Goal: Transaction & Acquisition: Purchase product/service

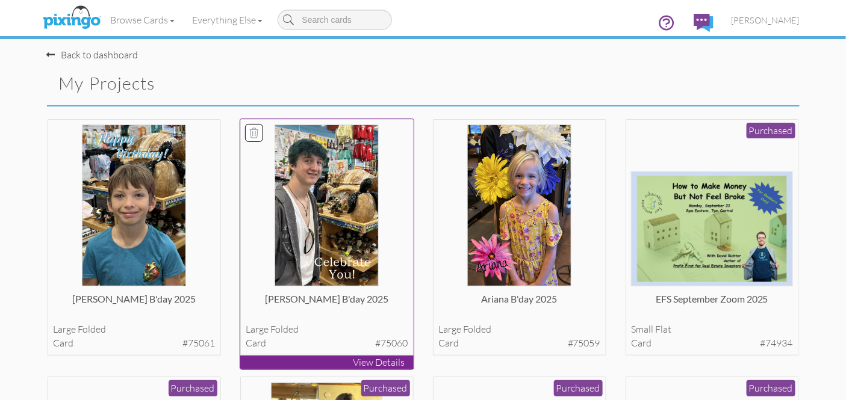
click at [346, 211] on img at bounding box center [327, 206] width 104 height 162
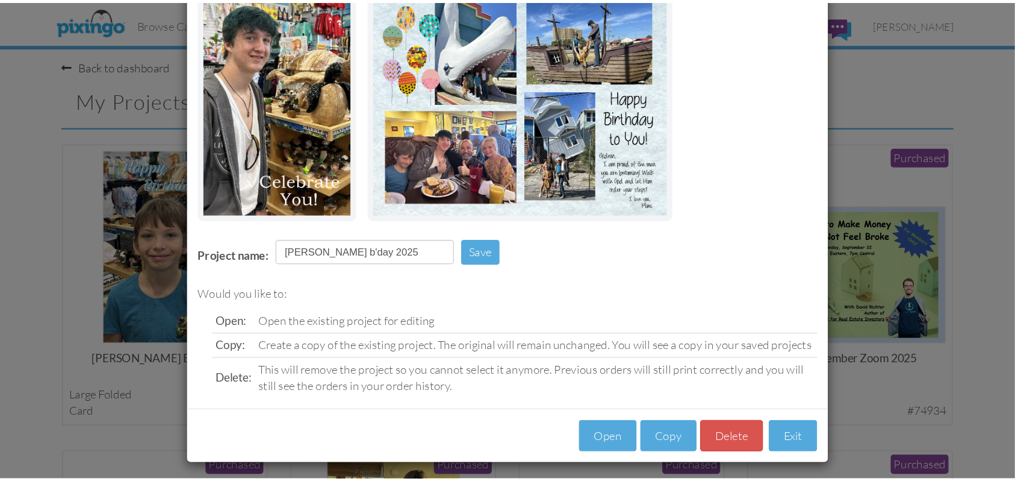
scroll to position [117, 0]
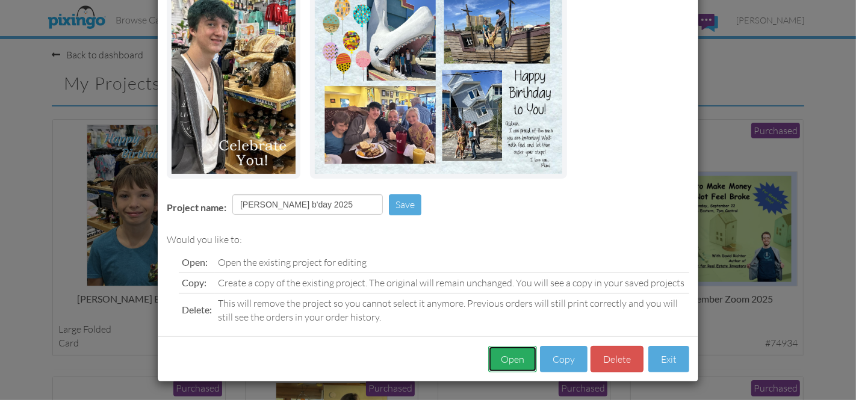
click at [509, 360] on button "Open" at bounding box center [512, 359] width 49 height 27
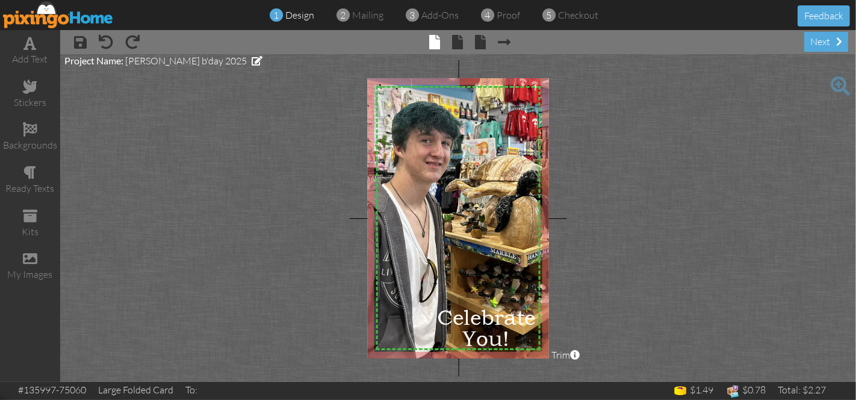
click at [461, 199] on img at bounding box center [481, 209] width 233 height 314
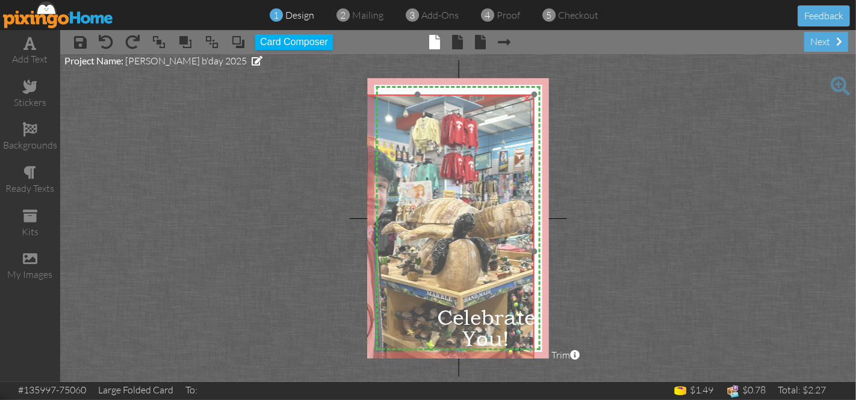
drag, startPoint x: 501, startPoint y: 115, endPoint x: 437, endPoint y: 158, distance: 76.8
click at [437, 158] on img at bounding box center [417, 252] width 233 height 314
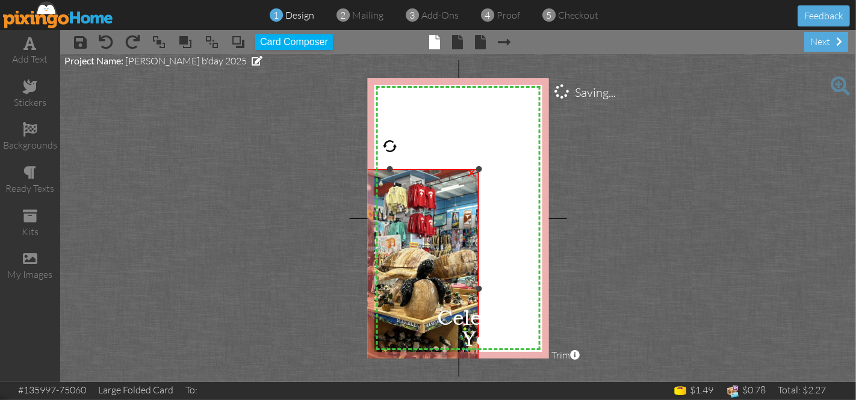
drag, startPoint x: 535, startPoint y: 95, endPoint x: 458, endPoint y: 170, distance: 106.9
click at [458, 170] on div "×" at bounding box center [390, 289] width 178 height 240
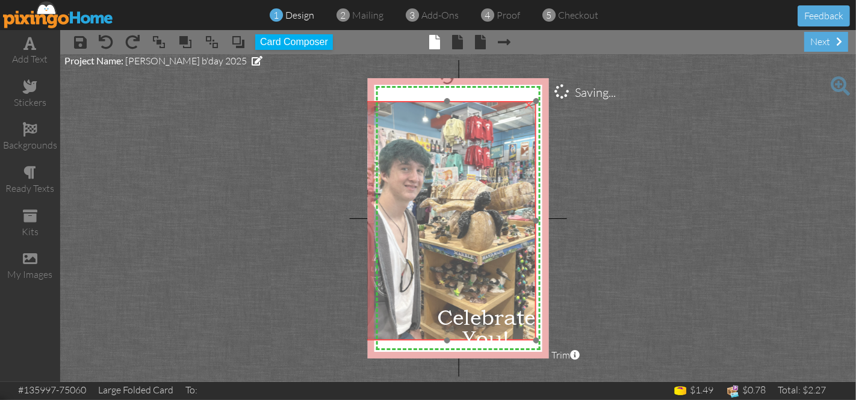
drag, startPoint x: 441, startPoint y: 228, endPoint x: 499, endPoint y: 160, distance: 88.9
click at [499, 160] on img at bounding box center [447, 221] width 178 height 240
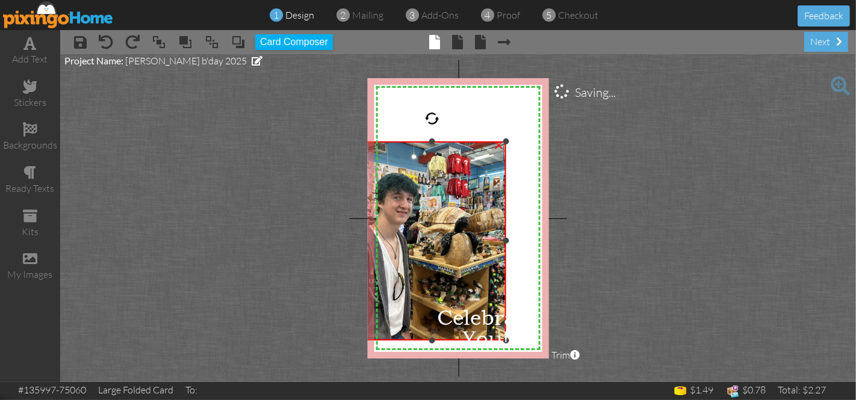
drag, startPoint x: 536, startPoint y: 101, endPoint x: 490, endPoint y: 142, distance: 61.0
click at [490, 142] on div "×" at bounding box center [432, 241] width 148 height 199
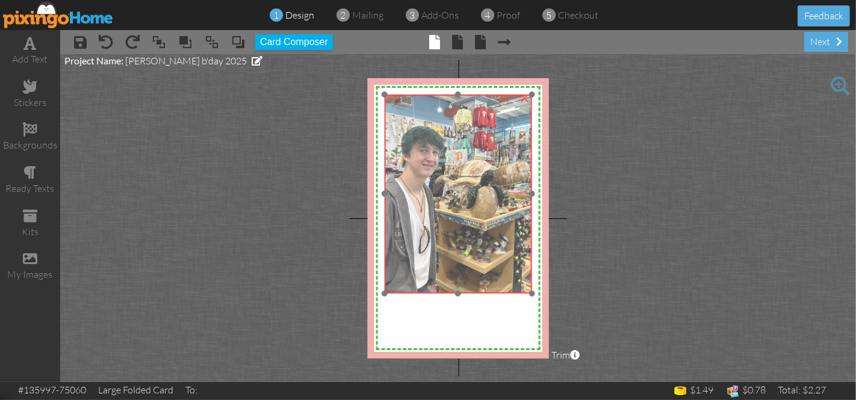
drag, startPoint x: 468, startPoint y: 176, endPoint x: 494, endPoint y: 129, distance: 53.6
click at [494, 129] on img at bounding box center [458, 194] width 148 height 199
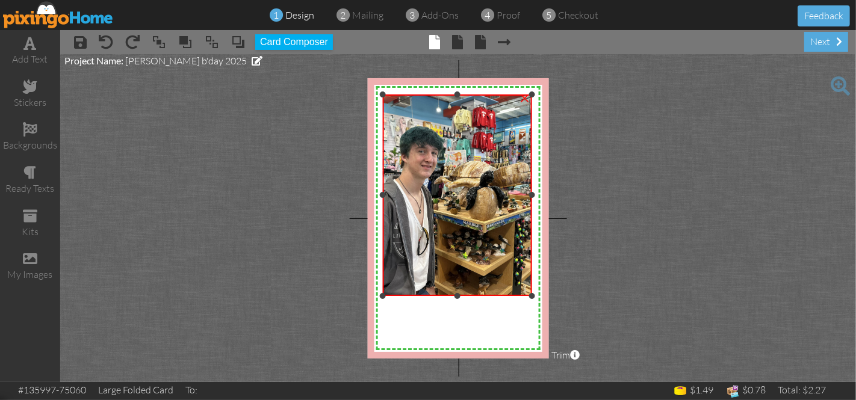
click at [387, 296] on div "×" at bounding box center [456, 196] width 149 height 202
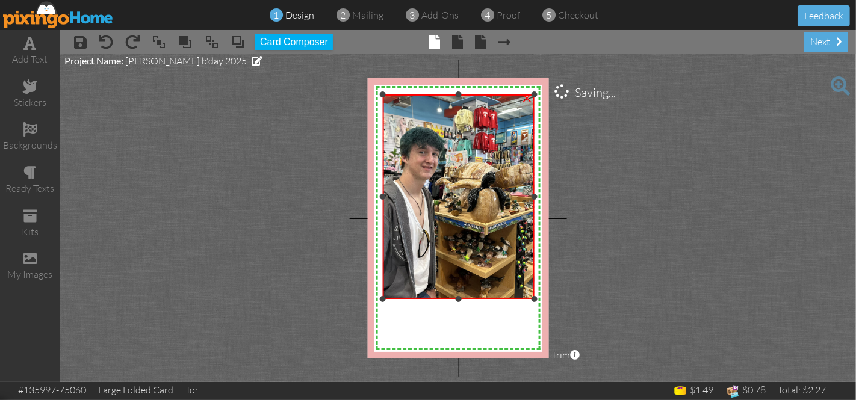
click at [533, 299] on div at bounding box center [534, 299] width 6 height 6
click at [454, 39] on span at bounding box center [458, 42] width 11 height 14
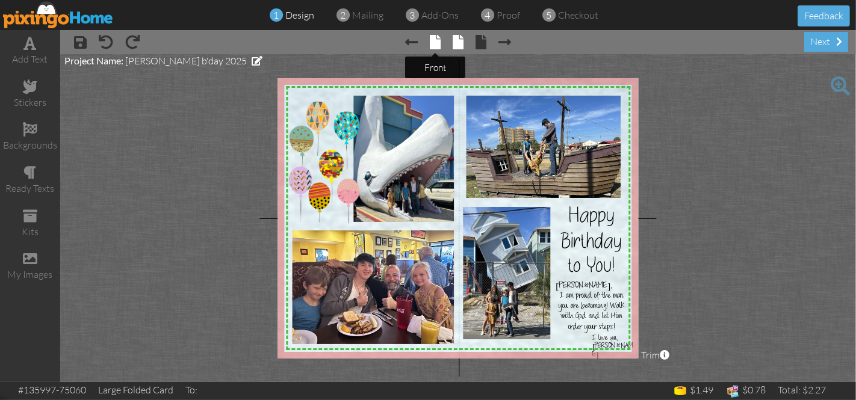
click at [435, 42] on span at bounding box center [435, 42] width 11 height 14
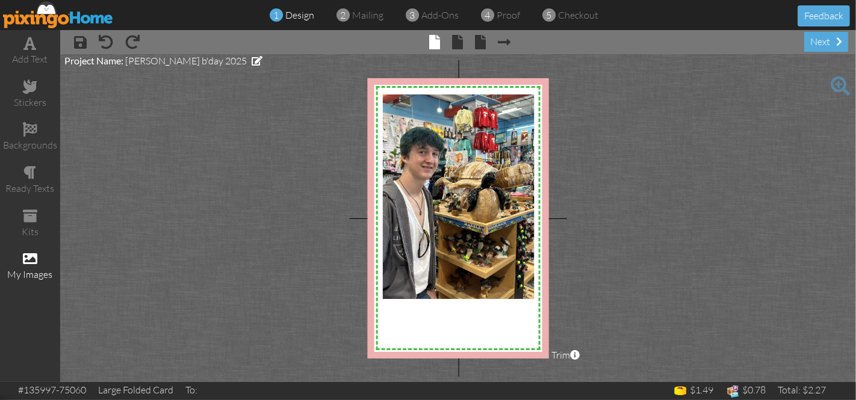
click at [23, 254] on span at bounding box center [30, 259] width 14 height 14
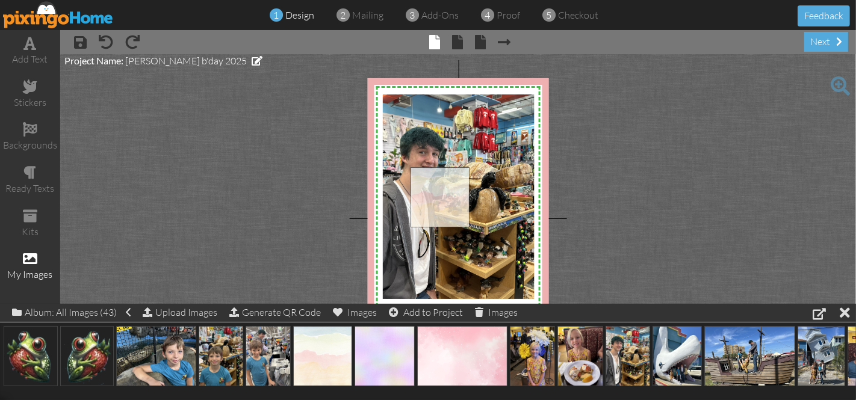
drag, startPoint x: 331, startPoint y: 359, endPoint x: 449, endPoint y: 200, distance: 197.6
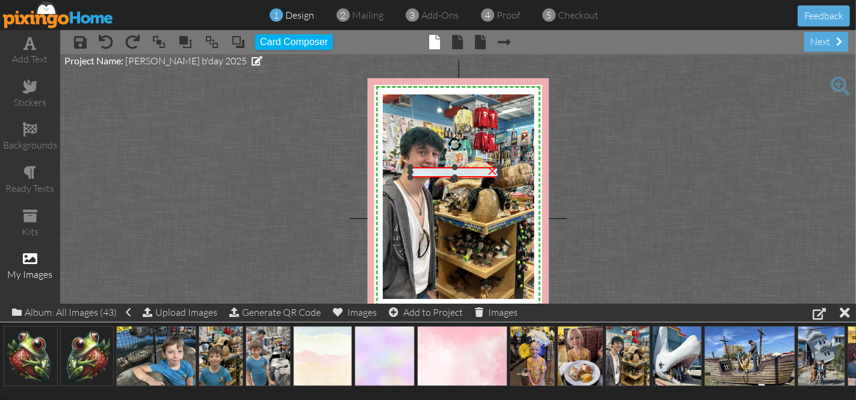
drag, startPoint x: 452, startPoint y: 260, endPoint x: 458, endPoint y: 179, distance: 80.3
click at [458, 178] on div "×" at bounding box center [456, 172] width 90 height 10
drag, startPoint x: 497, startPoint y: 170, endPoint x: 416, endPoint y: 175, distance: 81.4
click at [416, 175] on div "×" at bounding box center [415, 172] width 8 height 10
drag, startPoint x: 416, startPoint y: 172, endPoint x: 456, endPoint y: 172, distance: 40.4
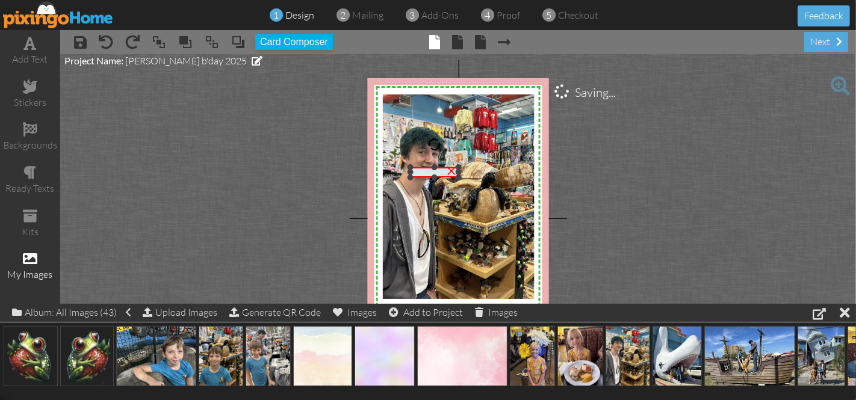
click at [456, 172] on div at bounding box center [459, 172] width 6 height 6
drag, startPoint x: 458, startPoint y: 172, endPoint x: 443, endPoint y: 173, distance: 15.7
click at [443, 173] on div at bounding box center [443, 172] width 6 height 6
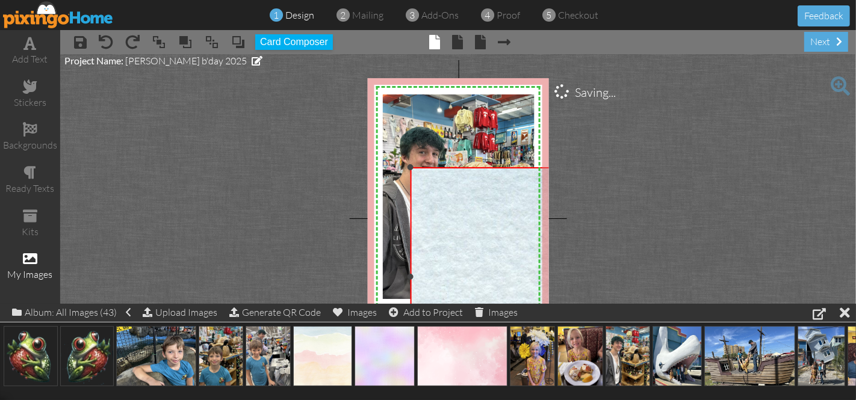
drag, startPoint x: 443, startPoint y: 181, endPoint x: 607, endPoint y: 390, distance: 265.5
click at [607, 382] on div "add text stickers backgrounds ready texts kits my images × save × undo × redo ×…" at bounding box center [428, 206] width 856 height 352
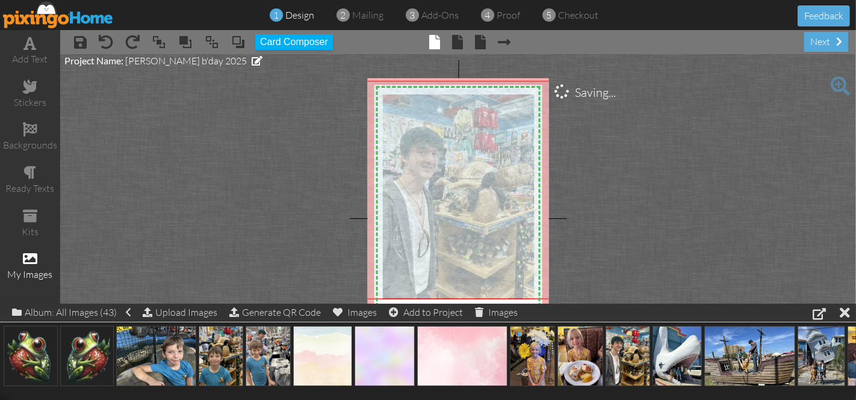
drag, startPoint x: 486, startPoint y: 251, endPoint x: 420, endPoint y: 164, distance: 109.1
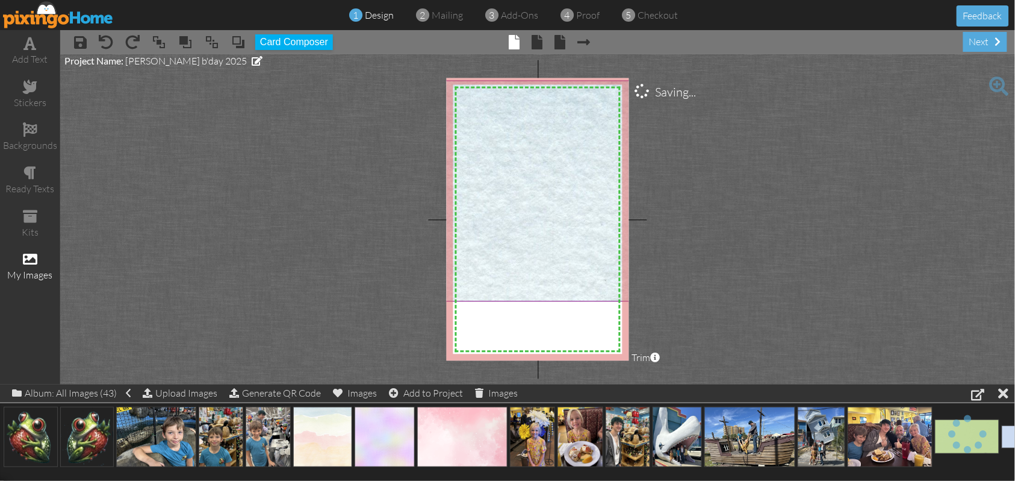
drag, startPoint x: 552, startPoint y: 188, endPoint x: 536, endPoint y: 206, distance: 23.9
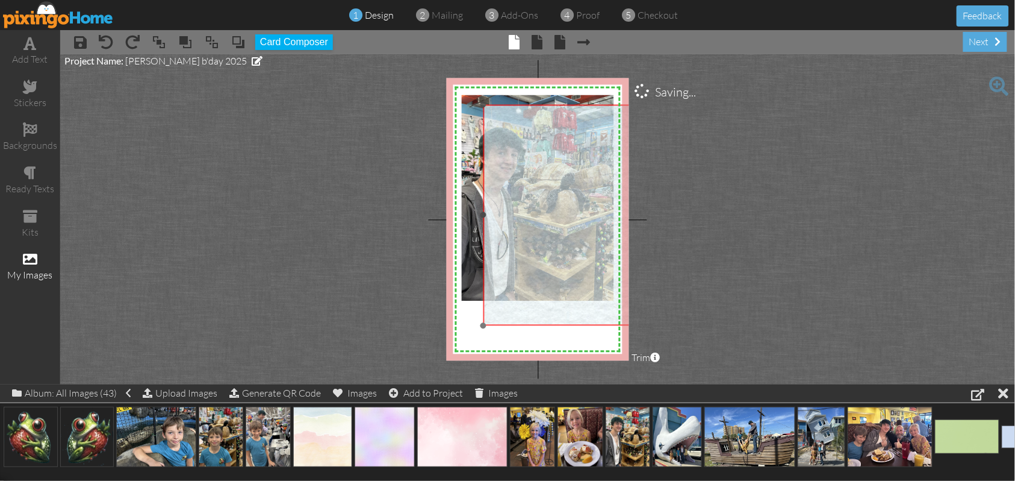
drag, startPoint x: 554, startPoint y: 200, endPoint x: 614, endPoint y: 224, distance: 64.9
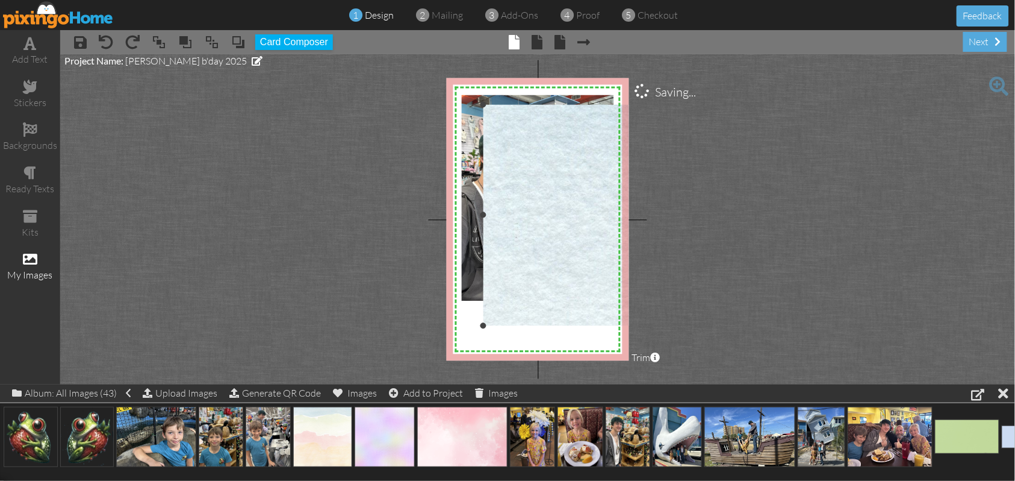
drag, startPoint x: 482, startPoint y: 215, endPoint x: 589, endPoint y: 227, distance: 107.3
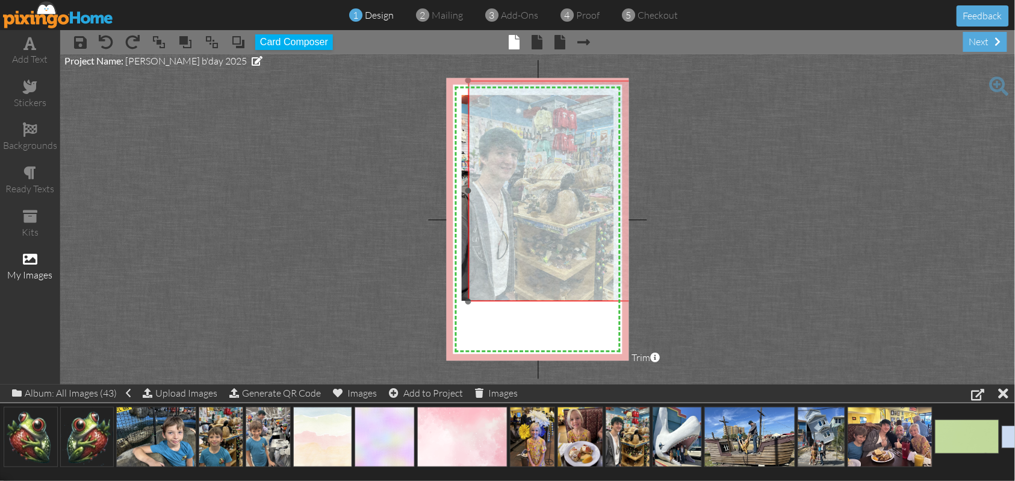
drag, startPoint x: 565, startPoint y: 235, endPoint x: 550, endPoint y: 211, distance: 28.4
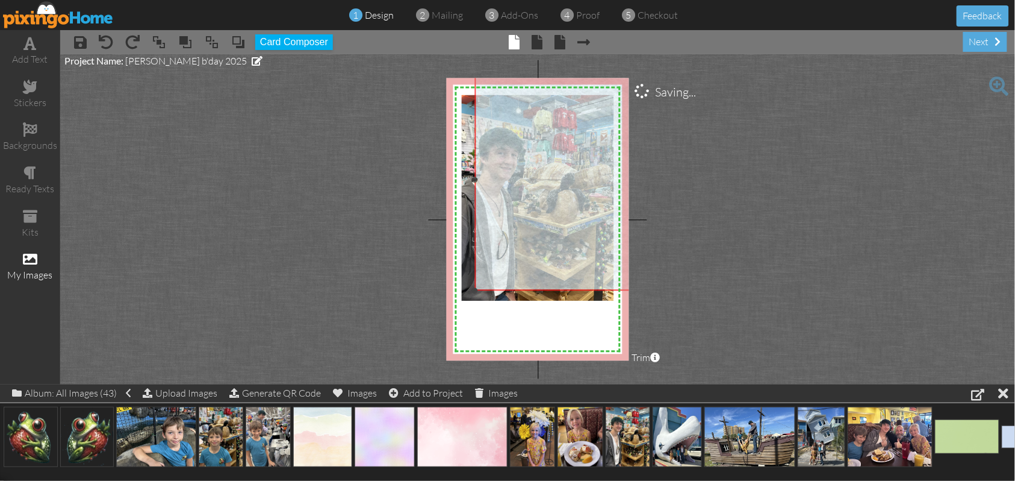
drag, startPoint x: 550, startPoint y: 211, endPoint x: 556, endPoint y: 200, distance: 12.7
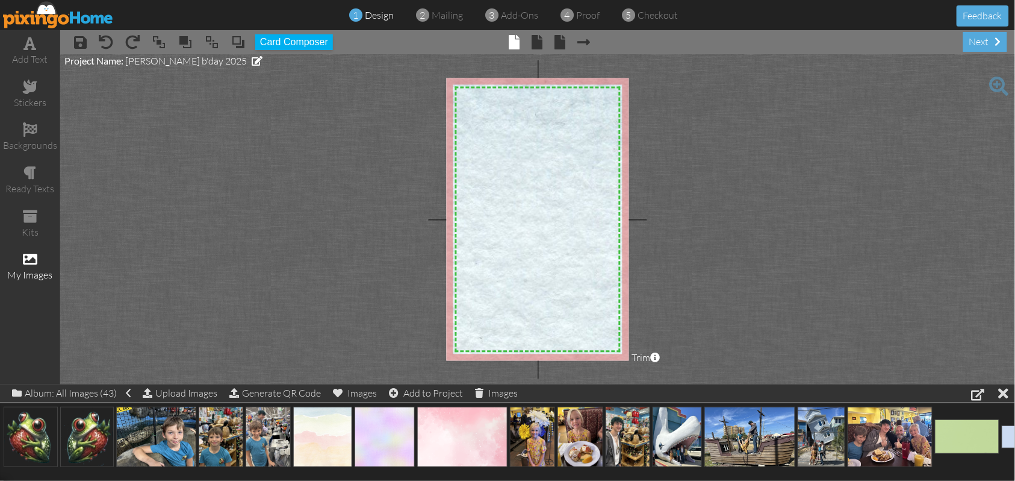
drag, startPoint x: 478, startPoint y: 289, endPoint x: 416, endPoint y: 365, distance: 98.0
click at [416, 365] on project-studio-wrapper "X X X X X X X X X X X X X X X X X X X X X X X X X X X X X X X X X X X X X X X X…" at bounding box center [537, 219] width 955 height 330
click at [212, 39] on span at bounding box center [212, 42] width 14 height 18
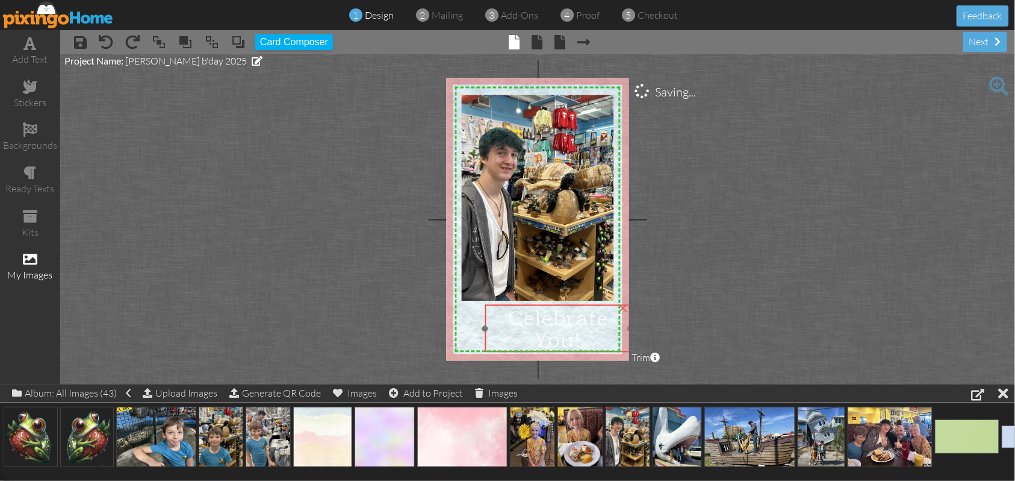
drag, startPoint x: 543, startPoint y: 331, endPoint x: 535, endPoint y: 330, distance: 7.9
click at [535, 330] on span "You!" at bounding box center [557, 339] width 47 height 26
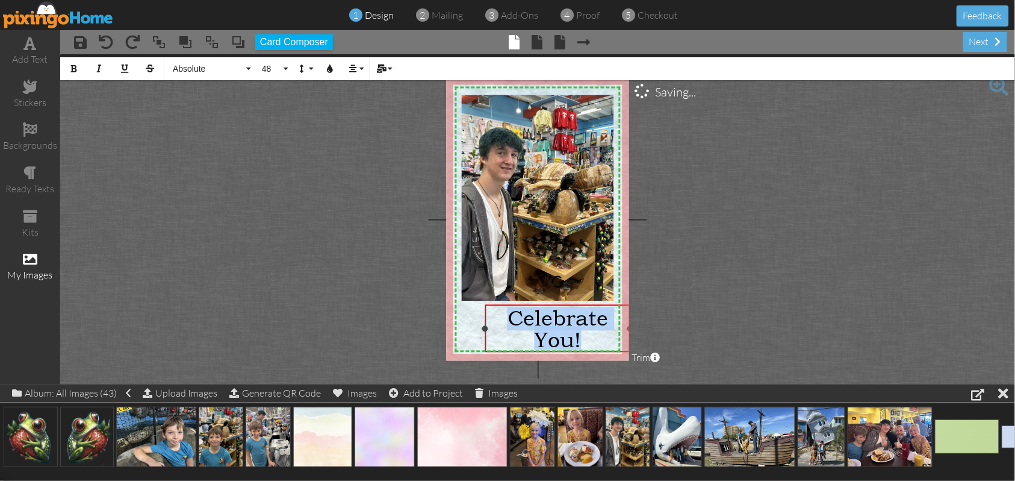
drag, startPoint x: 506, startPoint y: 316, endPoint x: 618, endPoint y: 348, distance: 115.9
click at [618, 348] on div "Celebrate You!" at bounding box center [558, 328] width 141 height 43
click at [328, 68] on icon "button" at bounding box center [330, 68] width 8 height 8
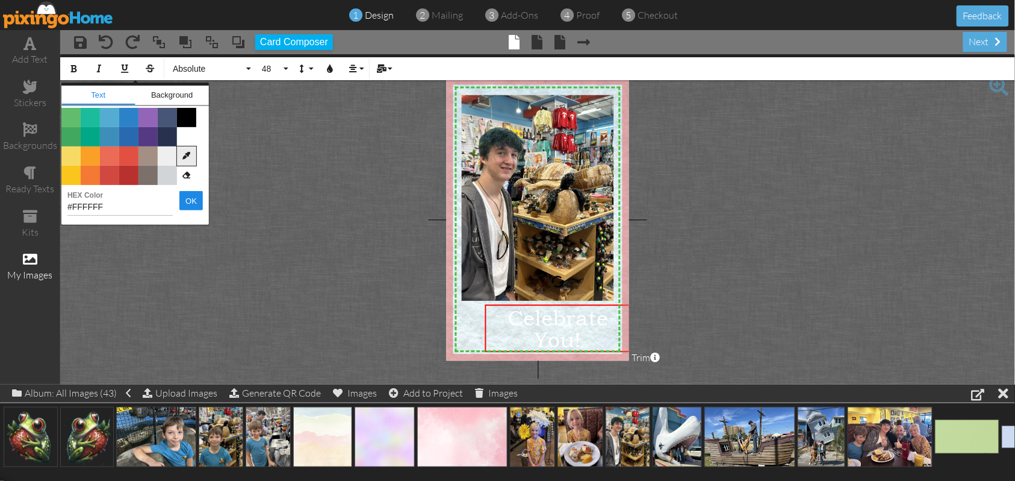
click at [185, 157] on icon at bounding box center [186, 155] width 19 height 19
click at [188, 155] on icon at bounding box center [186, 155] width 19 height 19
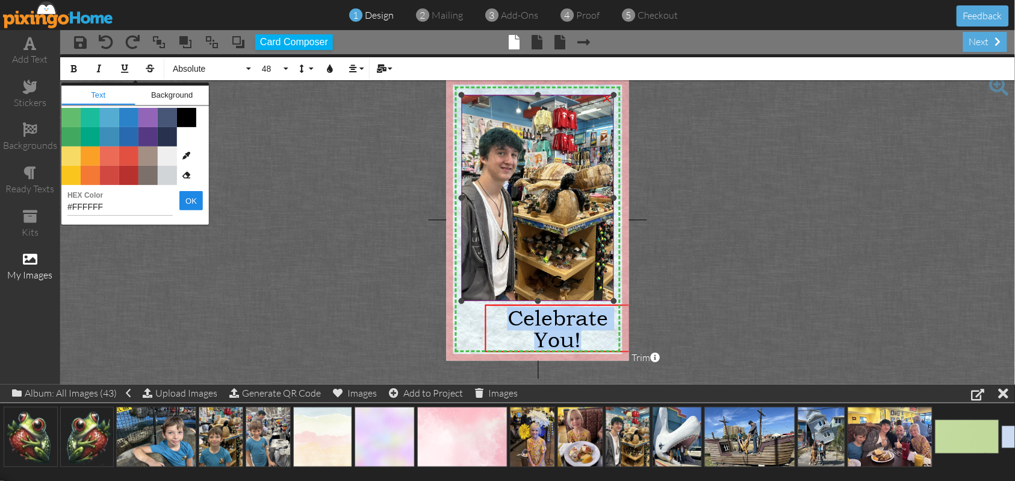
click at [476, 265] on img at bounding box center [537, 198] width 153 height 206
type input "#2F2F2F"
click at [186, 195] on button "OK" at bounding box center [190, 200] width 23 height 19
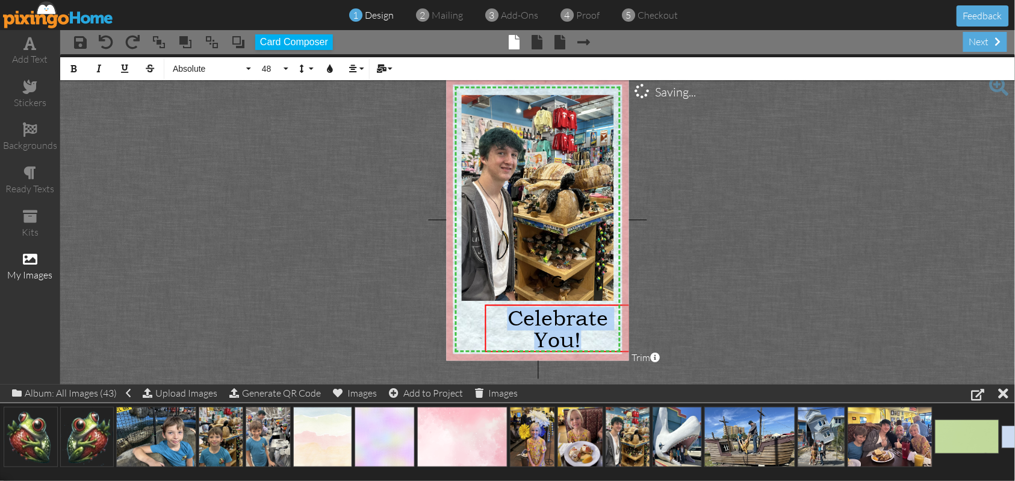
click at [716, 249] on project-studio-wrapper "X X X X X X X X X X X X X X X X X X X X X X X X X X X X X X X X X X X X X X X X…" at bounding box center [537, 219] width 955 height 330
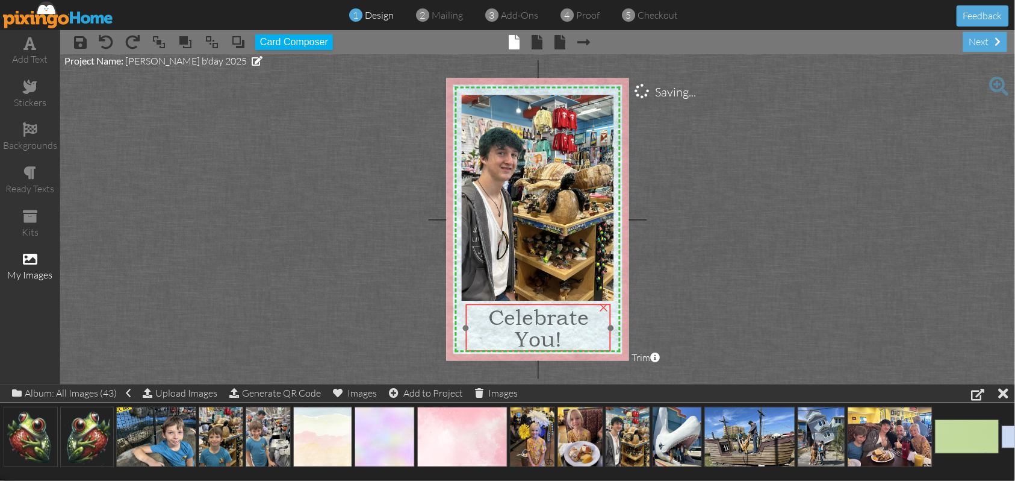
drag, startPoint x: 548, startPoint y: 314, endPoint x: 529, endPoint y: 313, distance: 19.3
click at [529, 313] on span "Celebrate" at bounding box center [538, 317] width 101 height 26
drag, startPoint x: 465, startPoint y: 328, endPoint x: 455, endPoint y: 331, distance: 10.3
click at [456, 331] on div "Celebrate You! ×" at bounding box center [533, 328] width 155 height 48
drag, startPoint x: 612, startPoint y: 330, endPoint x: 621, endPoint y: 331, distance: 9.1
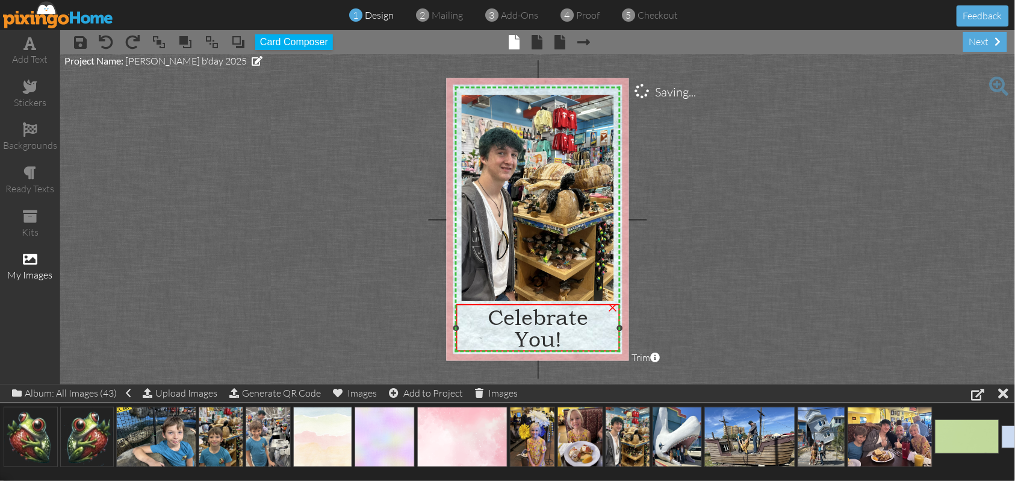
click at [620, 331] on div "Celebrate You! ×" at bounding box center [538, 328] width 164 height 48
click at [30, 171] on span at bounding box center [30, 173] width 13 height 14
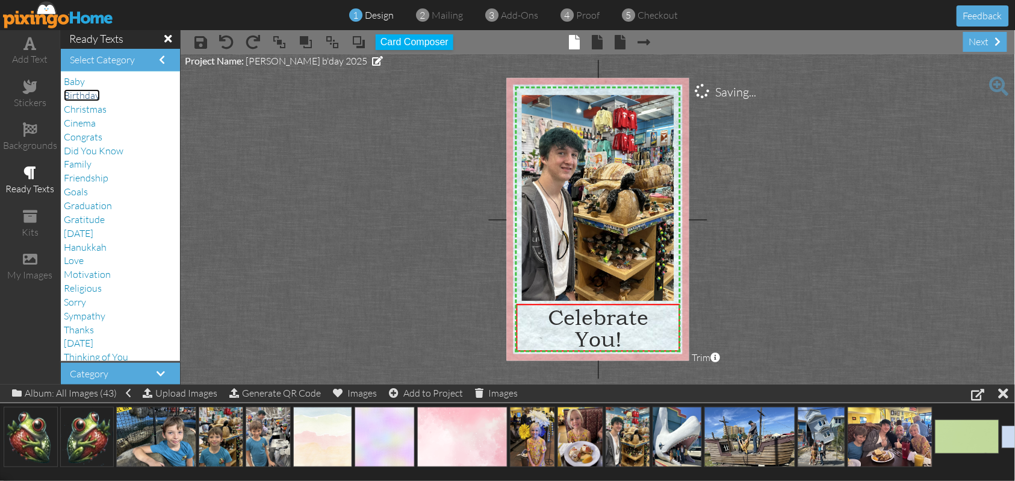
click at [86, 95] on span "Birthday" at bounding box center [82, 95] width 36 height 12
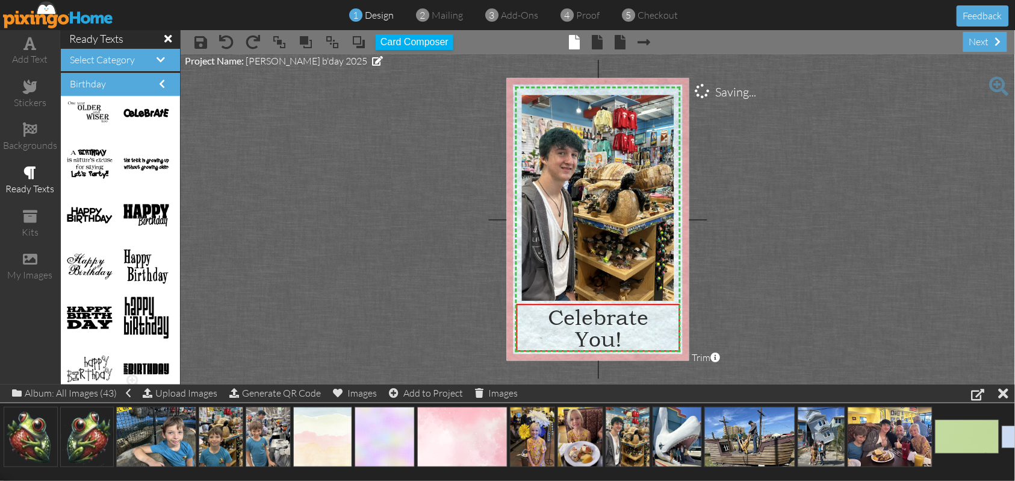
scroll to position [664, 0]
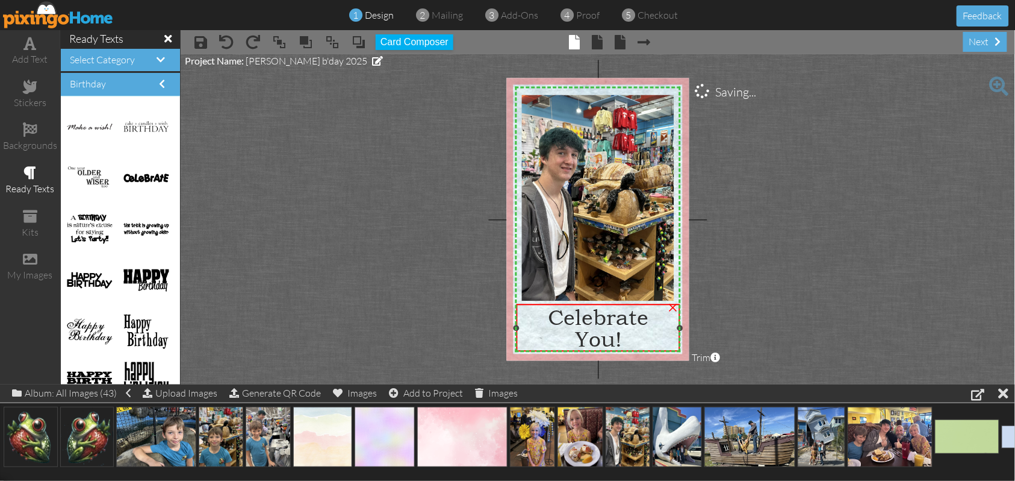
click at [673, 307] on div "×" at bounding box center [673, 306] width 19 height 19
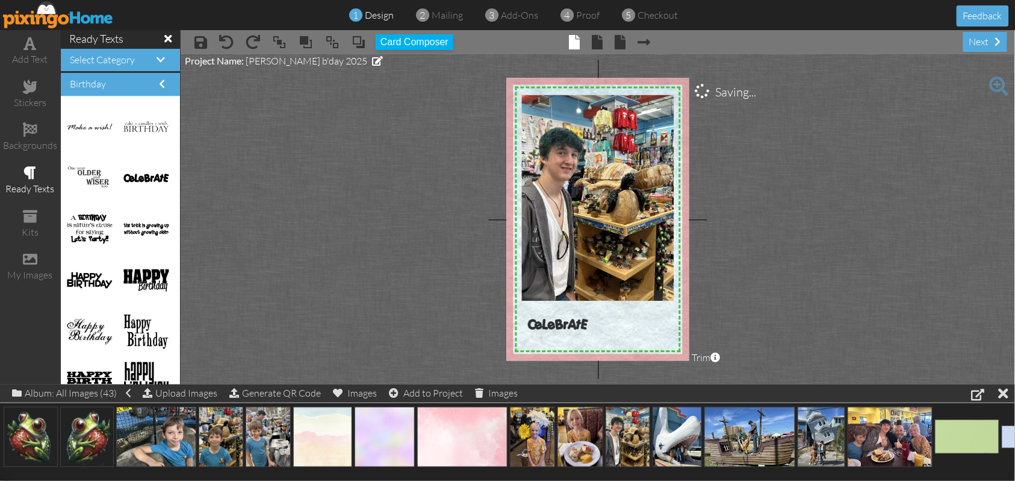
drag, startPoint x: 128, startPoint y: 175, endPoint x: 544, endPoint y: 320, distance: 441.5
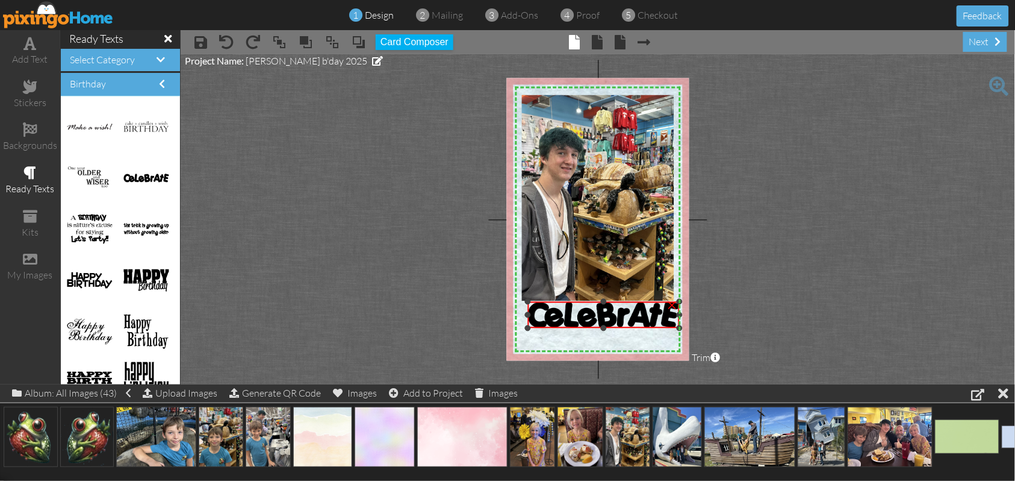
drag, startPoint x: 571, startPoint y: 307, endPoint x: 588, endPoint y: 326, distance: 25.6
click at [588, 326] on div "×" at bounding box center [604, 314] width 152 height 26
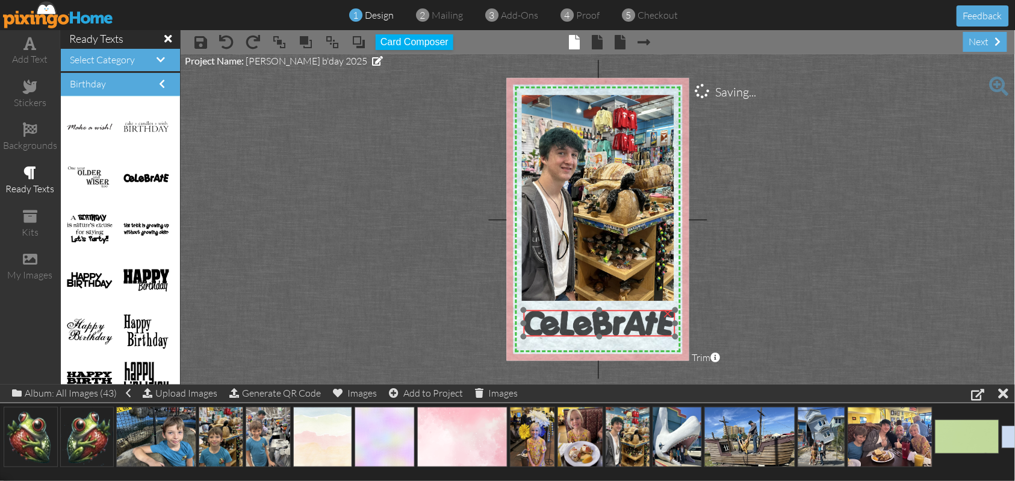
drag, startPoint x: 608, startPoint y: 314, endPoint x: 603, endPoint y: 323, distance: 9.4
click at [603, 323] on img at bounding box center [600, 323] width 152 height 26
click at [790, 279] on project-studio-wrapper "X X X X X X X X X X X X X X X X X X X X X X X X X X X X X X X X X X X X X X X X…" at bounding box center [598, 219] width 835 height 330
click at [675, 308] on div "X X X X X X X X X X X X X X X X X X X X X X X X X X X X X X X X X X X X X X X X…" at bounding box center [598, 219] width 182 height 282
click at [721, 314] on project-studio-wrapper "X X X X X X X X X X X X X X X X X X X X X X X X X X X X X X X X X X X X X X X X…" at bounding box center [598, 219] width 835 height 330
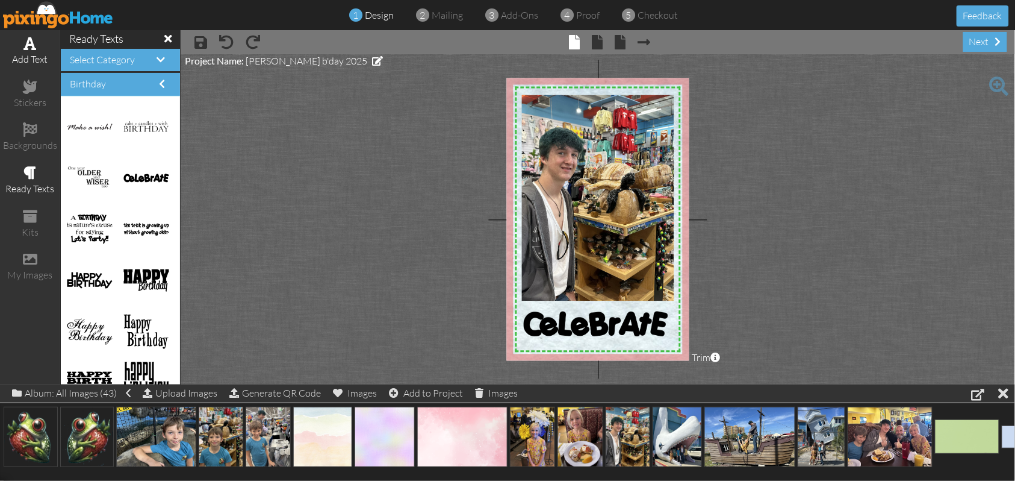
click at [30, 49] on span at bounding box center [30, 43] width 13 height 14
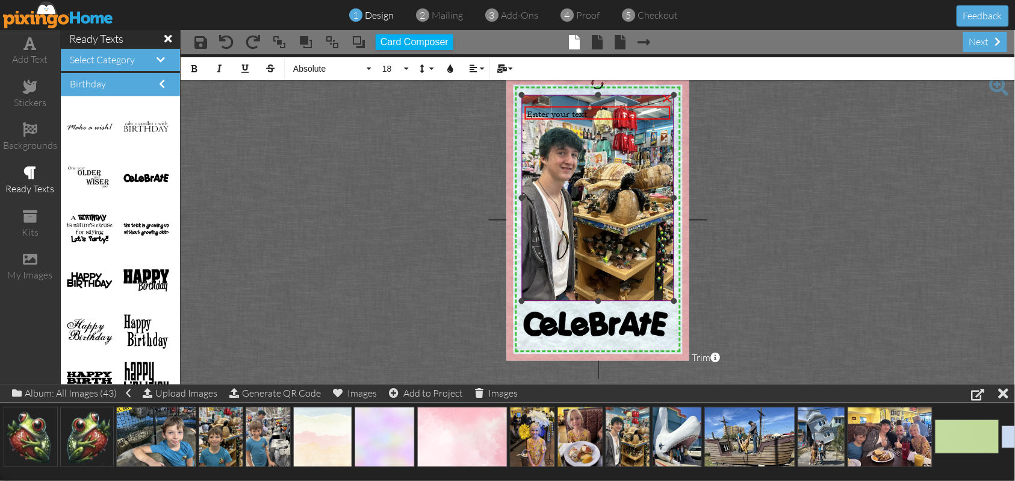
click at [674, 111] on img at bounding box center [598, 198] width 153 height 206
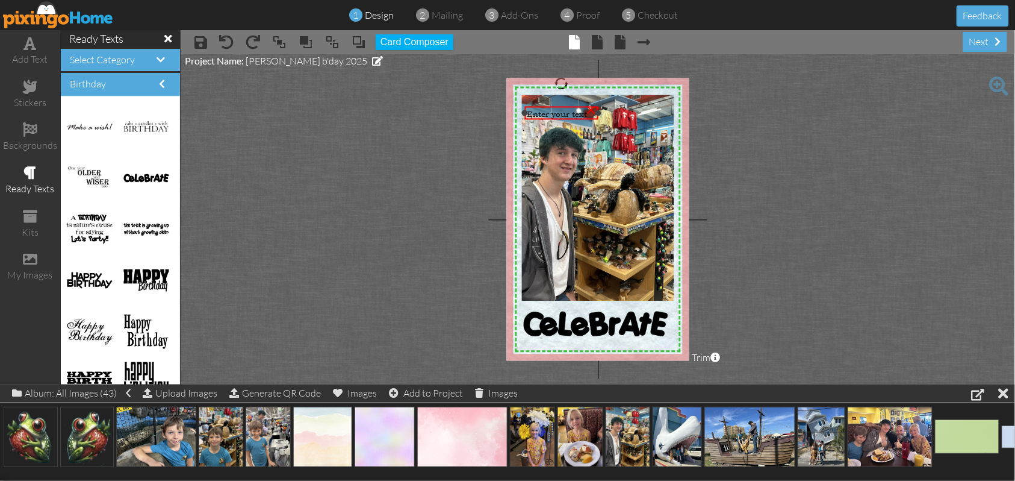
drag, startPoint x: 673, startPoint y: 112, endPoint x: 600, endPoint y: 111, distance: 72.3
click at [600, 111] on div at bounding box center [599, 113] width 6 height 6
drag, startPoint x: 571, startPoint y: 108, endPoint x: 613, endPoint y: 296, distance: 192.6
click at [613, 296] on span "Enter your text" at bounding box center [600, 301] width 60 height 11
click at [615, 299] on span "Enter your text" at bounding box center [600, 301] width 60 height 11
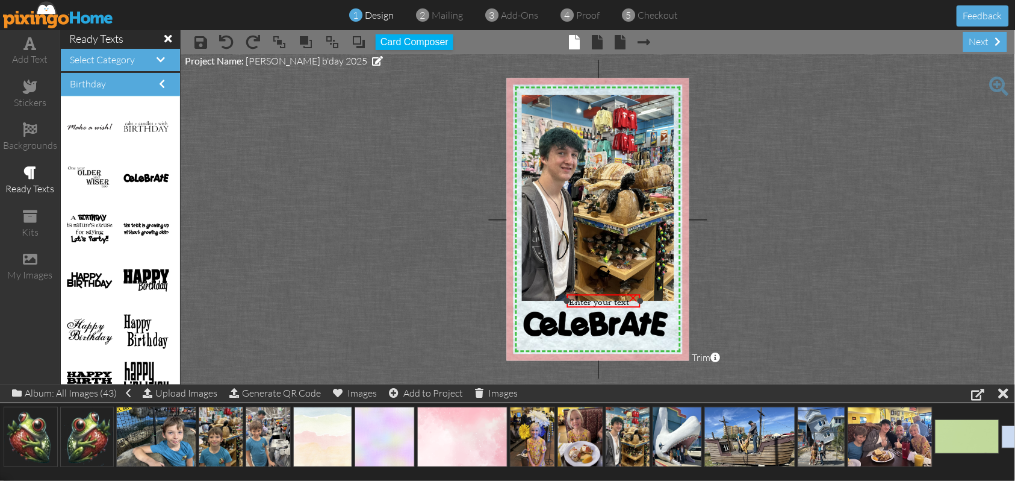
click at [620, 299] on span "Enter your text" at bounding box center [600, 301] width 60 height 11
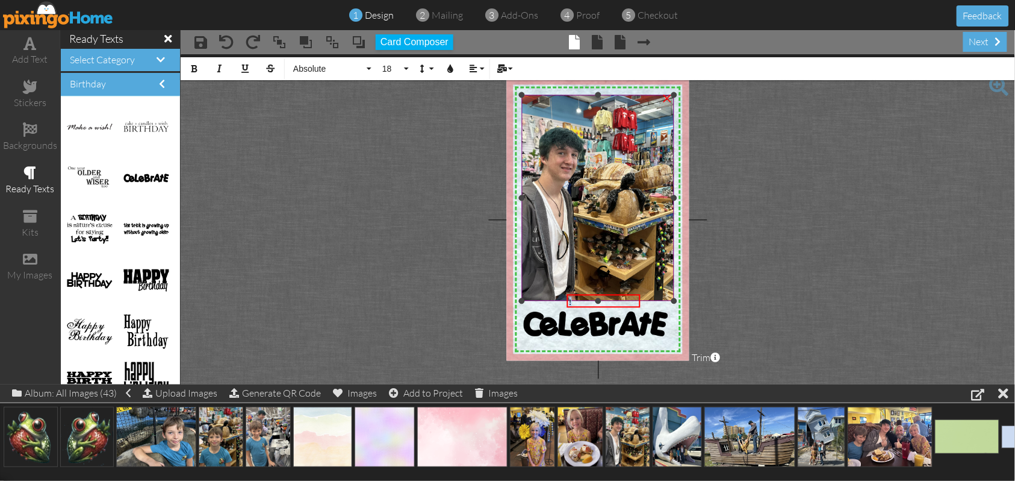
drag, startPoint x: 579, startPoint y: 299, endPoint x: 560, endPoint y: 299, distance: 19.3
click at [560, 299] on div "X X X X X X X X X X X X X X X X X X X X X X X X X X X X X X X X X X X X X X X X…" at bounding box center [598, 219] width 182 height 282
click at [399, 70] on span "18" at bounding box center [391, 69] width 20 height 10
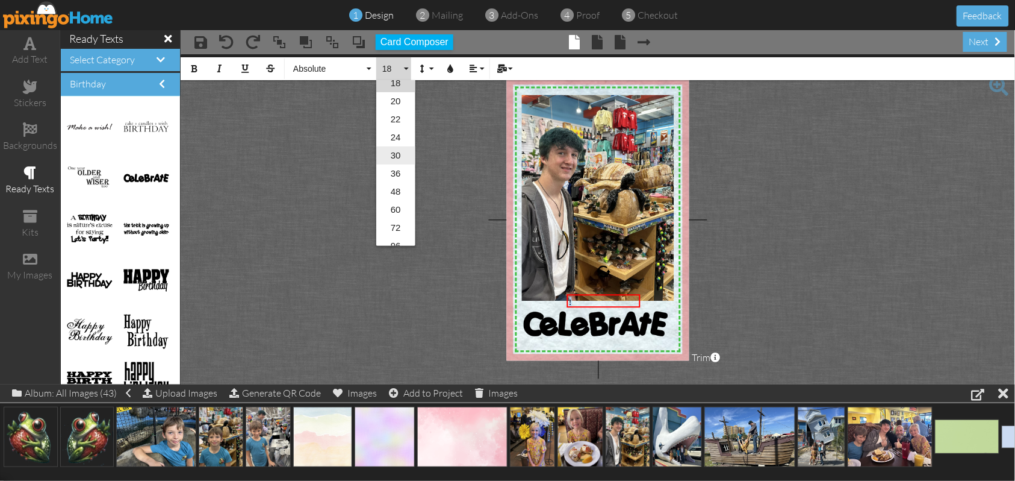
scroll to position [196, 0]
click at [397, 216] on link "72" at bounding box center [395, 219] width 39 height 18
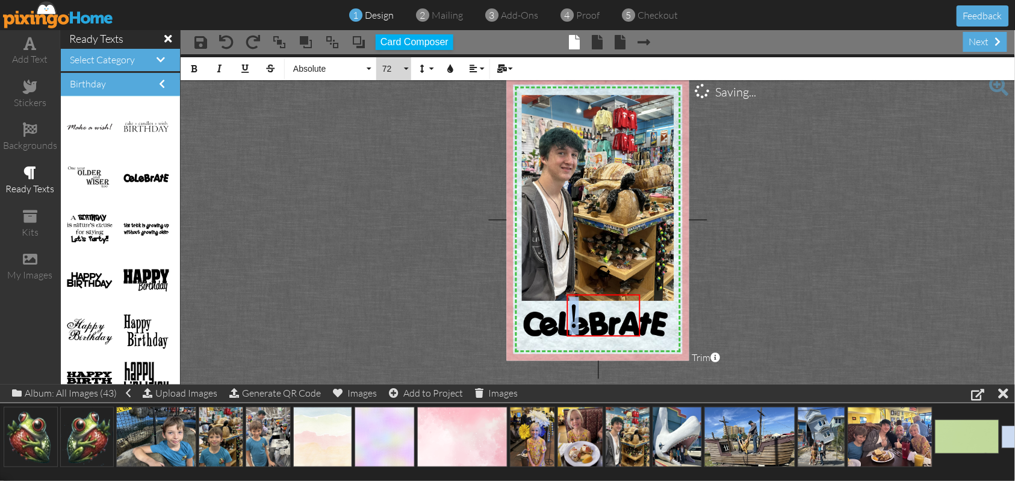
click at [406, 66] on button "72" at bounding box center [393, 68] width 35 height 23
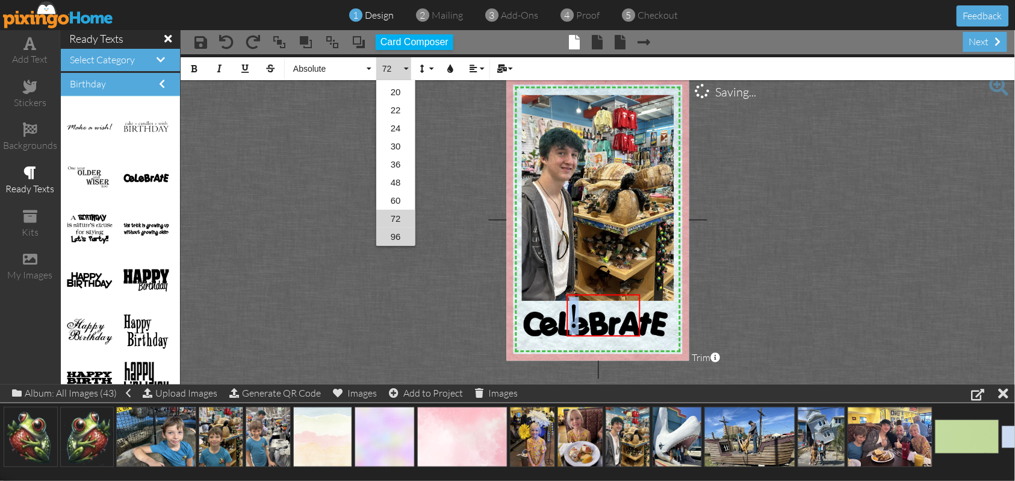
click at [400, 234] on link "96" at bounding box center [395, 237] width 39 height 18
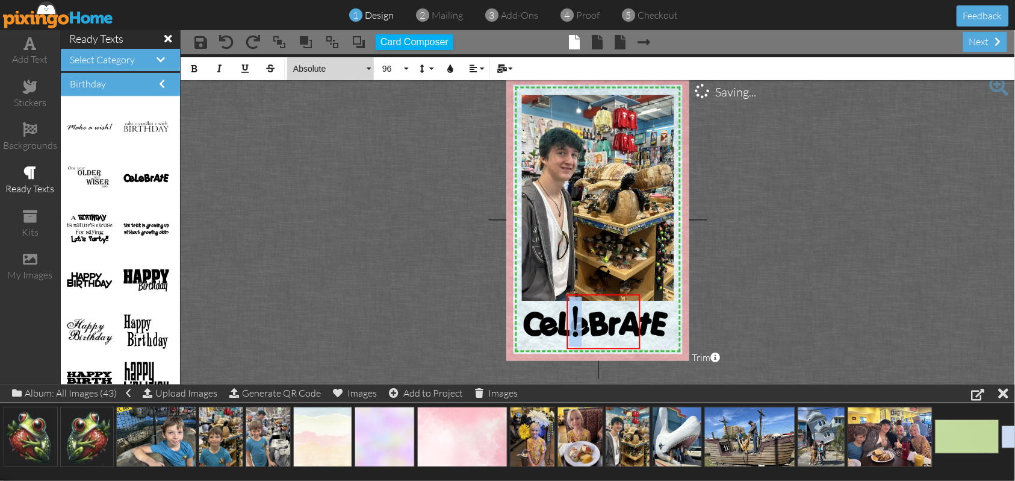
click at [369, 66] on button "Absolute" at bounding box center [330, 68] width 87 height 23
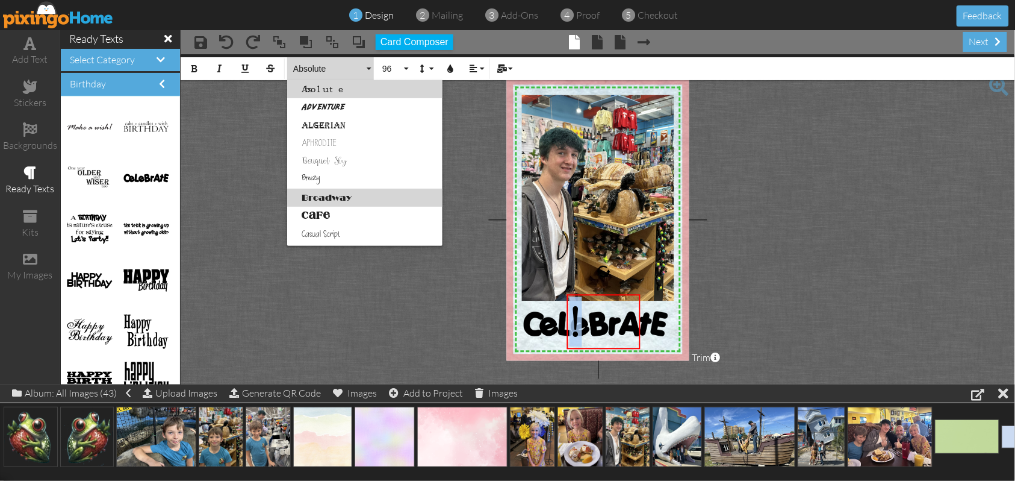
click at [352, 193] on link "Broadway" at bounding box center [364, 197] width 155 height 18
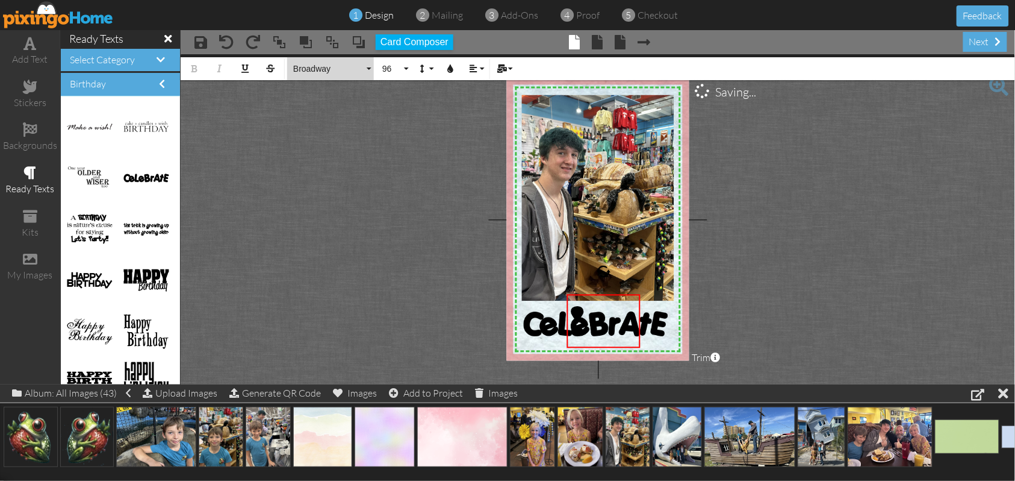
click at [371, 70] on button "Broadway" at bounding box center [330, 68] width 87 height 23
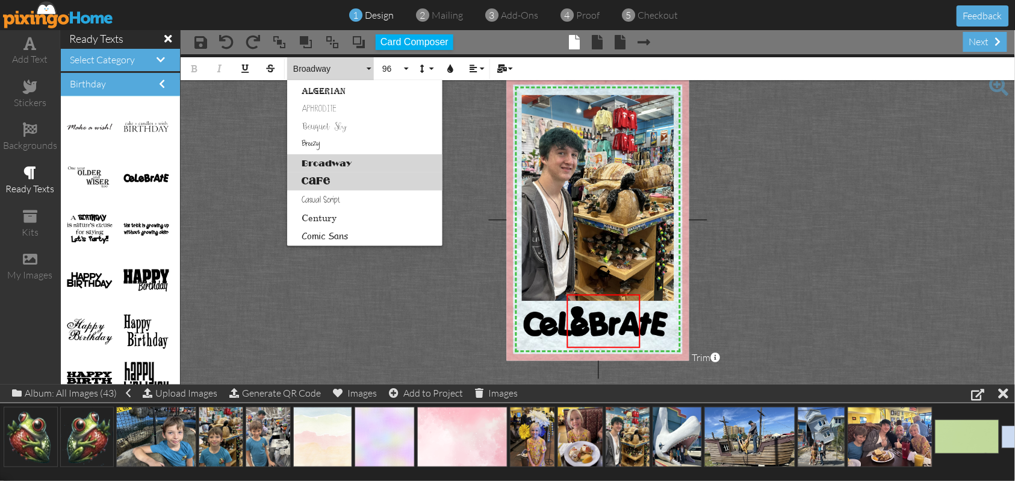
click at [328, 182] on link "Cafe" at bounding box center [364, 181] width 155 height 18
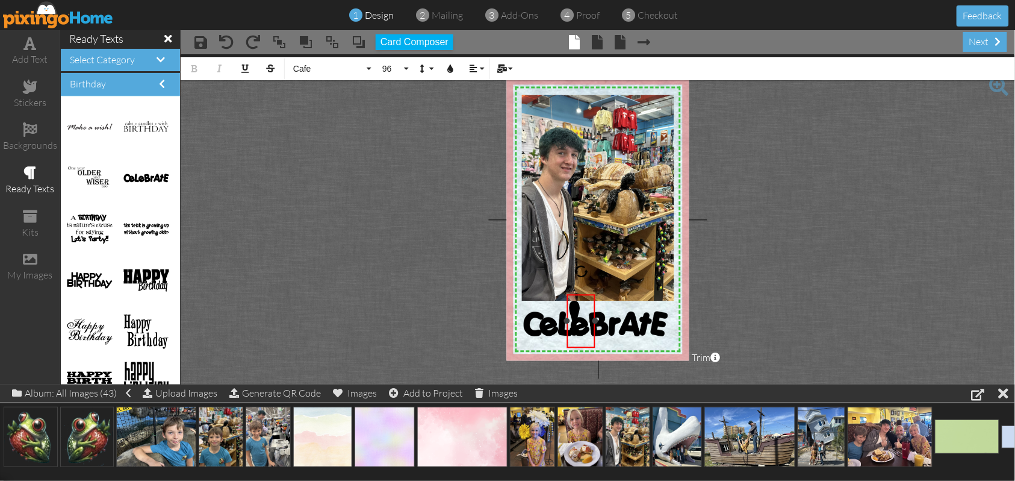
drag, startPoint x: 643, startPoint y: 319, endPoint x: 598, endPoint y: 317, distance: 45.2
click at [598, 318] on div at bounding box center [596, 321] width 6 height 6
drag, startPoint x: 574, startPoint y: 291, endPoint x: 671, endPoint y: 297, distance: 96.5
click at [671, 297] on div at bounding box center [678, 327] width 34 height 60
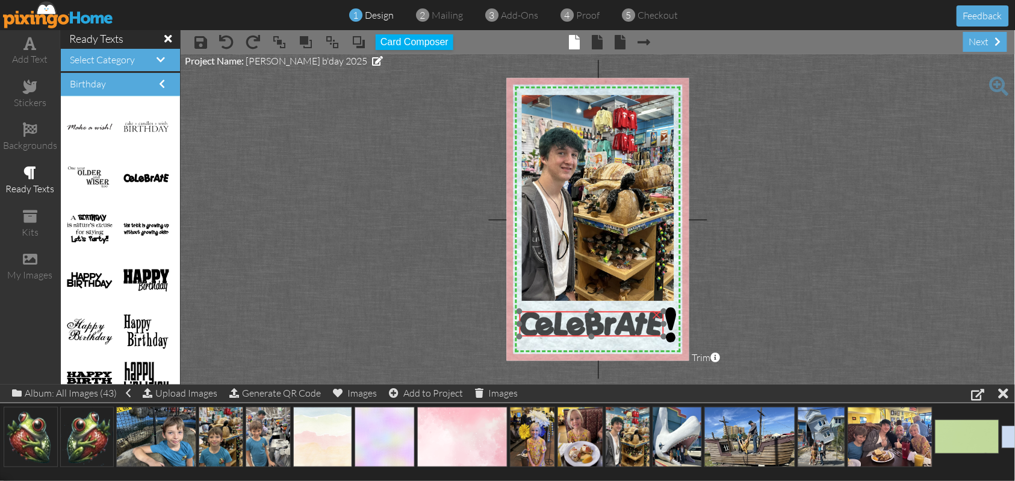
click at [615, 316] on img at bounding box center [592, 323] width 145 height 25
click at [671, 319] on span "!" at bounding box center [671, 328] width 11 height 46
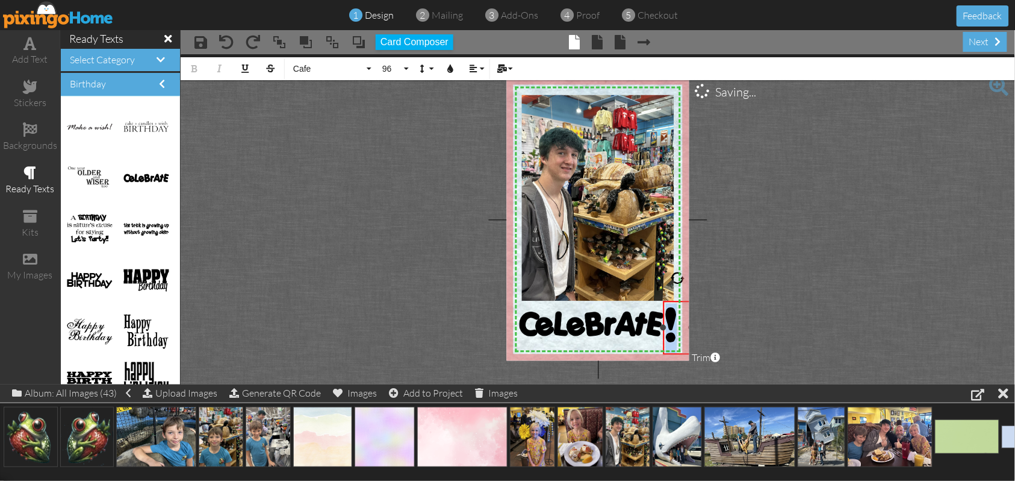
drag, startPoint x: 683, startPoint y: 320, endPoint x: 665, endPoint y: 322, distance: 17.5
click at [666, 322] on div "!" at bounding box center [678, 328] width 24 height 50
click at [406, 70] on button "96" at bounding box center [393, 68] width 35 height 23
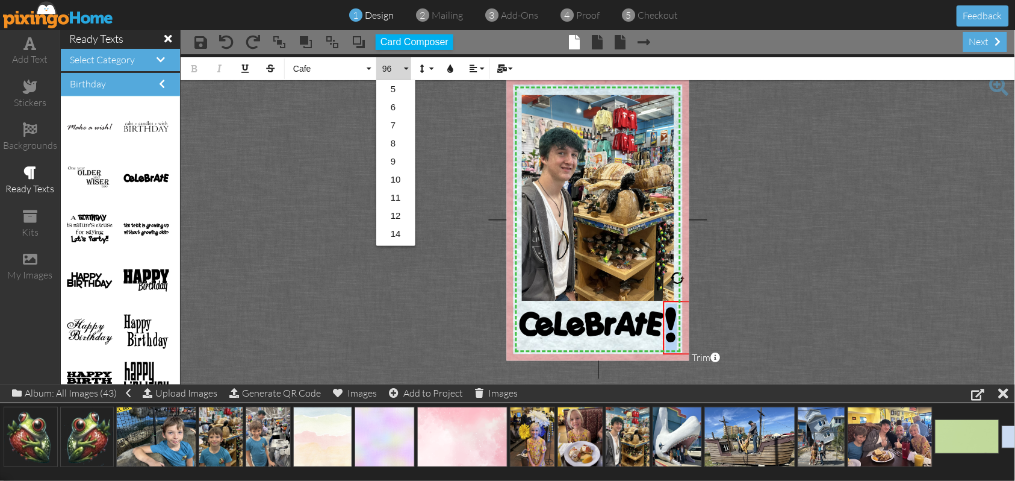
scroll to position [196, 0]
click at [398, 215] on link "72" at bounding box center [395, 219] width 39 height 18
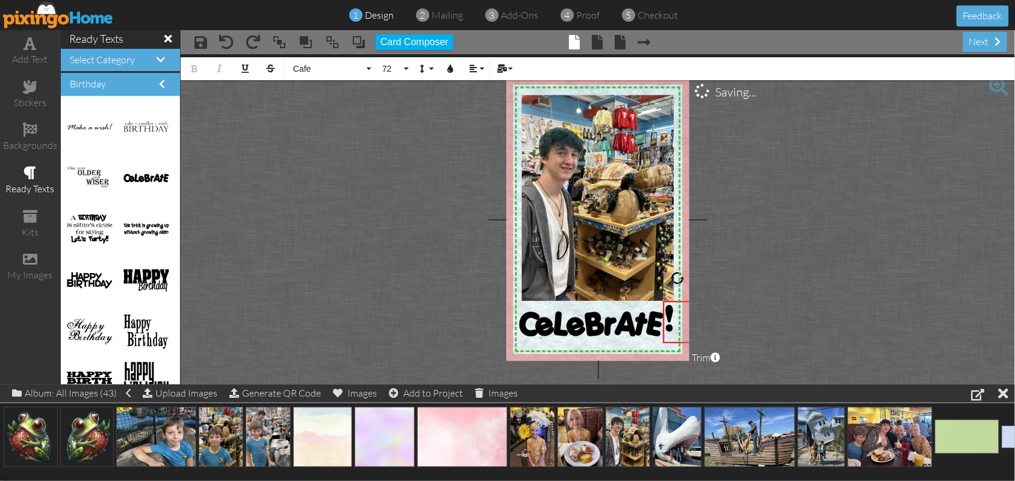
click at [856, 289] on project-studio-wrapper "X X X X X X X X X X X X X X X X X X X X X X X X X X X X X X X X X X X X X X X X…" at bounding box center [598, 219] width 835 height 330
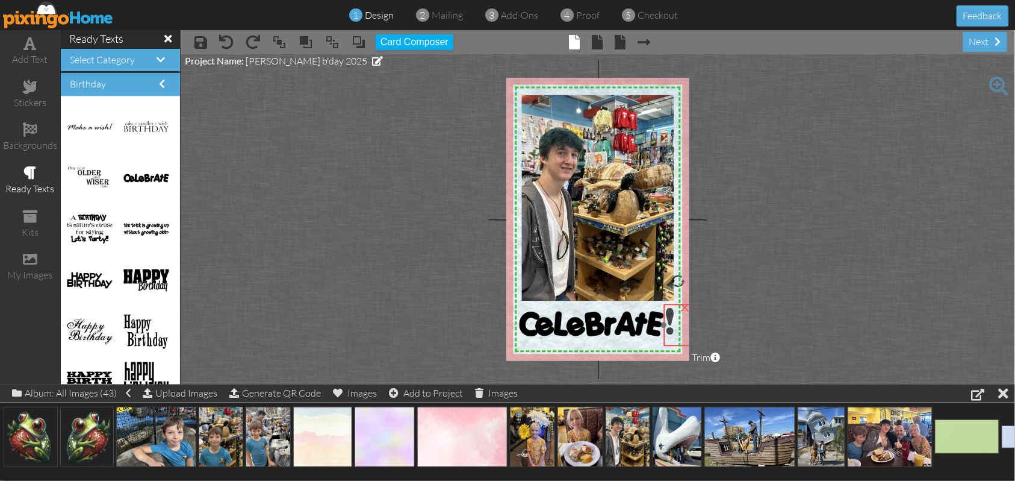
click at [675, 306] on div "! ×" at bounding box center [678, 325] width 28 height 42
click at [829, 294] on project-studio-wrapper "X X X X X X X X X X X X X X X X X X X X X X X X X X X X X X X X X X X X X X X X…" at bounding box center [598, 219] width 835 height 330
click at [671, 323] on span "!" at bounding box center [671, 324] width 8 height 34
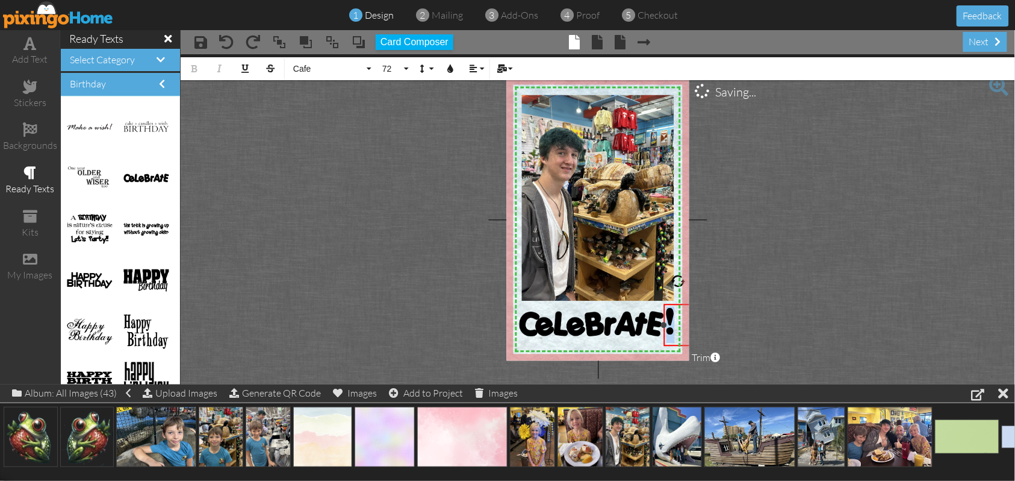
drag, startPoint x: 679, startPoint y: 323, endPoint x: 666, endPoint y: 325, distance: 13.5
click at [666, 325] on div "! ×" at bounding box center [678, 325] width 28 height 42
click at [367, 68] on button "Cafe" at bounding box center [330, 68] width 87 height 23
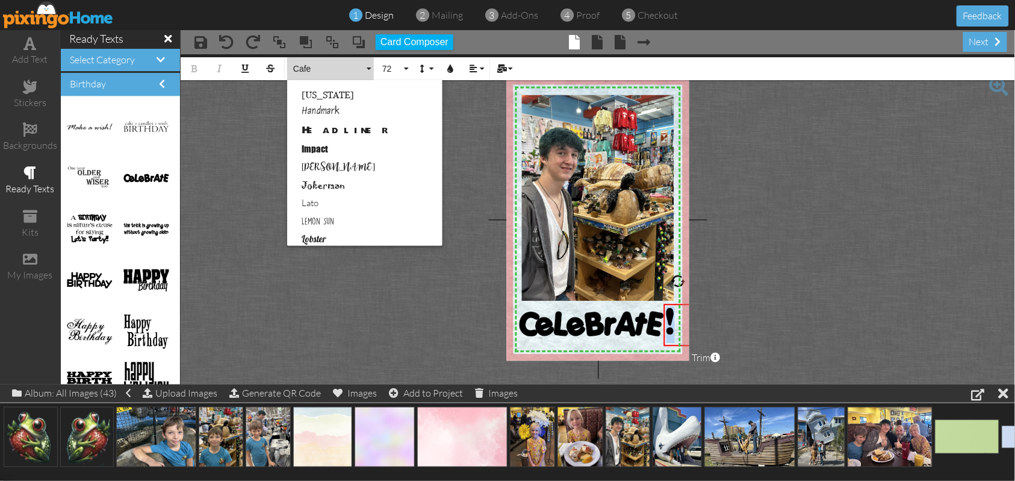
scroll to position [374, 0]
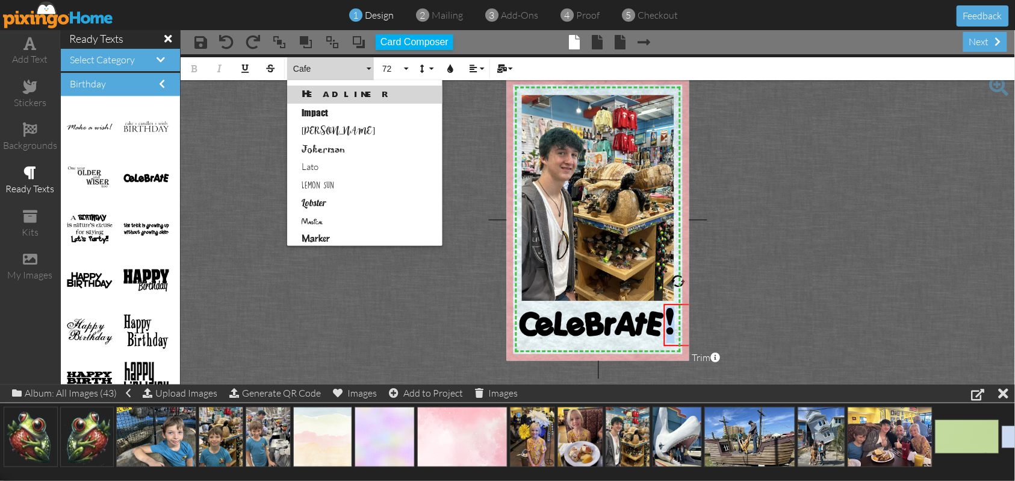
click at [342, 95] on link "Headliner" at bounding box center [364, 95] width 155 height 18
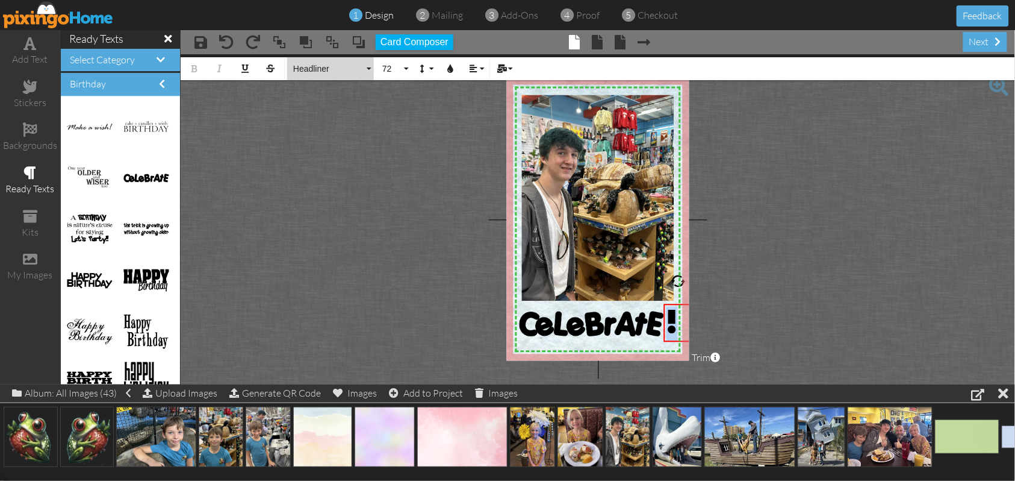
click at [369, 67] on button "Headliner" at bounding box center [330, 68] width 87 height 23
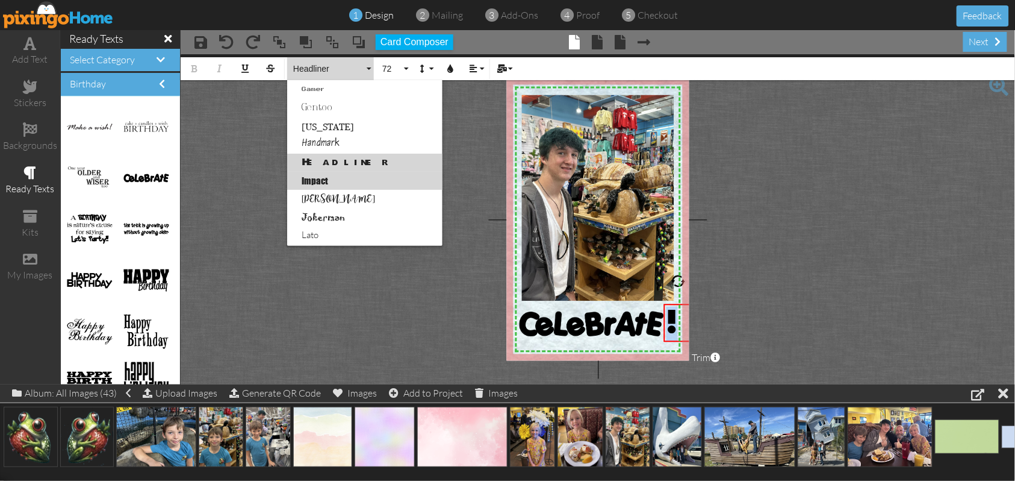
click at [319, 176] on link "Impact" at bounding box center [364, 181] width 155 height 18
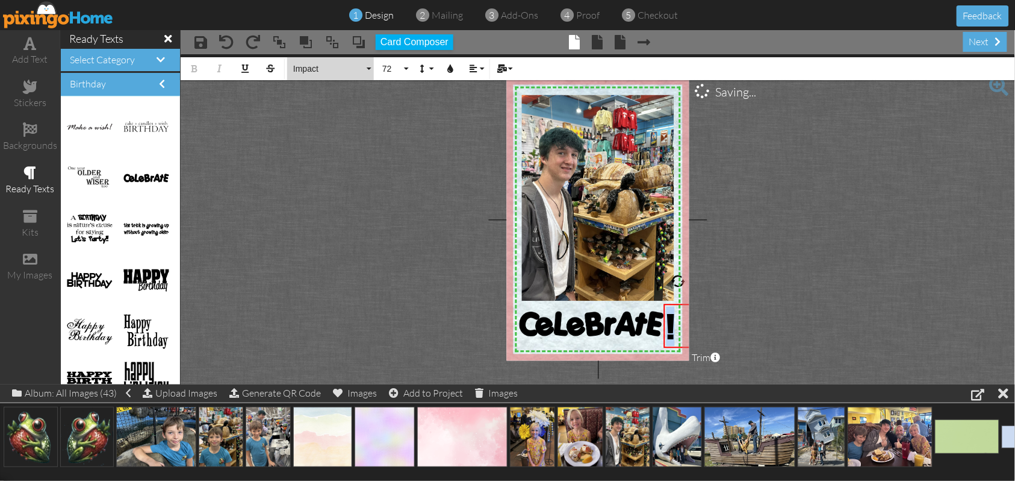
click at [369, 68] on button "Impact" at bounding box center [330, 68] width 87 height 23
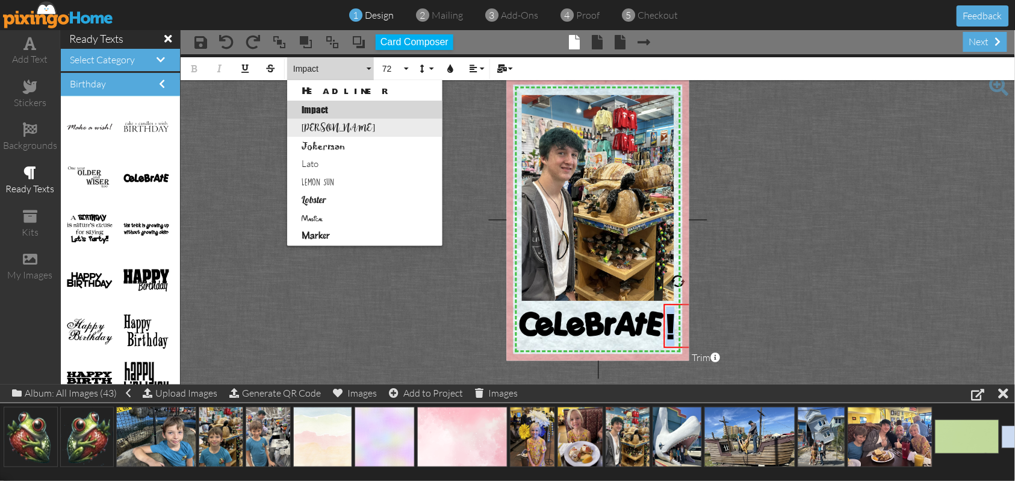
scroll to position [403, 0]
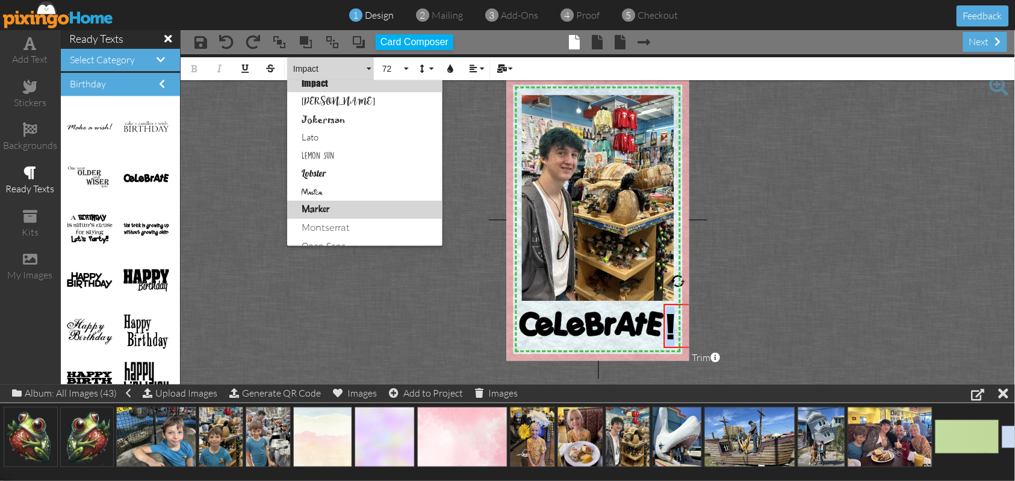
click at [329, 206] on link "Marker" at bounding box center [364, 210] width 155 height 18
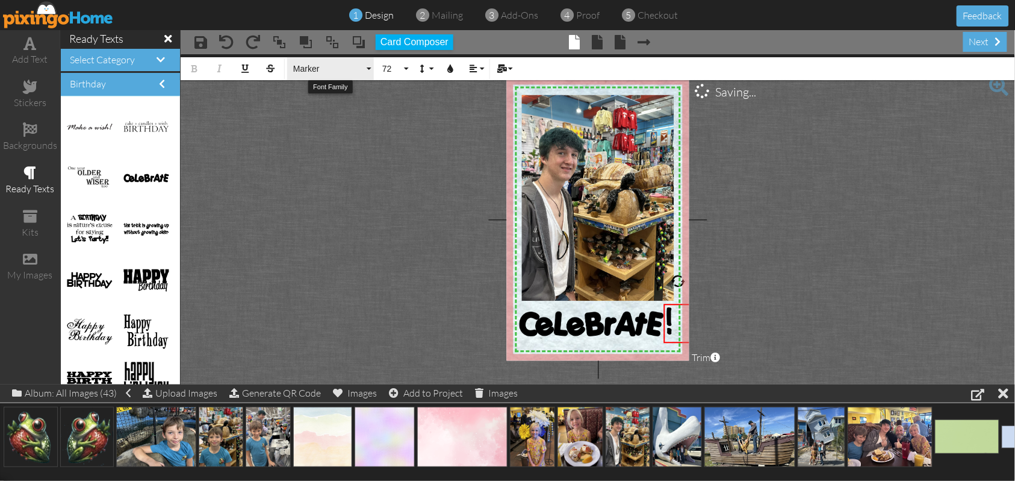
click at [369, 68] on button "Marker" at bounding box center [330, 68] width 87 height 23
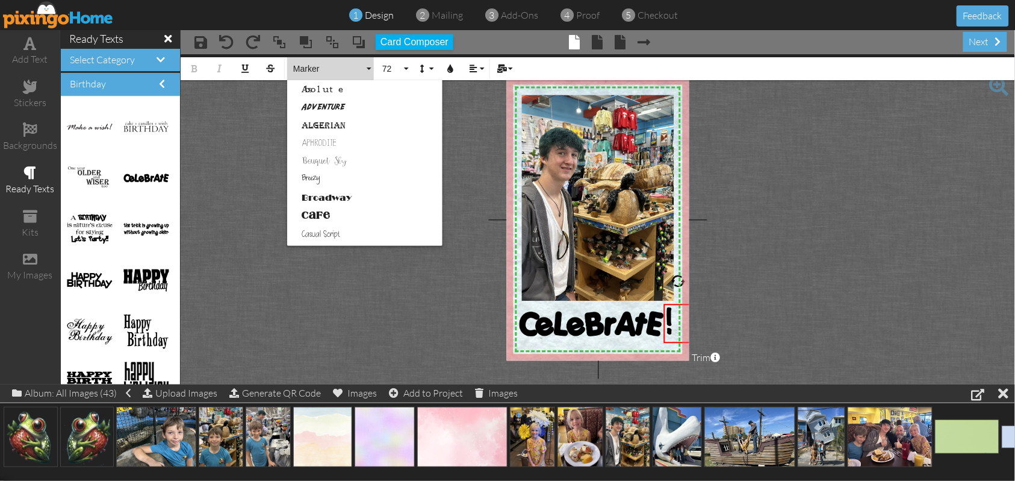
scroll to position [80, 0]
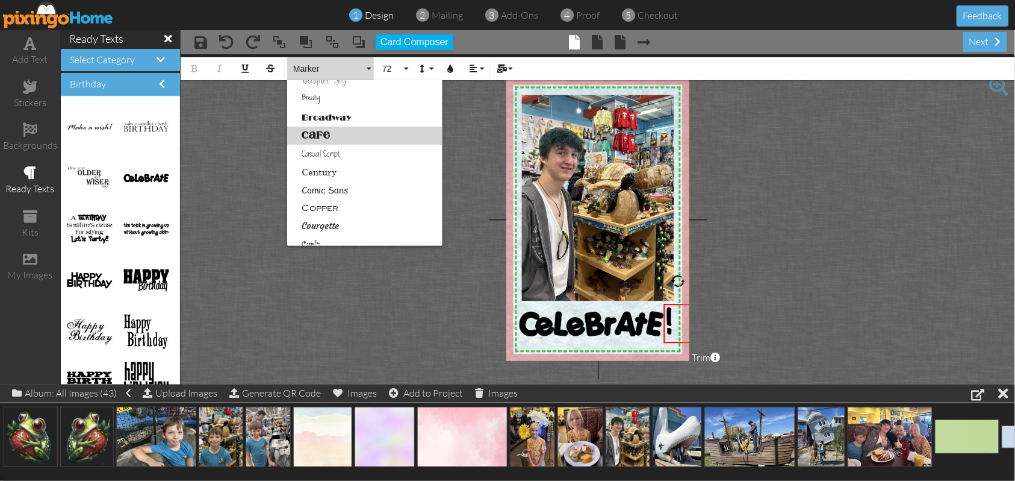
click at [324, 134] on link "Cafe" at bounding box center [364, 135] width 155 height 18
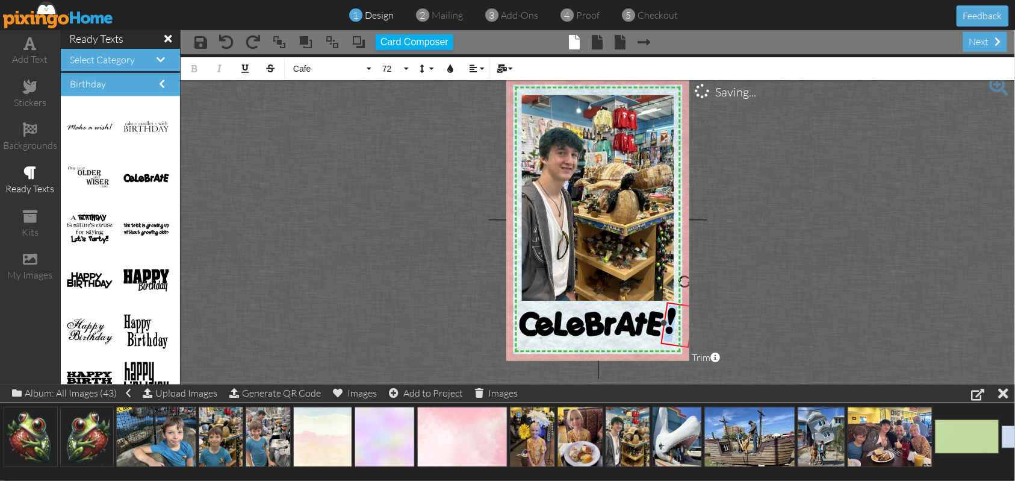
click at [685, 278] on div at bounding box center [685, 281] width 16 height 16
click at [684, 305] on div "​ ! ​" at bounding box center [678, 327] width 34 height 45
click at [403, 63] on button "72" at bounding box center [393, 68] width 35 height 23
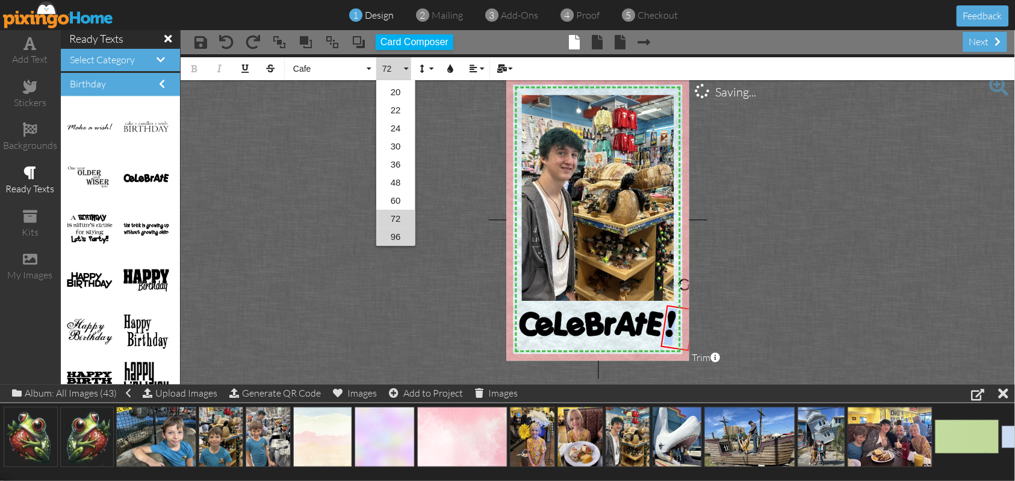
click at [396, 234] on link "96" at bounding box center [395, 237] width 39 height 18
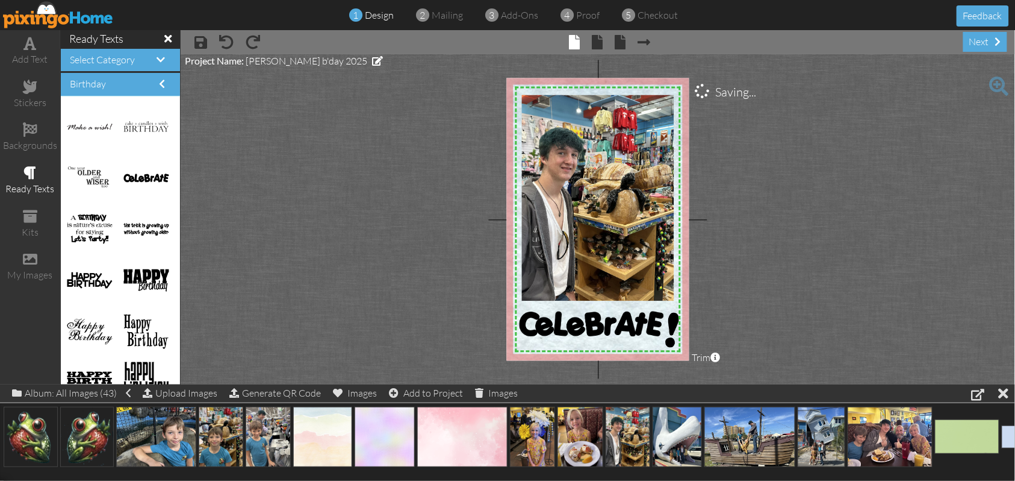
click at [856, 283] on project-studio-wrapper "X X X X X X X X X X X X X X X X X X X X X X X X X X X X X X X X X X X X X X X X…" at bounding box center [598, 219] width 835 height 330
click at [671, 304] on span "!" at bounding box center [670, 327] width 18 height 47
click at [803, 283] on project-studio-wrapper "X X X X X X X X X X X X X X X X X X X X X X X X X X X X X X X X X X X X X X X X…" at bounding box center [598, 219] width 835 height 330
click at [667, 323] on span "!" at bounding box center [670, 327] width 18 height 47
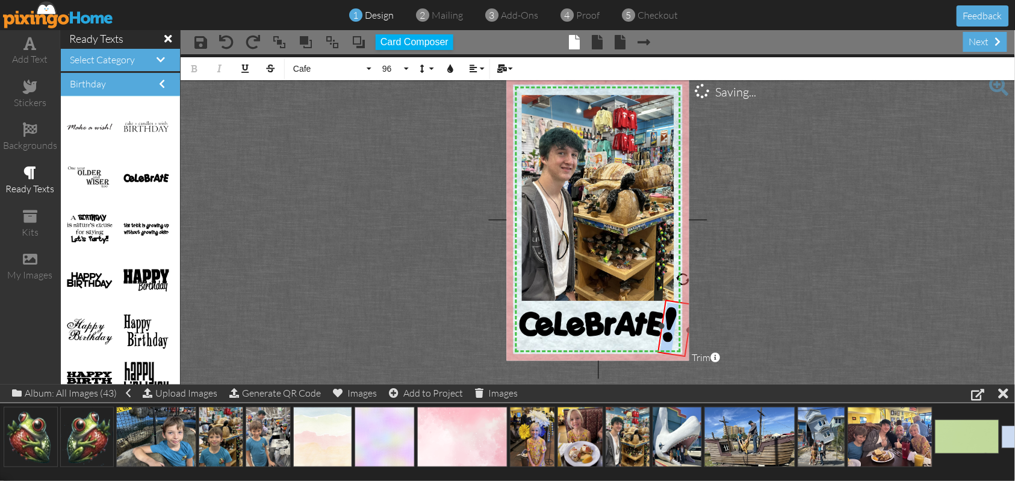
drag, startPoint x: 668, startPoint y: 323, endPoint x: 682, endPoint y: 323, distance: 13.2
click at [682, 323] on div "!" at bounding box center [676, 328] width 31 height 53
click at [407, 68] on button "96" at bounding box center [393, 68] width 35 height 23
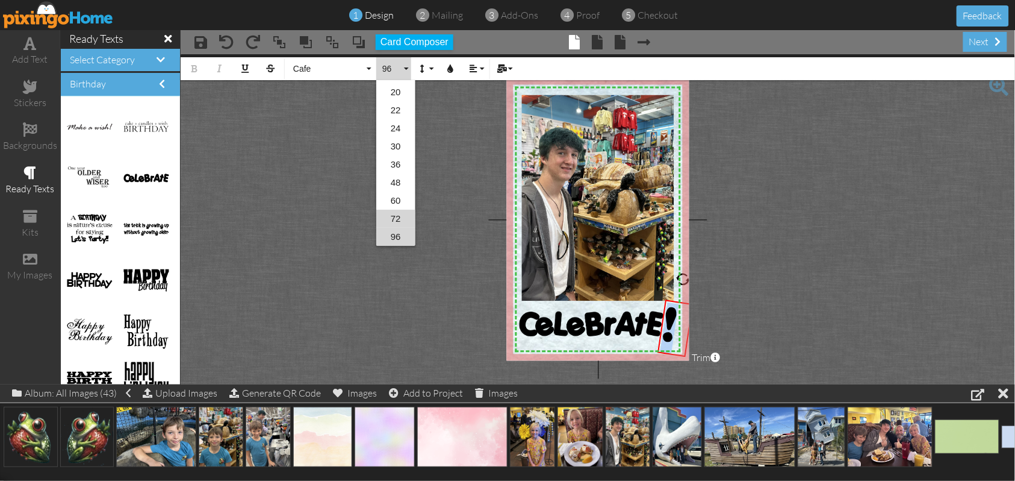
click at [393, 214] on link "72" at bounding box center [395, 219] width 39 height 18
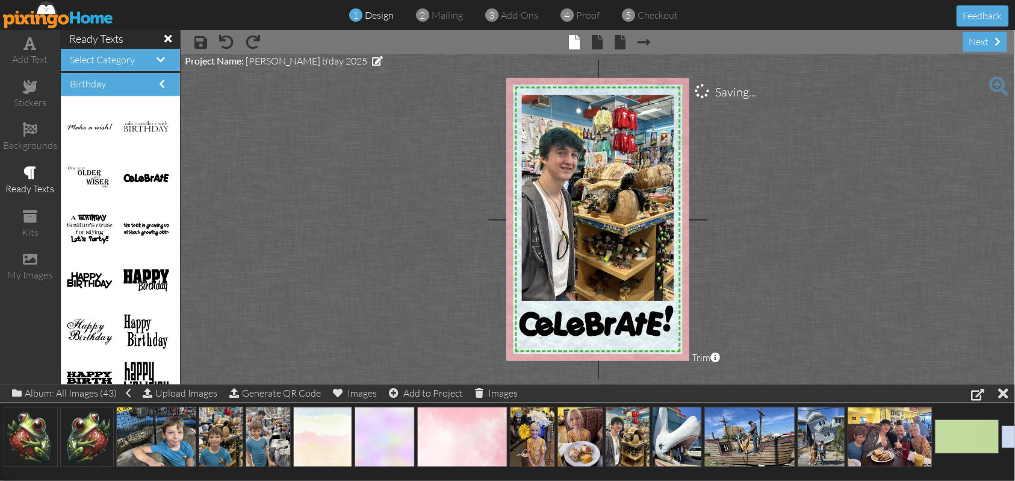
click at [856, 278] on project-studio-wrapper "X X X X X X X X X X X X X X X X X X X X X X X X X X X X X X X X X X X X X X X X…" at bounding box center [598, 219] width 835 height 330
drag, startPoint x: 666, startPoint y: 302, endPoint x: 670, endPoint y: 309, distance: 7.9
click at [670, 310] on span "!" at bounding box center [672, 327] width 13 height 34
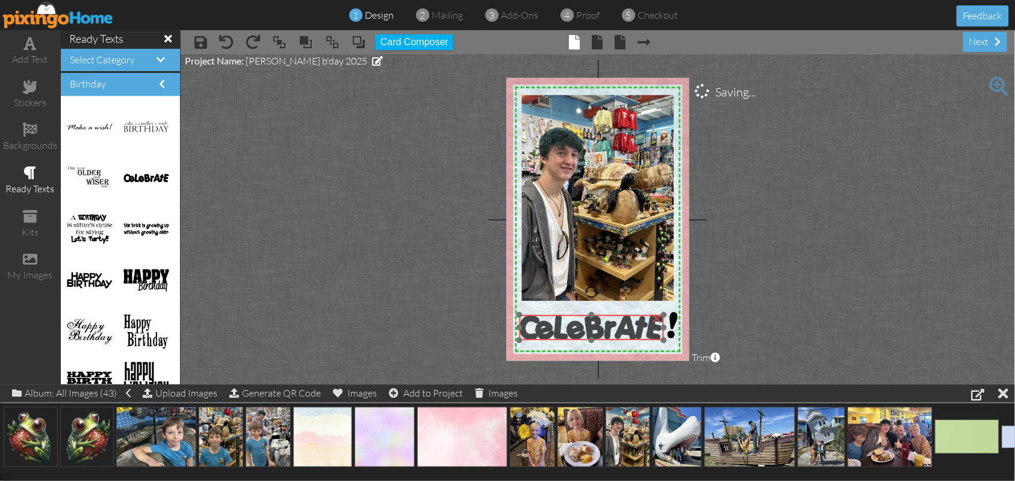
drag, startPoint x: 640, startPoint y: 308, endPoint x: 723, endPoint y: 277, distance: 88.8
click at [640, 311] on div at bounding box center [592, 326] width 151 height 31
click at [611, 314] on img at bounding box center [592, 326] width 145 height 25
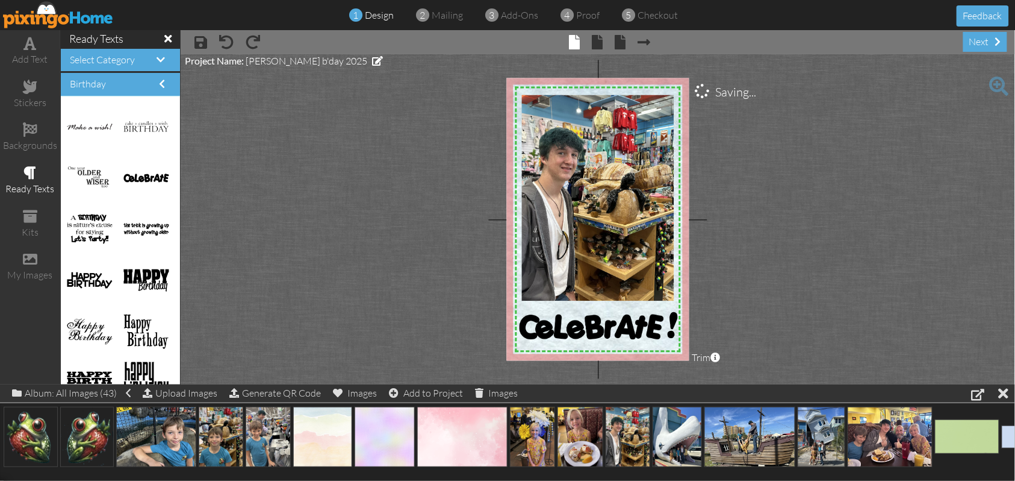
click at [803, 273] on project-studio-wrapper "X X X X X X X X X X X X X X X X X X X X X X X X X X X X X X X X X X X X X X X X…" at bounding box center [598, 219] width 835 height 330
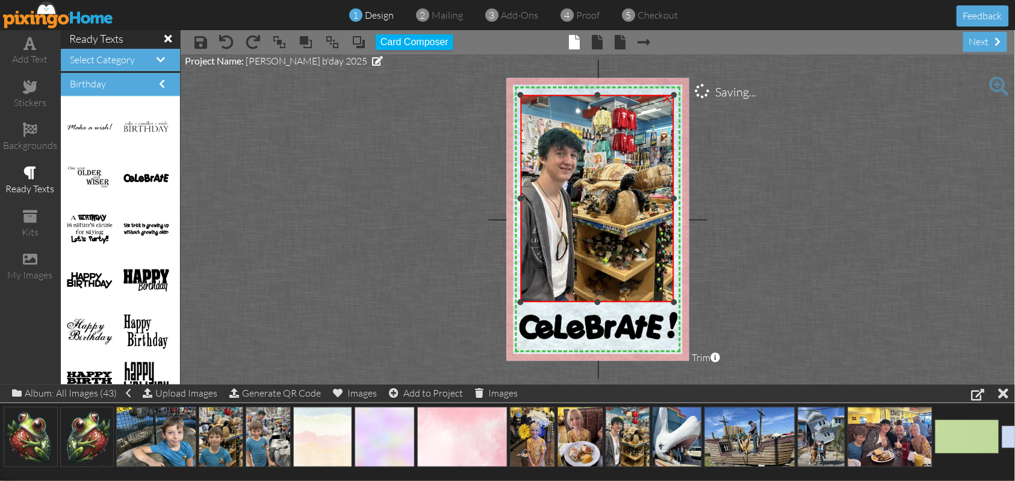
click at [521, 301] on div at bounding box center [521, 302] width 6 height 6
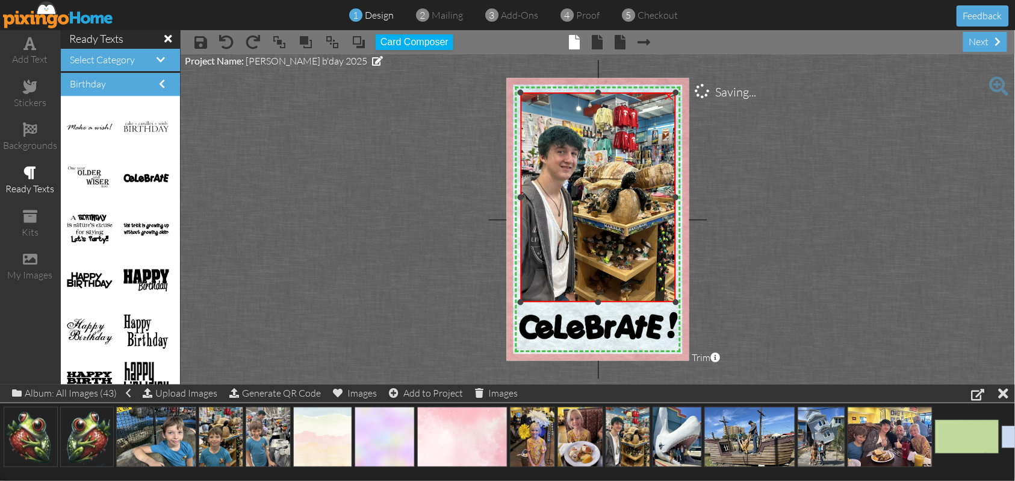
click at [677, 90] on div at bounding box center [676, 92] width 6 height 6
click at [848, 178] on project-studio-wrapper "X X X X X X X X X X X X X X X X X X X X X X X X X X X X X X X X X X X X X X X X…" at bounding box center [598, 219] width 835 height 330
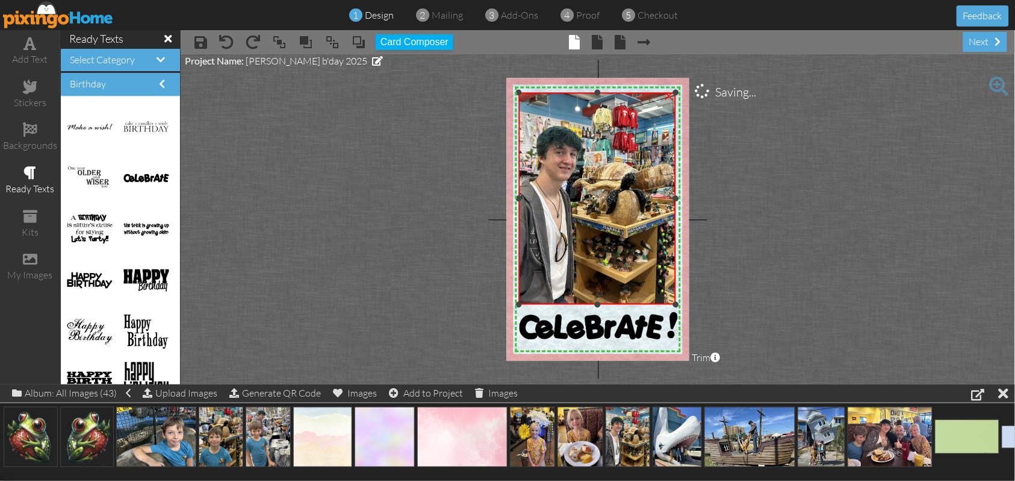
click at [521, 302] on div at bounding box center [519, 304] width 6 height 6
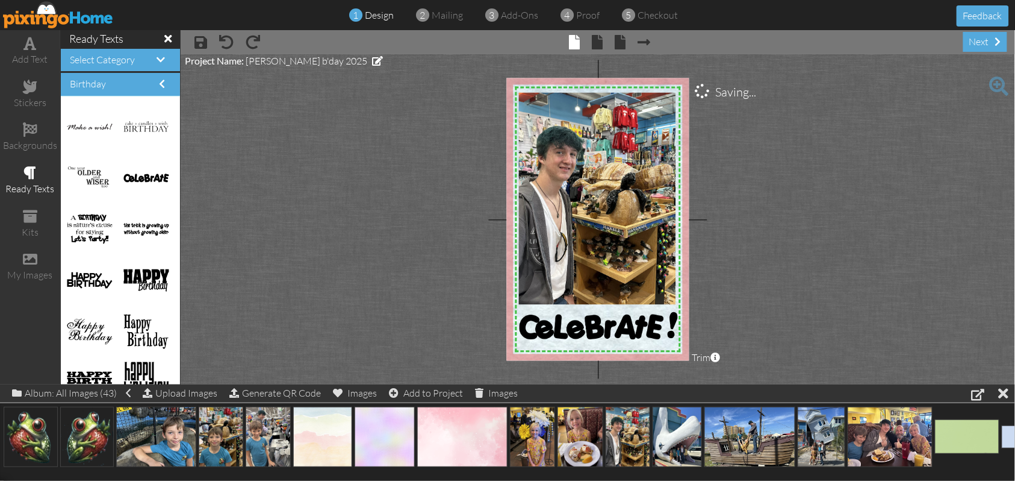
click at [820, 248] on project-studio-wrapper "X X X X X X X X X X X X X X X X X X X X X X X X X X X X X X X X X X X X X X X X…" at bounding box center [598, 219] width 835 height 330
click at [856, 44] on div "next" at bounding box center [986, 42] width 44 height 20
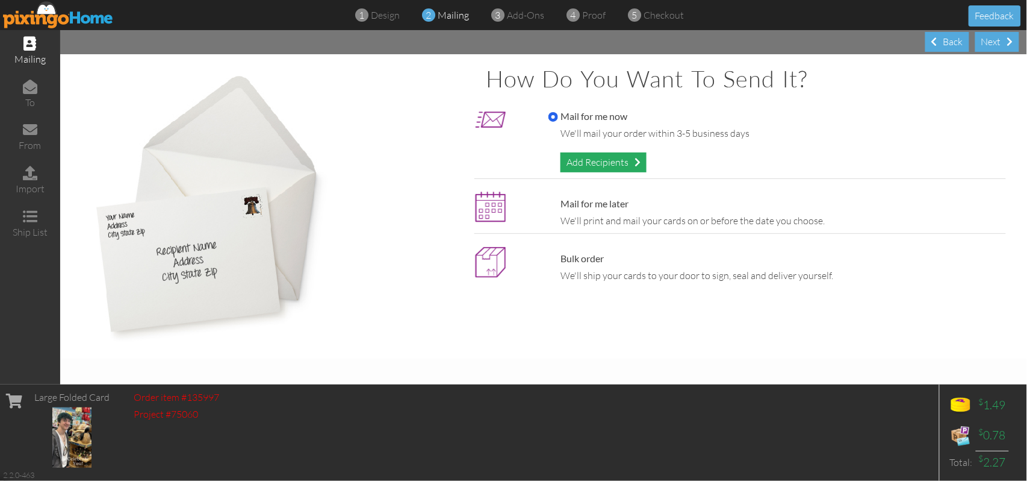
click at [617, 164] on div "Add Recipients" at bounding box center [604, 162] width 86 height 20
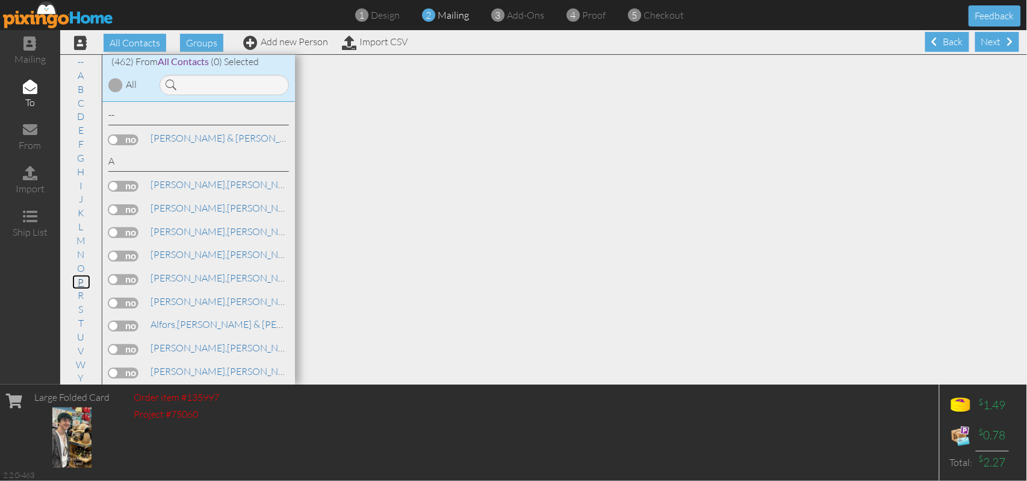
click at [73, 283] on link "P" at bounding box center [81, 282] width 18 height 14
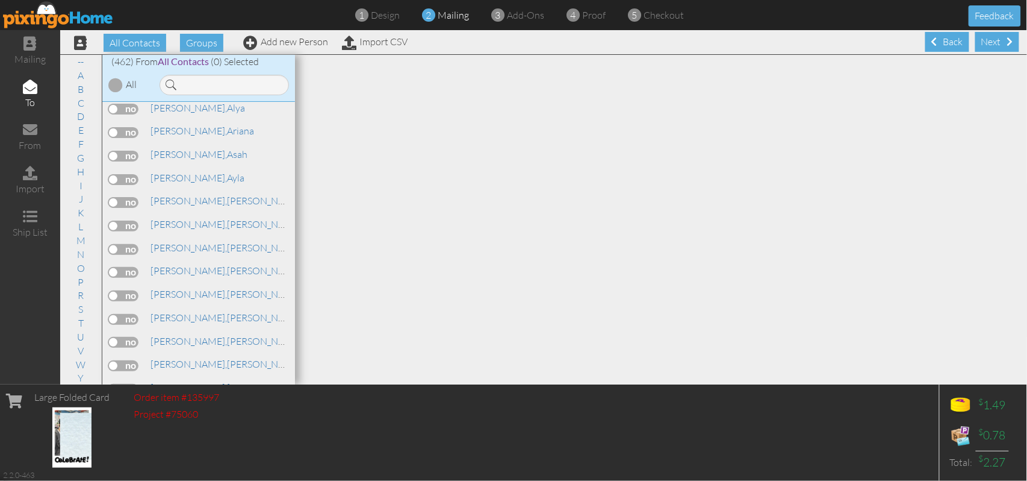
scroll to position [7684, 0]
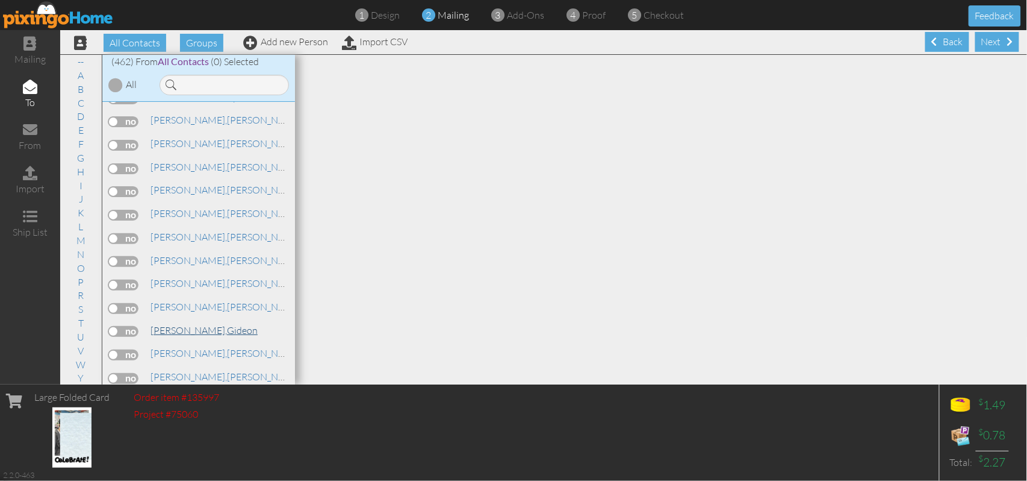
click at [160, 324] on span "[PERSON_NAME]," at bounding box center [189, 330] width 76 height 12
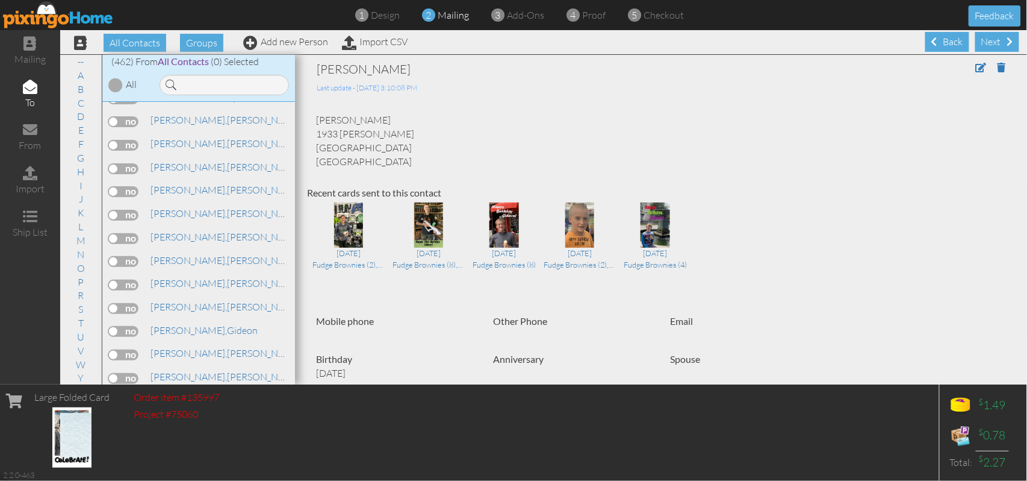
click at [131, 326] on label at bounding box center [123, 331] width 30 height 11
click at [0, 0] on input "checkbox" at bounding box center [0, 0] width 0 height 0
click at [856, 44] on div "Next" at bounding box center [998, 42] width 44 height 20
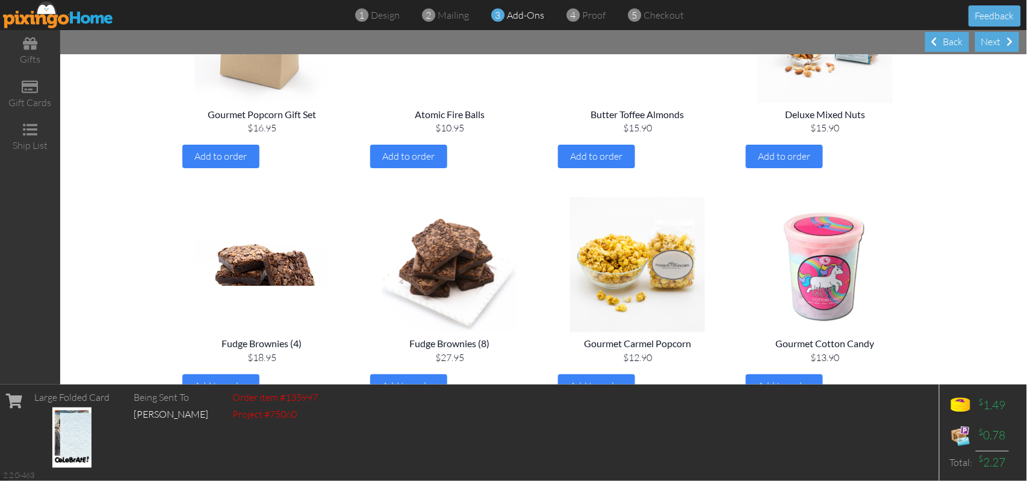
scroll to position [482, 0]
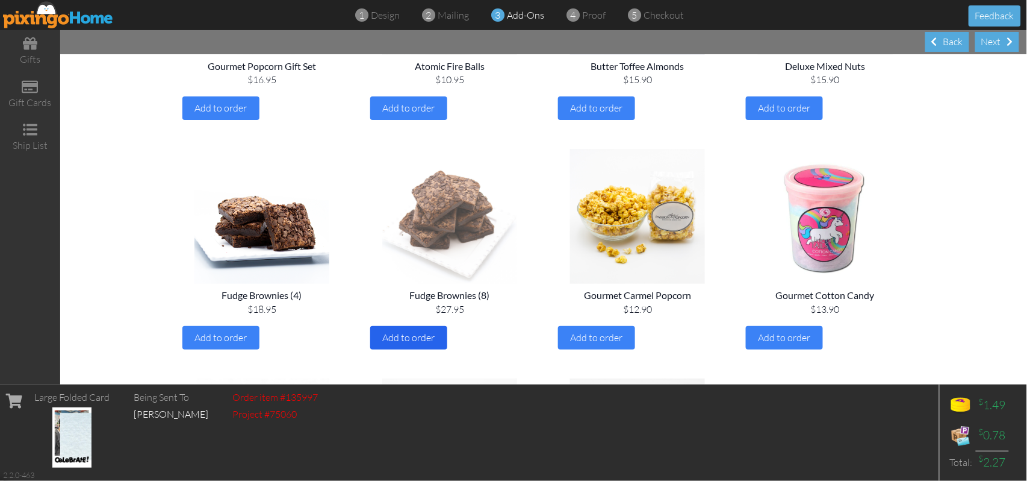
click at [400, 340] on span "Add to order" at bounding box center [409, 337] width 52 height 12
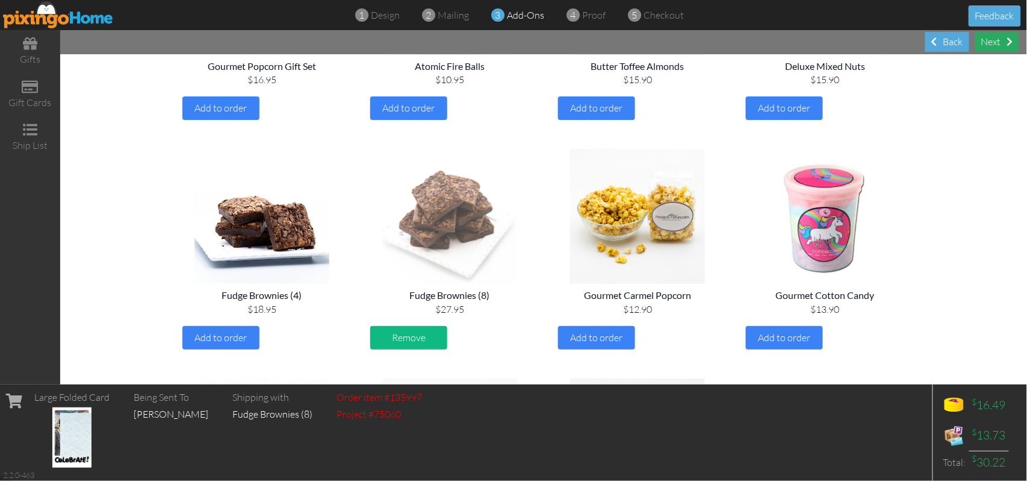
click at [856, 42] on div "Next" at bounding box center [998, 42] width 44 height 20
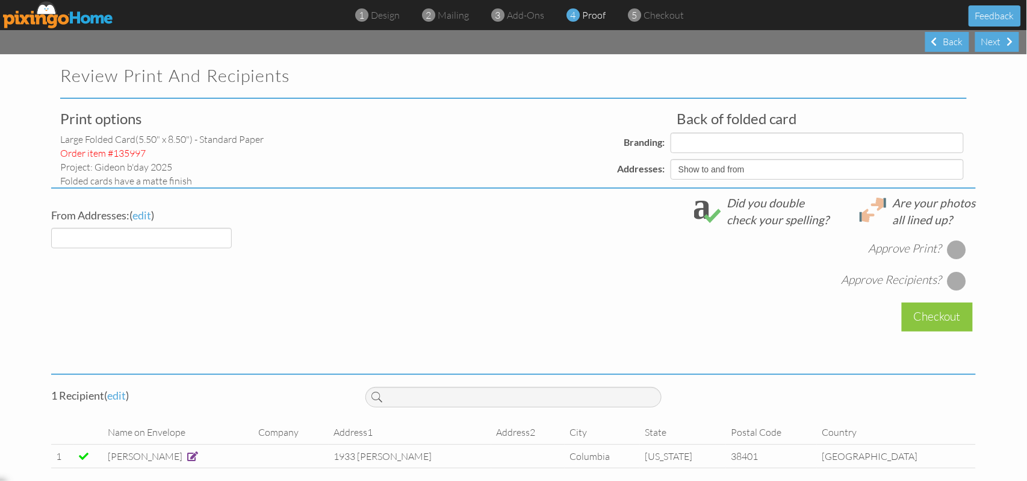
select select "object:2771"
select select "object:2774"
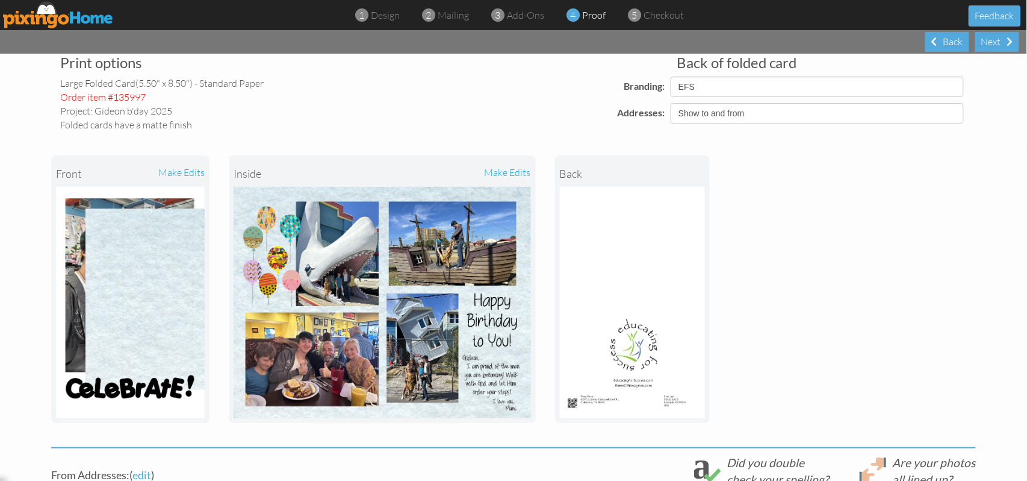
scroll to position [80, 0]
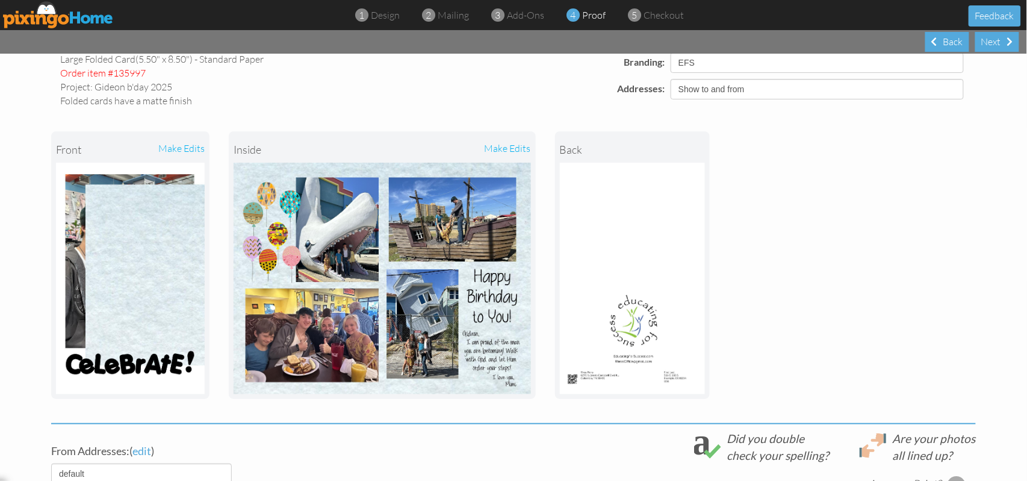
click at [188, 148] on div "make edits" at bounding box center [167, 149] width 74 height 26
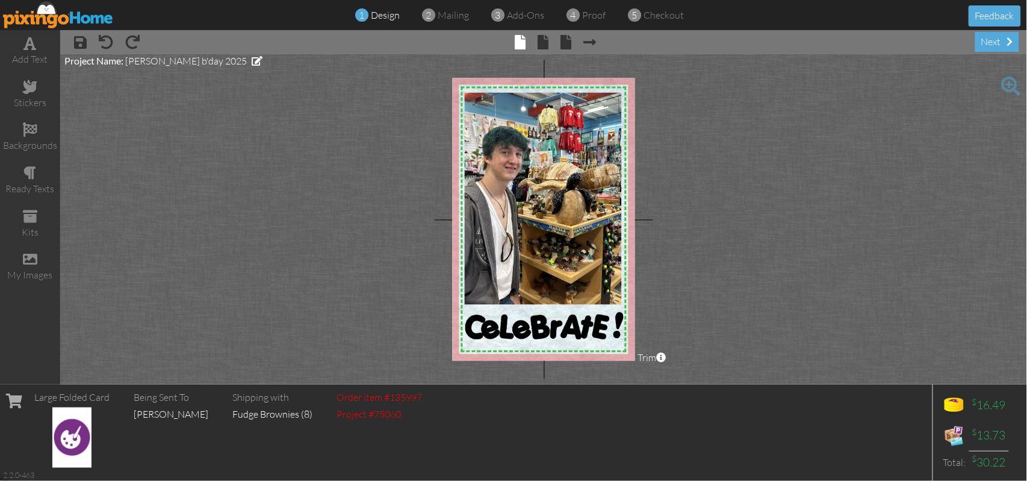
click at [70, 17] on img at bounding box center [58, 14] width 111 height 27
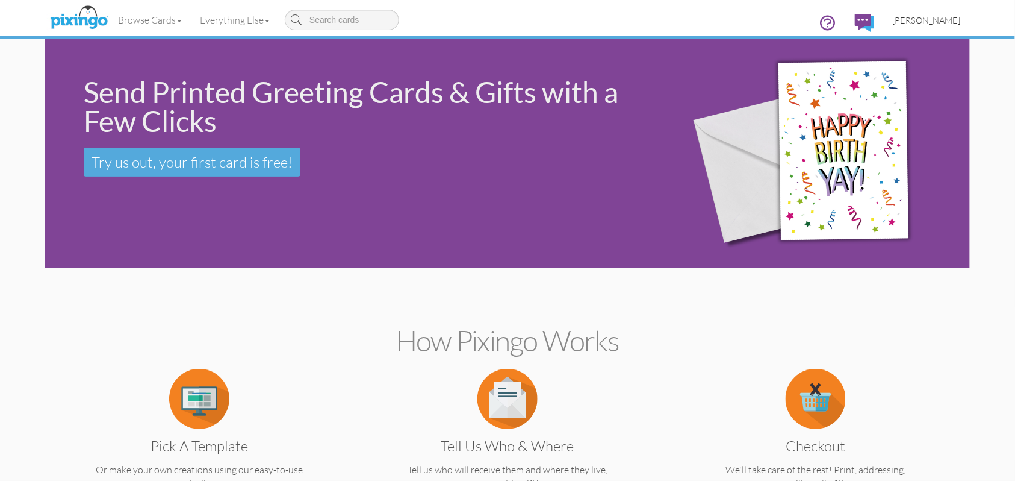
click at [856, 17] on span "[PERSON_NAME]" at bounding box center [927, 20] width 68 height 10
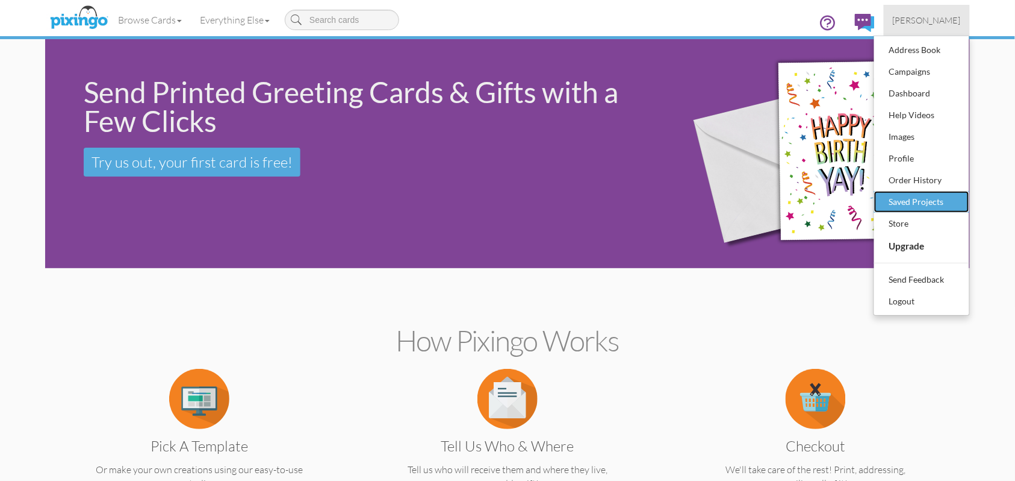
click at [856, 205] on div "Saved Projects" at bounding box center [921, 202] width 71 height 18
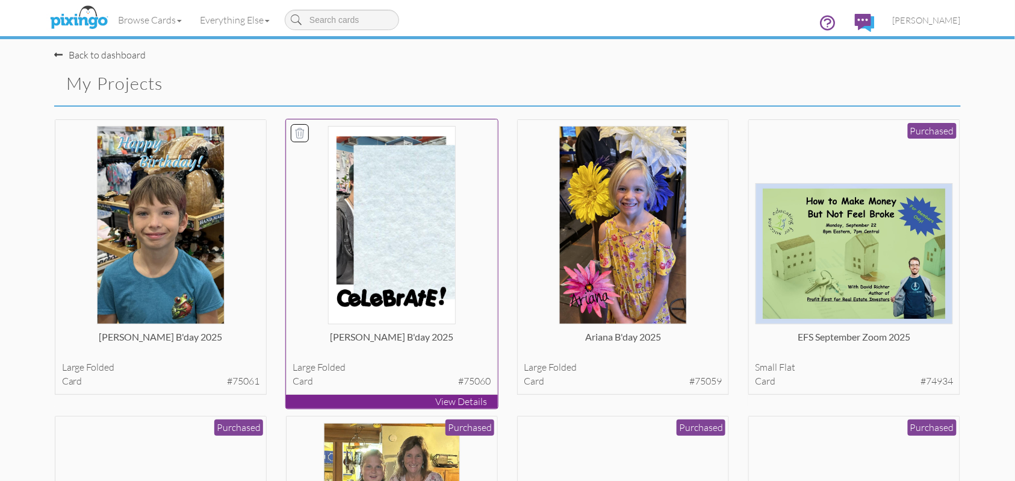
click at [393, 214] on img at bounding box center [392, 225] width 128 height 198
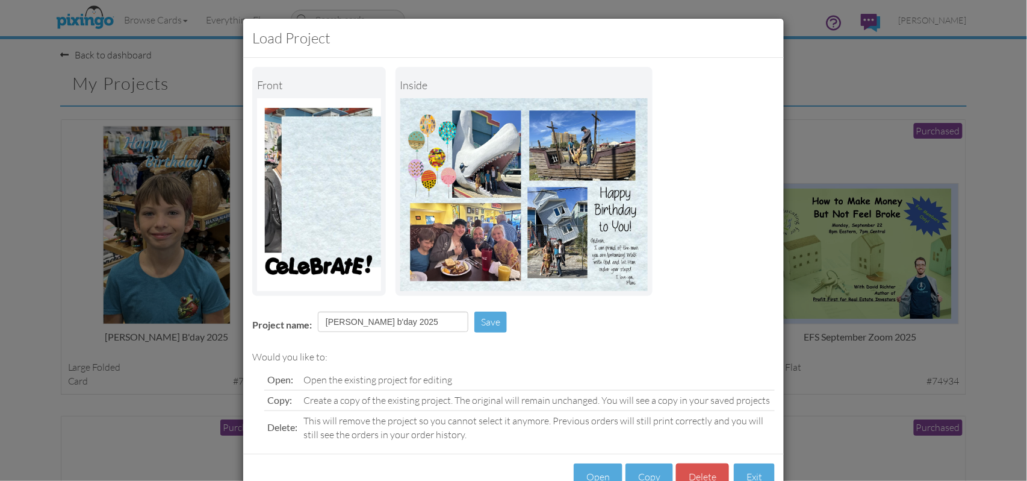
scroll to position [39, 0]
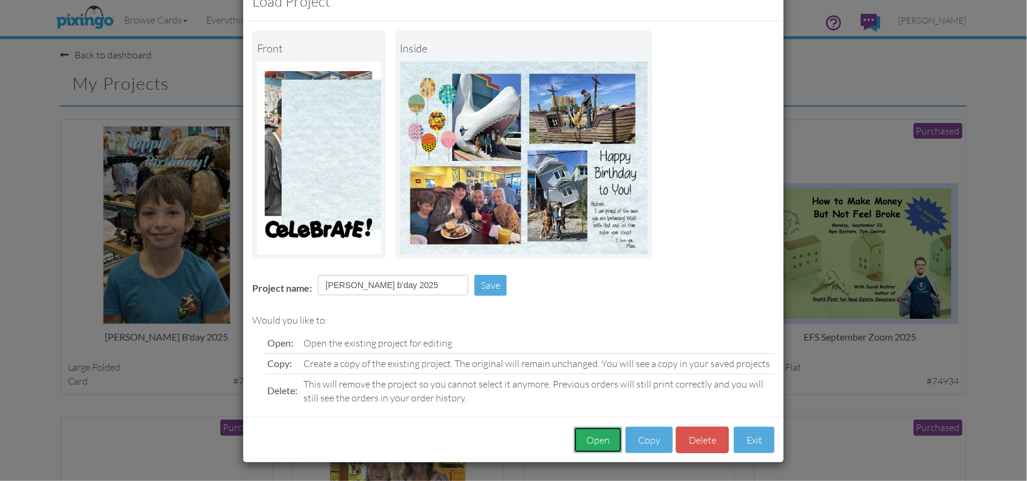
click at [590, 400] on button "Open" at bounding box center [598, 439] width 49 height 27
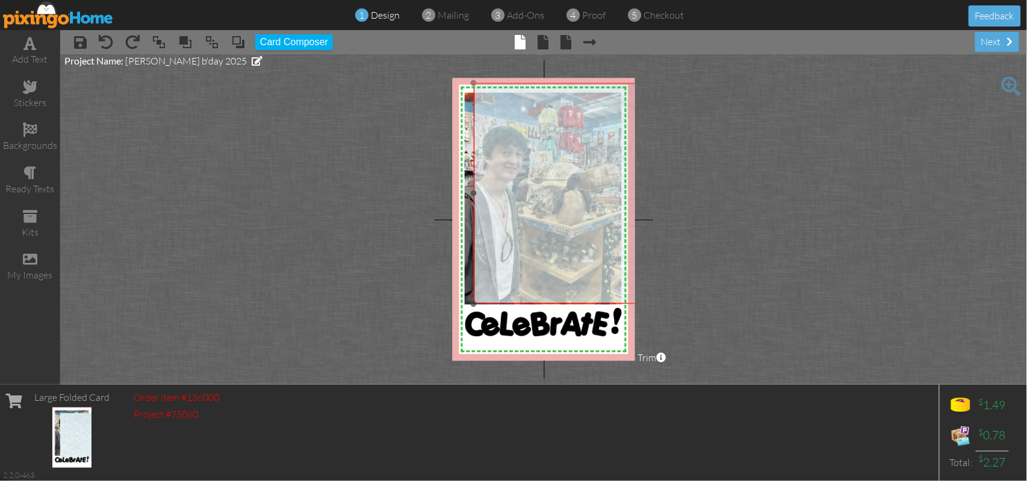
drag, startPoint x: 540, startPoint y: 225, endPoint x: 524, endPoint y: 204, distance: 26.7
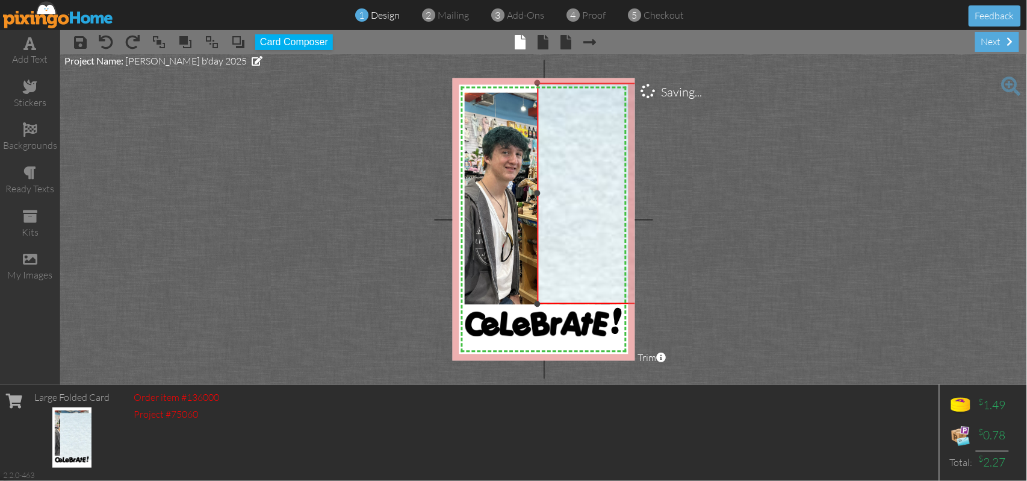
drag, startPoint x: 476, startPoint y: 193, endPoint x: 540, endPoint y: 207, distance: 65.3
click at [540, 207] on div "×" at bounding box center [852, 193] width 631 height 221
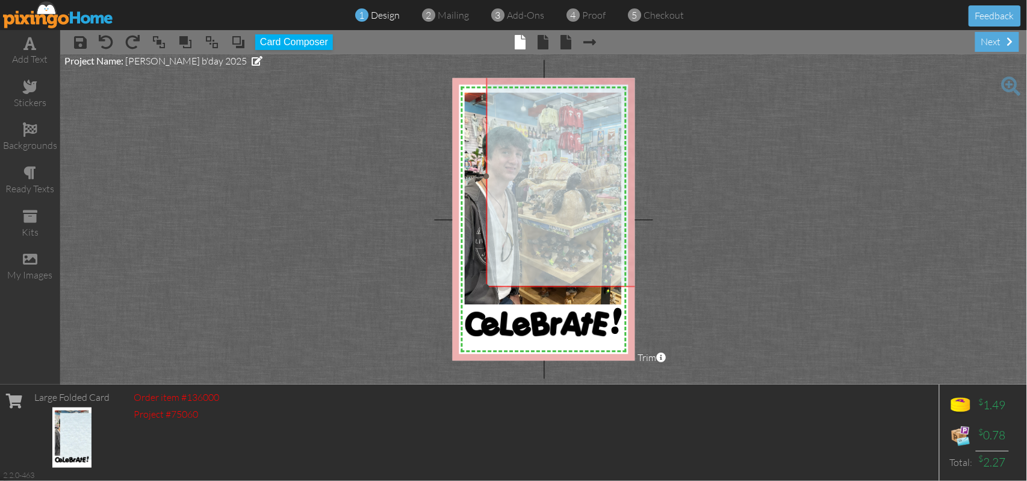
drag, startPoint x: 571, startPoint y: 191, endPoint x: 520, endPoint y: 175, distance: 53.9
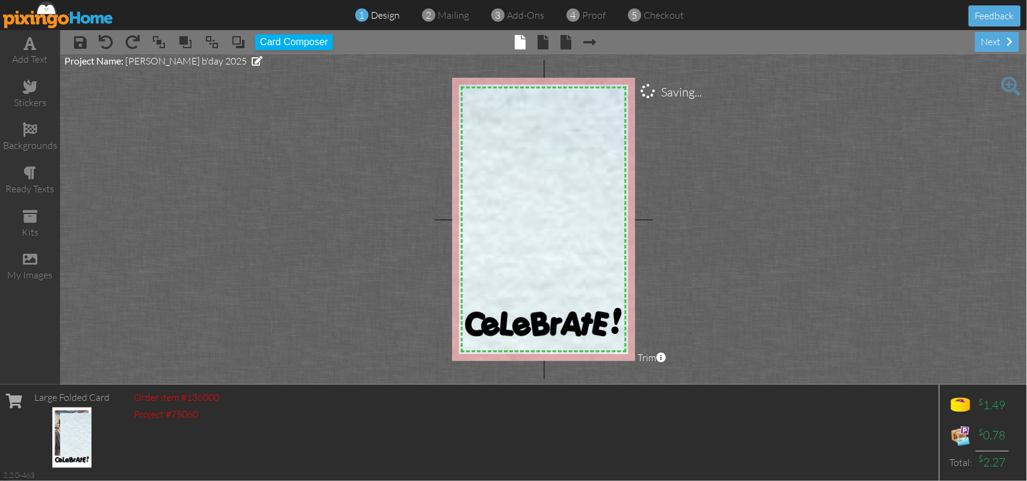
drag, startPoint x: 485, startPoint y: 285, endPoint x: 428, endPoint y: 366, distance: 99.8
click at [428, 366] on project-studio-wrapper "X X X X X X X X X X X X X X X X X X X X X X X X X X X X X X X X X X X X X X X X…" at bounding box center [543, 219] width 967 height 330
click at [212, 42] on span at bounding box center [212, 42] width 14 height 18
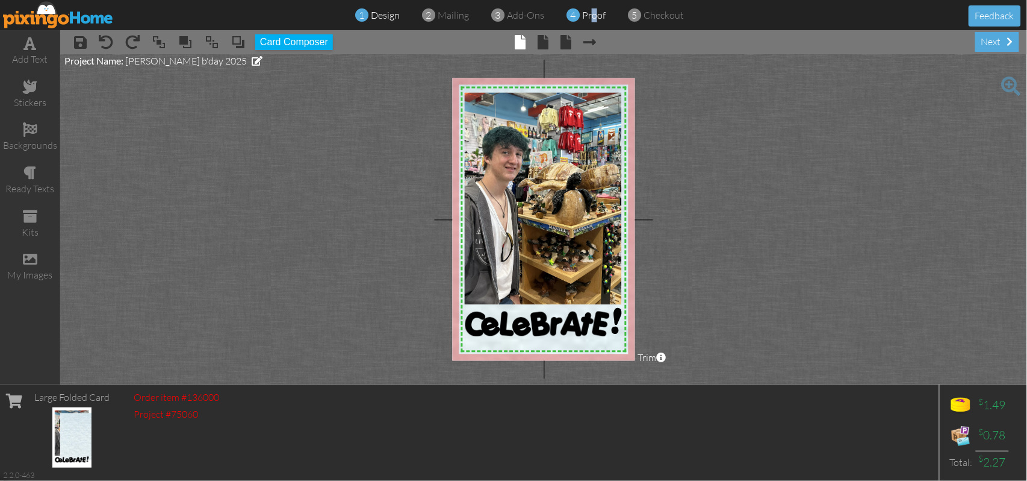
click at [593, 20] on span "proof" at bounding box center [593, 15] width 23 height 12
click at [591, 15] on span "proof" at bounding box center [593, 15] width 23 height 12
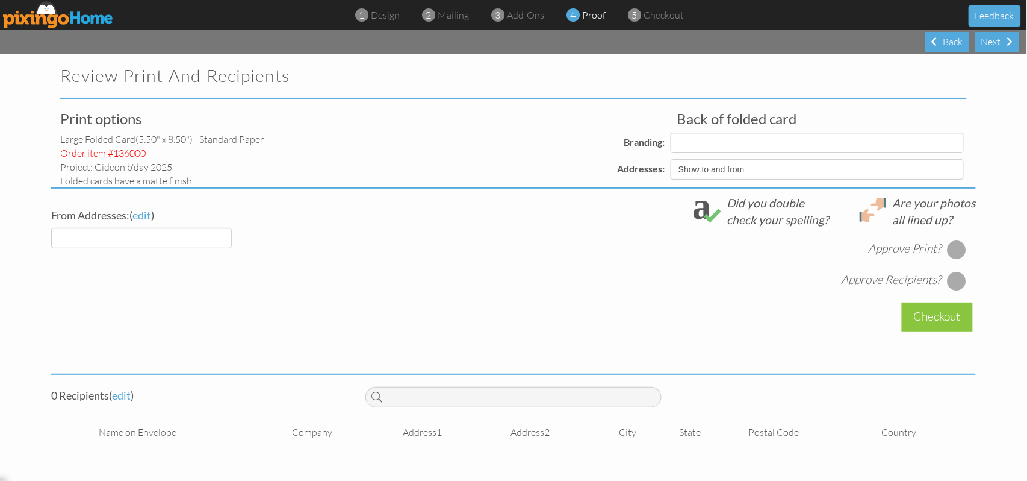
select select "object:3644"
select select "object:3647"
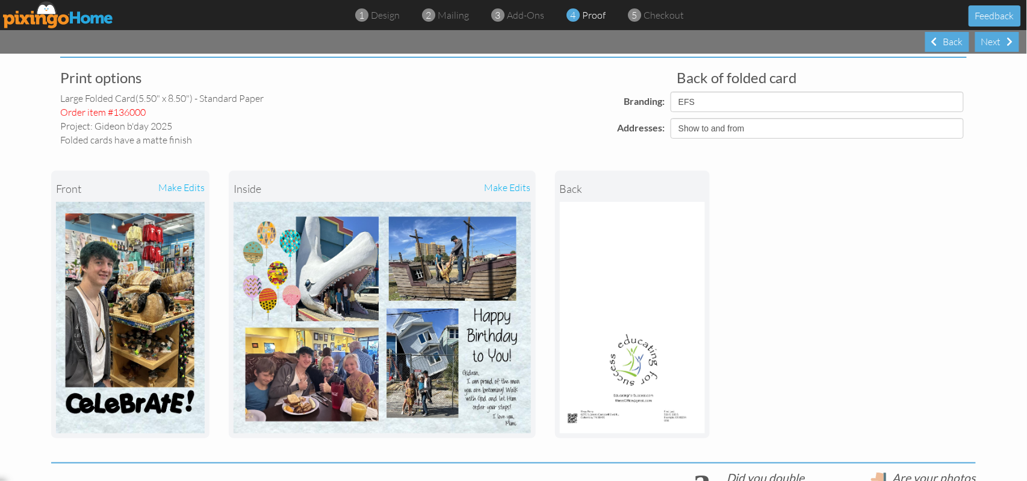
scroll to position [80, 0]
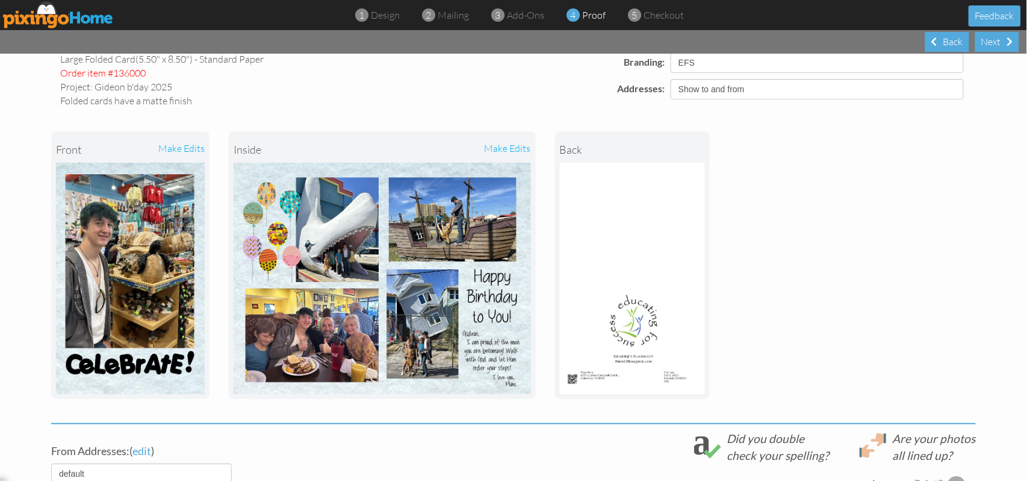
click at [518, 152] on div "make edits" at bounding box center [456, 149] width 149 height 26
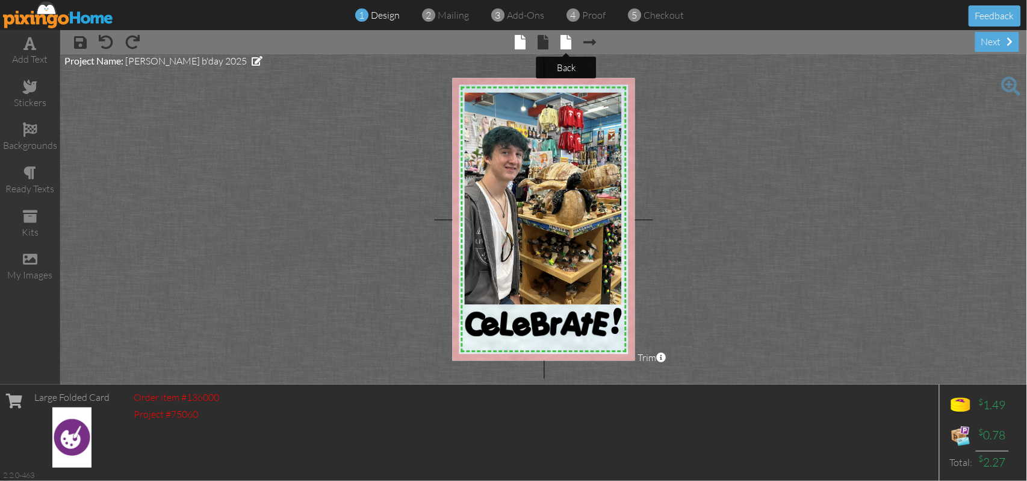
click at [568, 45] on span at bounding box center [566, 42] width 11 height 14
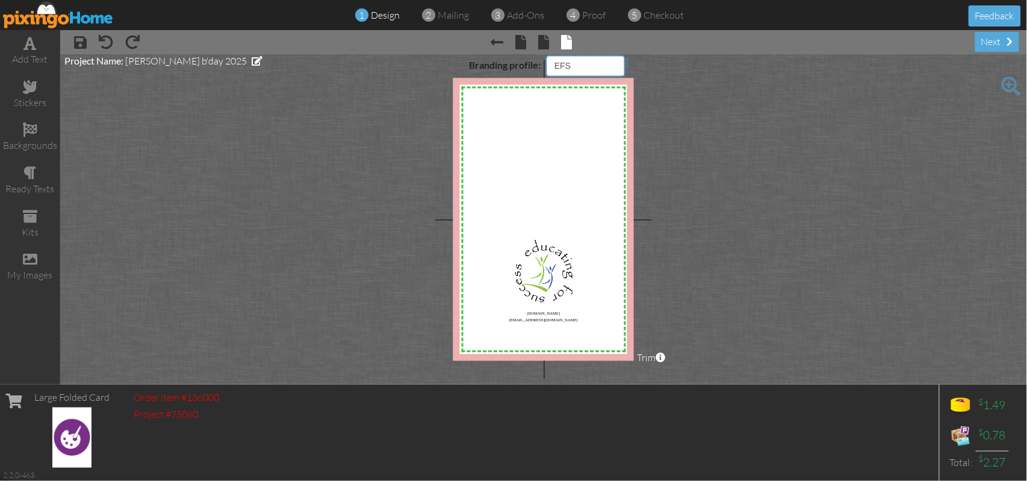
click at [620, 70] on select "Pixingo Default Profile EFS" at bounding box center [586, 66] width 78 height 20
select select "object:3734"
click at [547, 56] on select "Pixingo Default Profile EFS" at bounding box center [586, 66] width 78 height 20
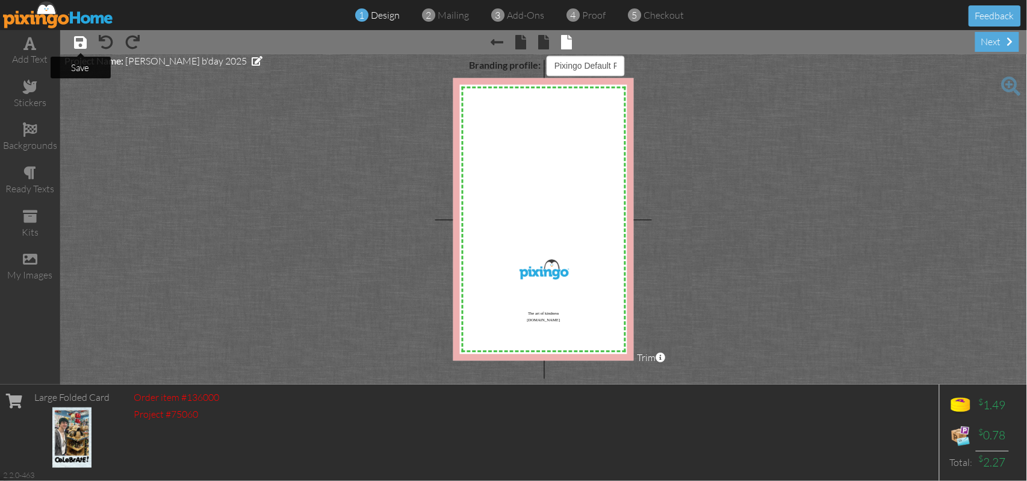
click at [79, 44] on span at bounding box center [80, 42] width 13 height 14
click at [524, 43] on span at bounding box center [521, 42] width 11 height 14
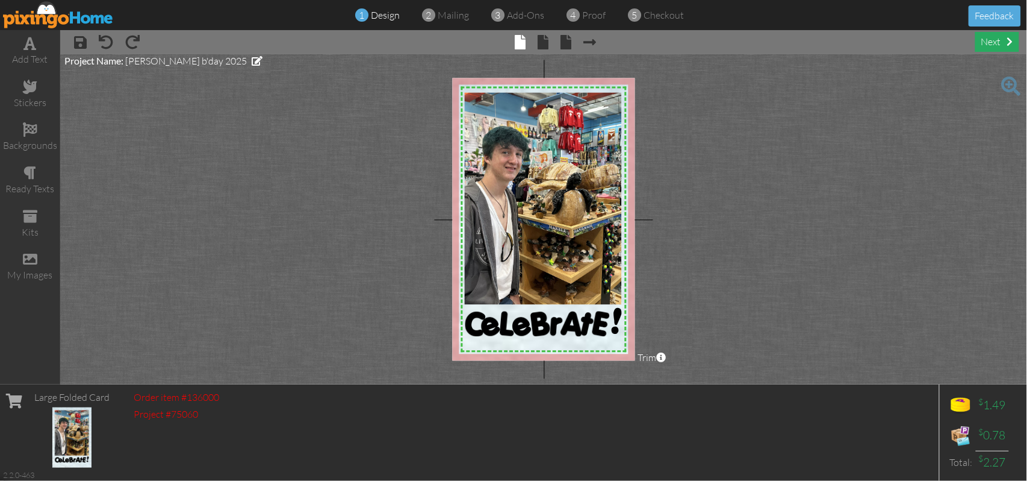
click at [856, 39] on div "next" at bounding box center [998, 42] width 44 height 20
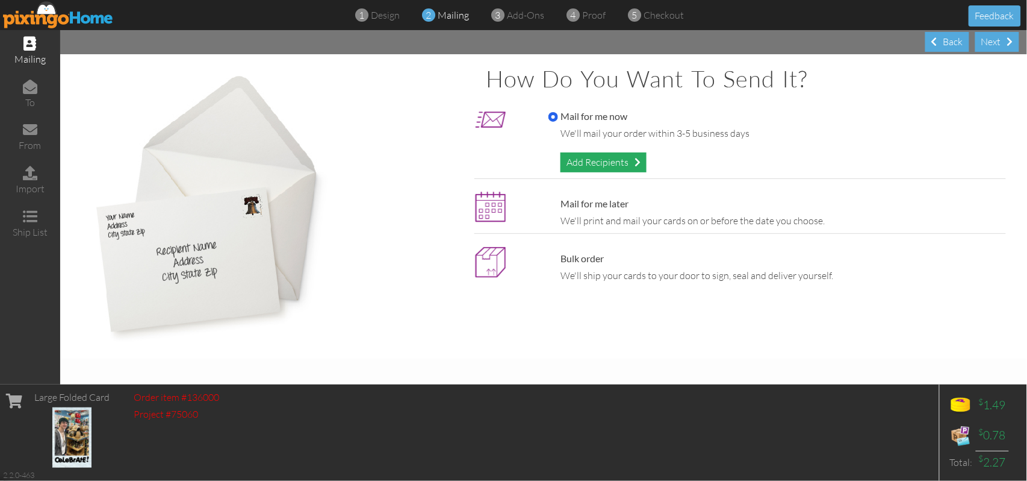
click at [603, 160] on div "Add Recipients" at bounding box center [604, 162] width 86 height 20
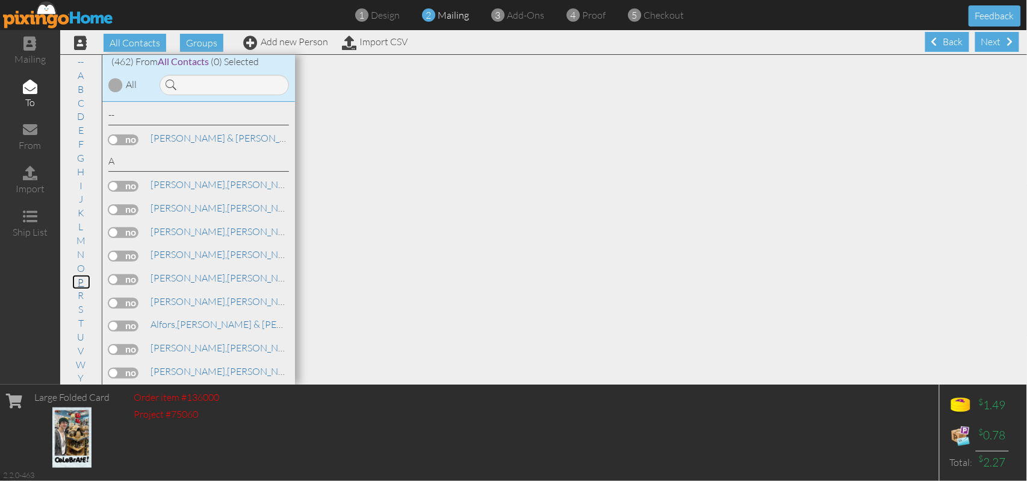
click at [73, 279] on link "P" at bounding box center [81, 282] width 18 height 14
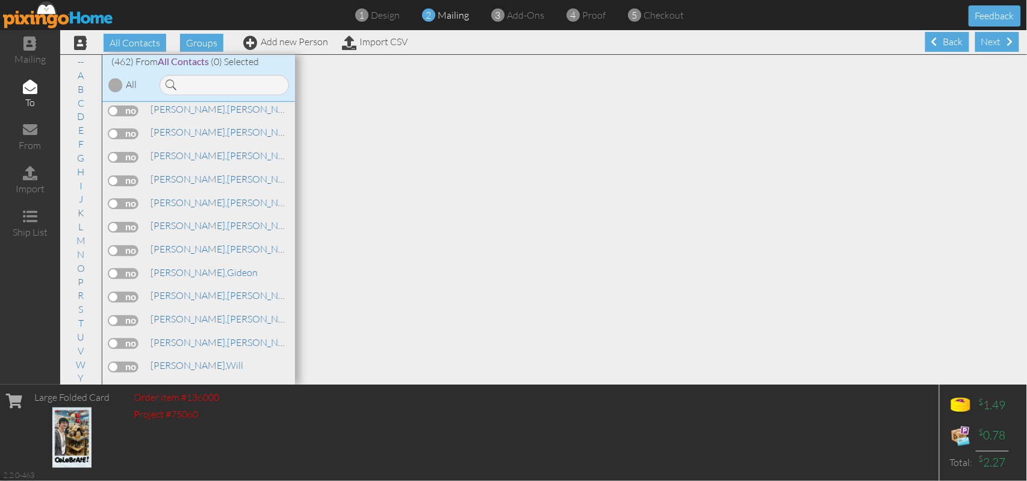
scroll to position [7764, 0]
click at [134, 246] on label at bounding box center [123, 251] width 30 height 11
click at [0, 0] on input "checkbox" at bounding box center [0, 0] width 0 height 0
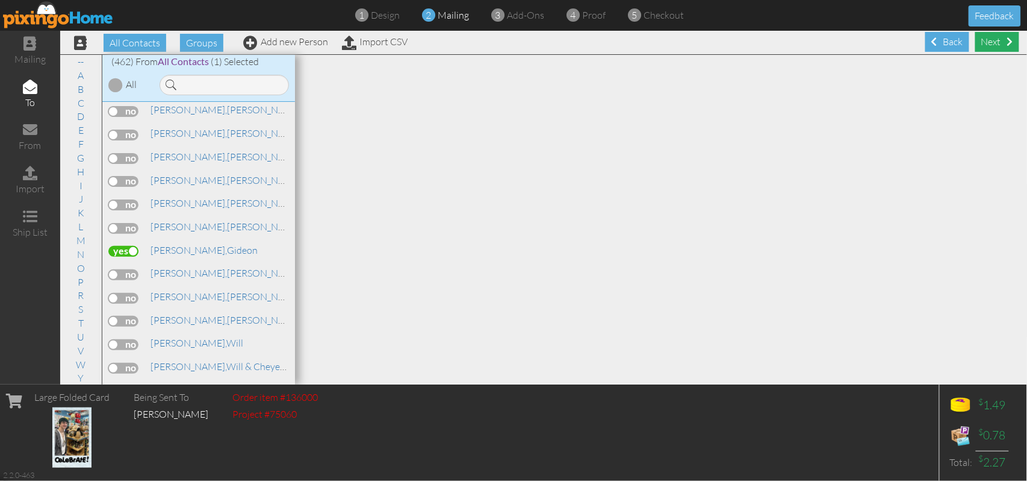
click at [856, 44] on div "Next" at bounding box center [998, 42] width 44 height 20
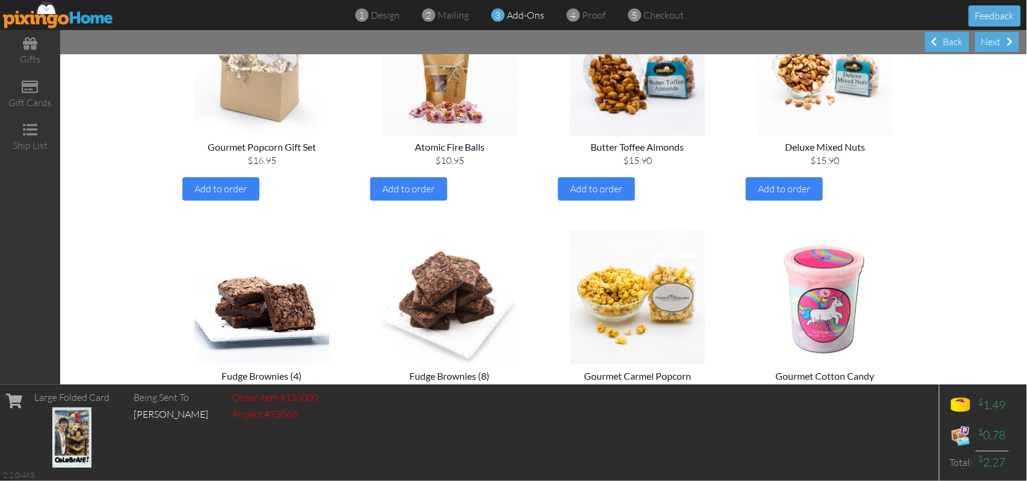
scroll to position [482, 0]
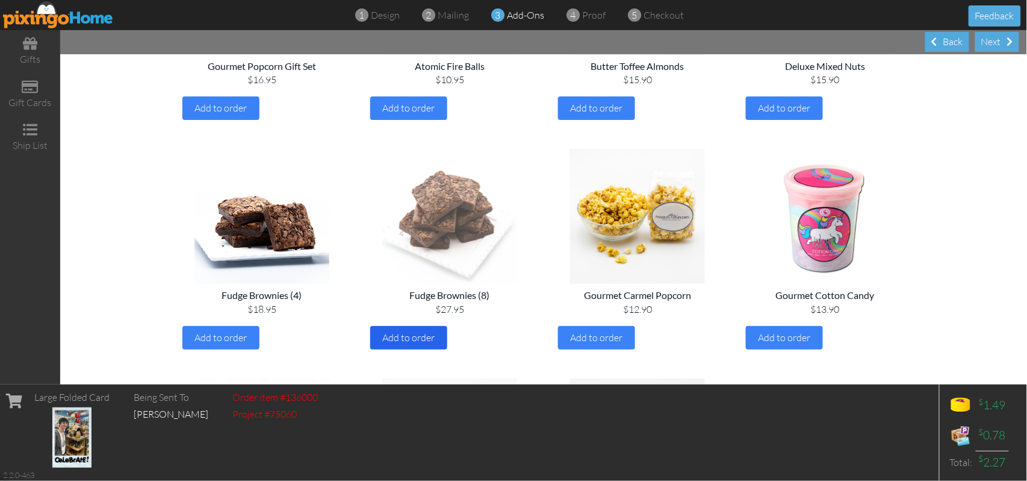
click at [407, 336] on span "Add to order" at bounding box center [409, 337] width 52 height 12
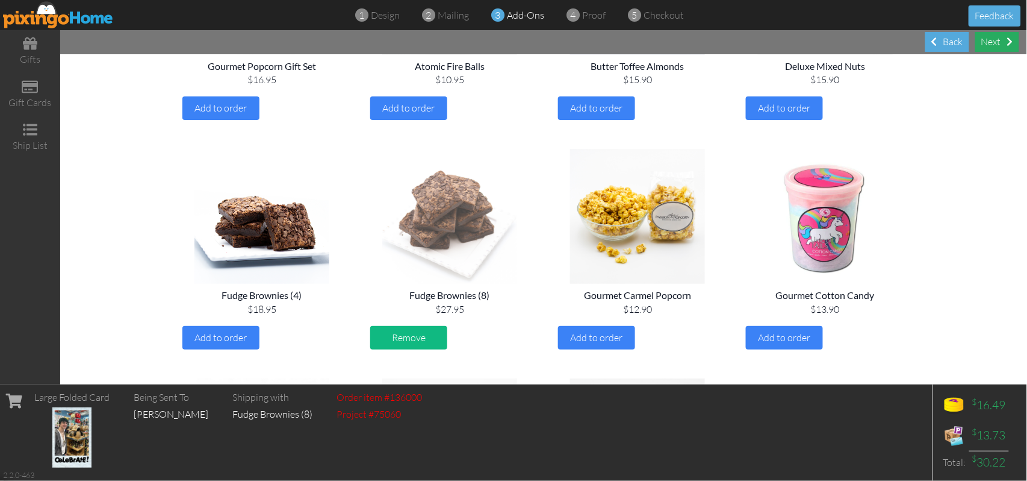
click at [856, 42] on div "Next" at bounding box center [998, 42] width 44 height 20
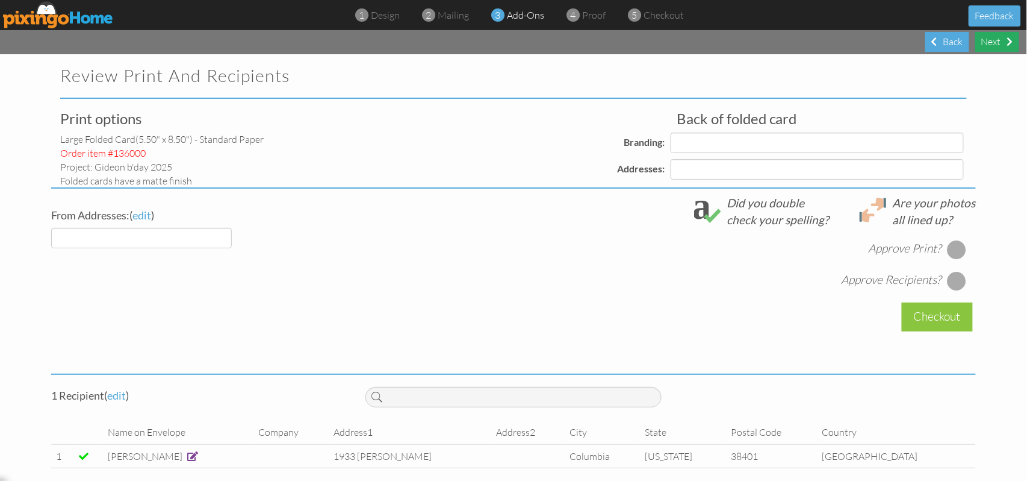
select select "object:4962"
select select "object:4966"
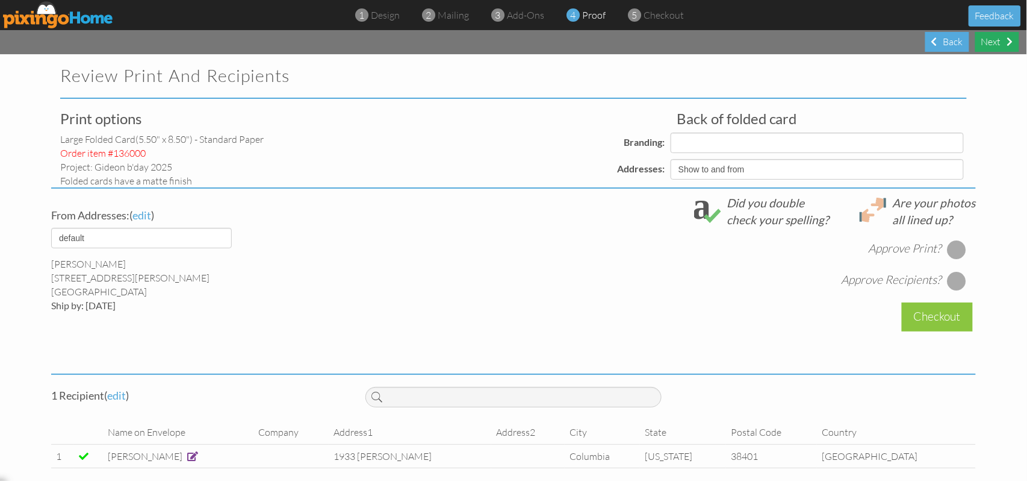
select select "object:4969"
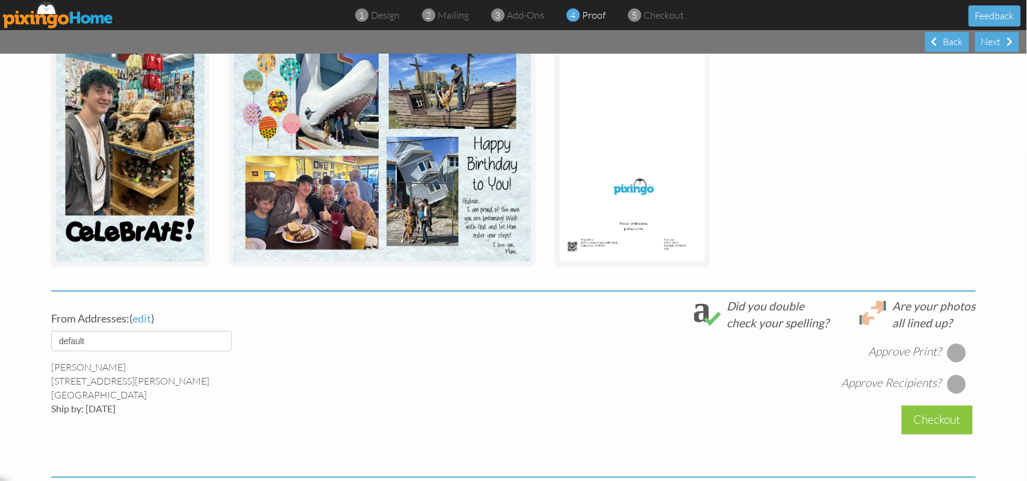
scroll to position [241, 0]
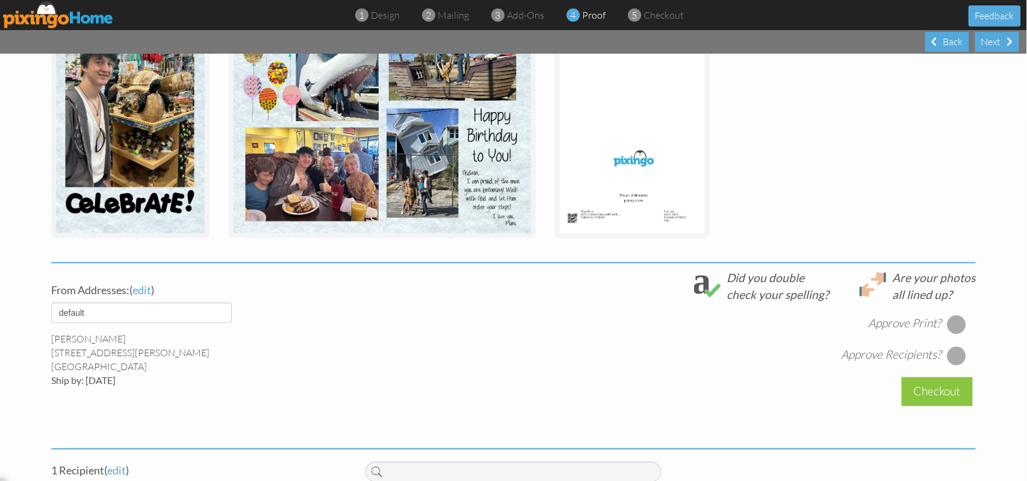
click at [856, 323] on div at bounding box center [957, 323] width 19 height 19
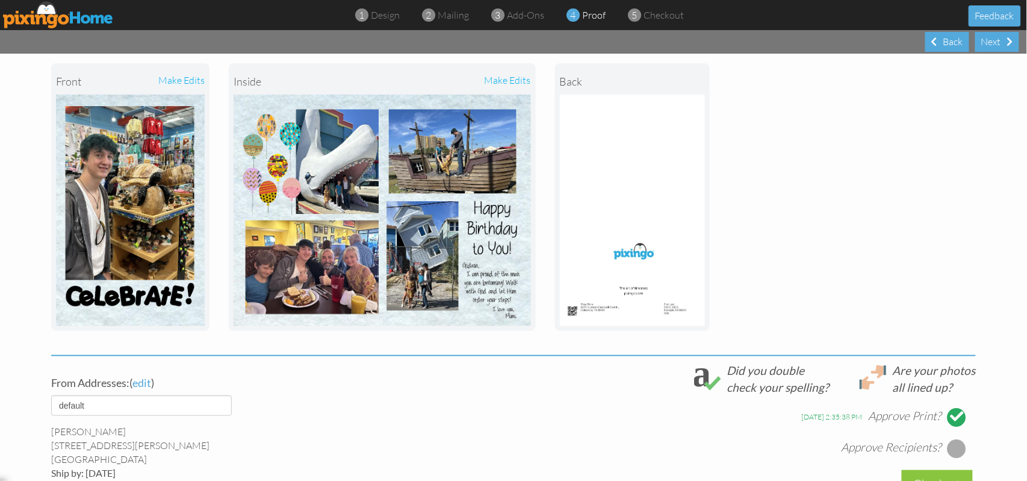
scroll to position [321, 0]
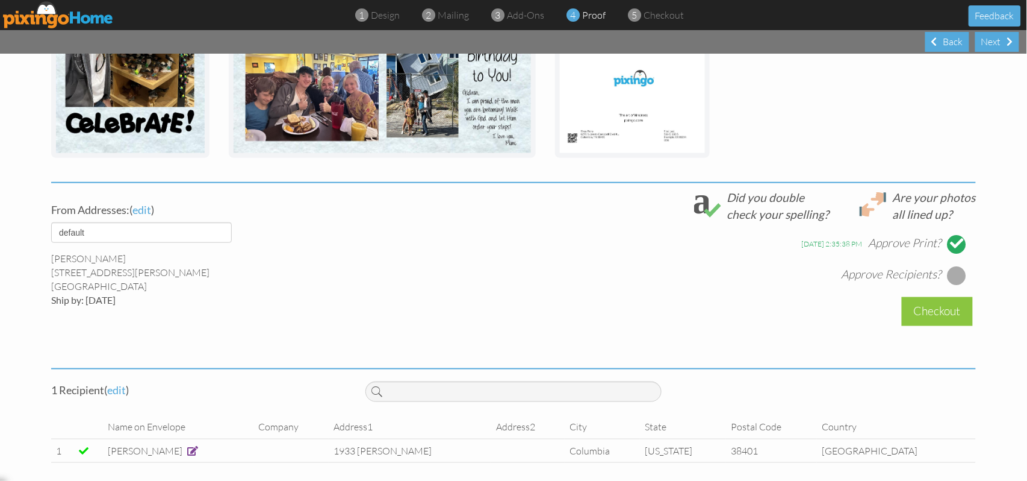
click at [856, 272] on div at bounding box center [957, 275] width 19 height 19
click at [856, 308] on div "Checkout" at bounding box center [937, 311] width 71 height 28
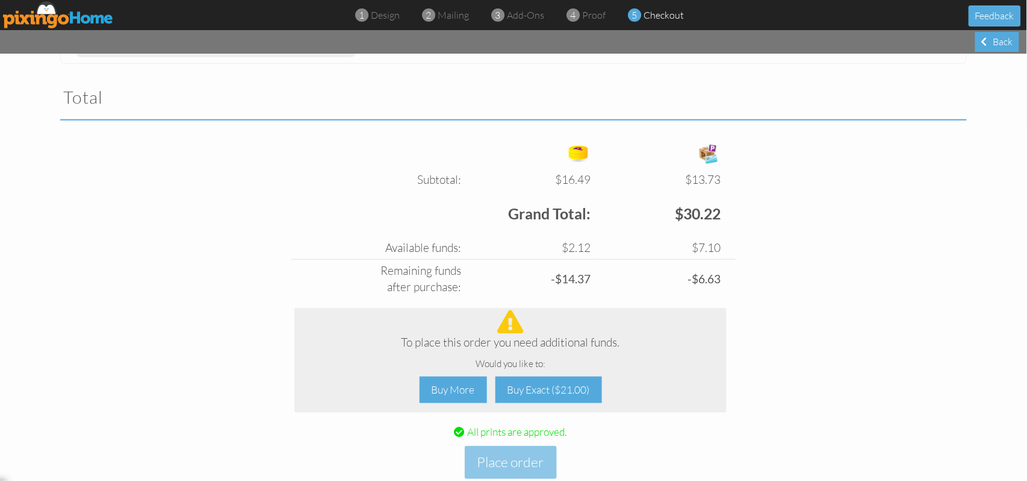
scroll to position [401, 0]
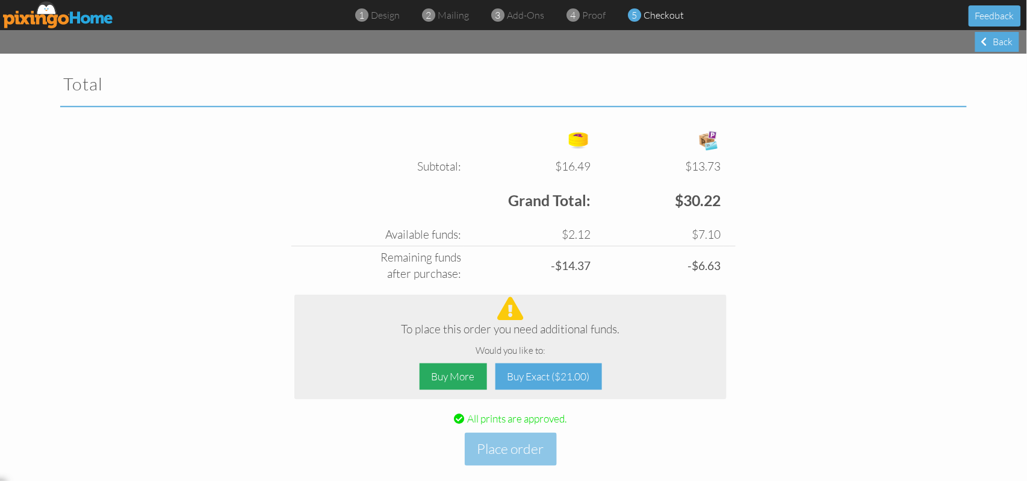
click at [449, 377] on div "Buy More" at bounding box center [453, 376] width 67 height 27
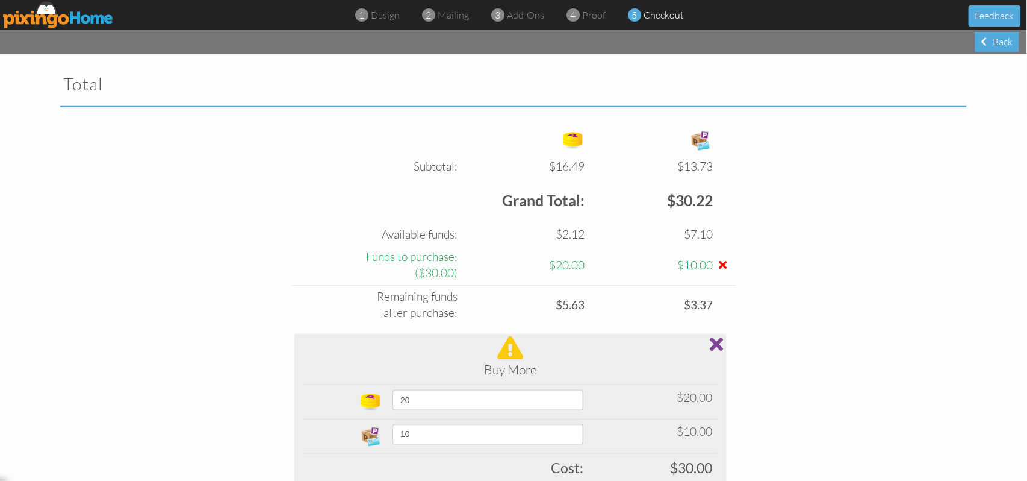
scroll to position [482, 0]
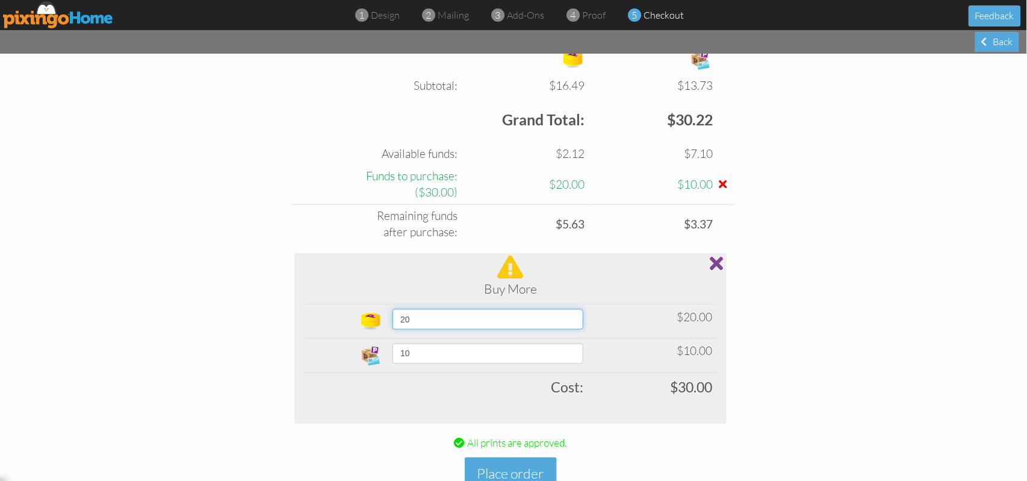
click at [579, 316] on select "20 30 40 50 60 70 80 90 100 150 200 250 300 350 400 (10% off) 450 (10% off) 500…" at bounding box center [488, 319] width 191 height 20
select select "object:5029"
click at [393, 310] on select "20 30 40 50 60 70 80 90 100 150 200 250 300 350 400 (10% off) 450 (10% off) 500…" at bounding box center [488, 319] width 191 height 20
click at [579, 355] on select "10 15 20 25 30 35 40 45 50 60 70 80 90 100 200 300 400 500 1000 1500 2000 2500 …" at bounding box center [488, 353] width 191 height 20
click at [393, 344] on select "10 15 20 25 30 35 40 45 50 60 70 80 90 100 200 300 400 500 1000 1500 2000 2500 …" at bounding box center [488, 353] width 191 height 20
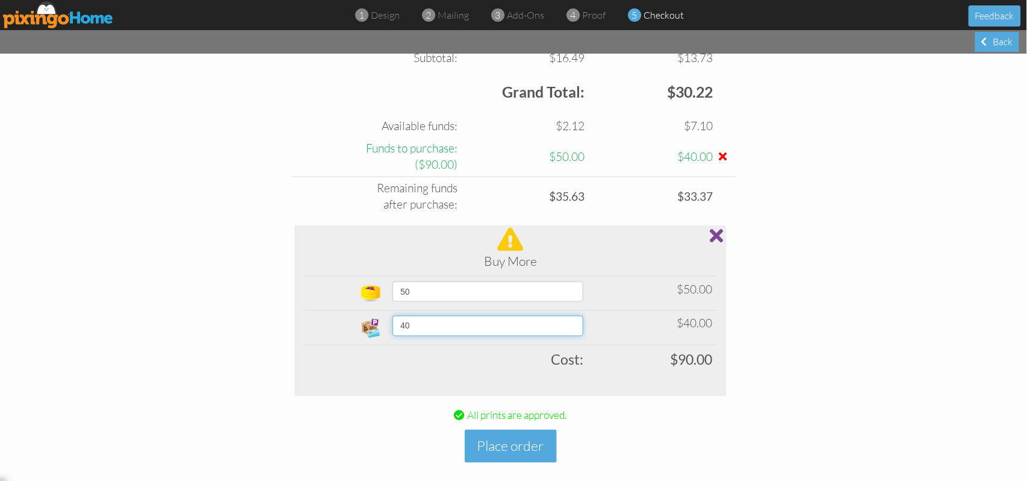
scroll to position [525, 0]
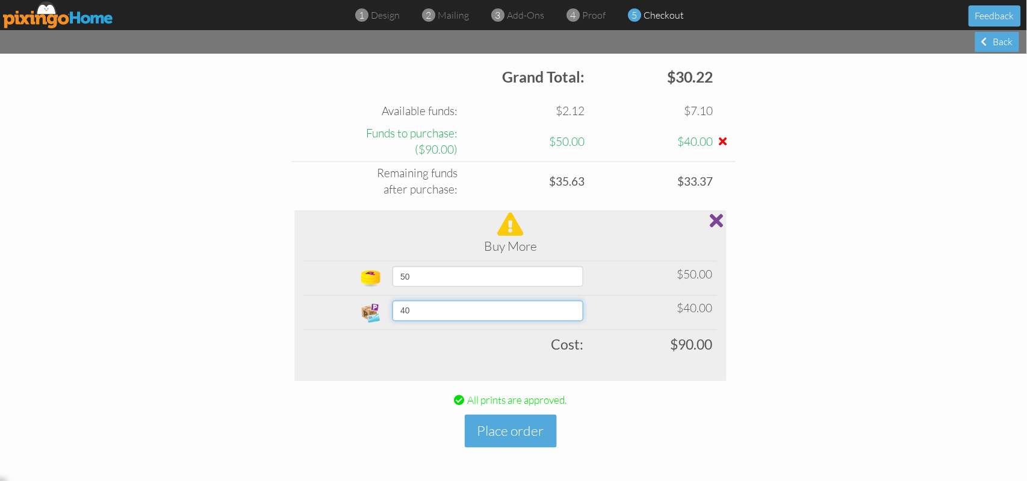
click at [579, 311] on select "10 15 20 25 30 35 40 45 50 60 70 80 90 100 200 300 400 500 1000 1500 2000 2500 …" at bounding box center [488, 310] width 191 height 20
select select "number:50"
click at [393, 300] on select "10 15 20 25 30 35 40 45 50 60 70 80 90 100 200 300 400 500 1000 1500 2000 2500 …" at bounding box center [488, 310] width 191 height 20
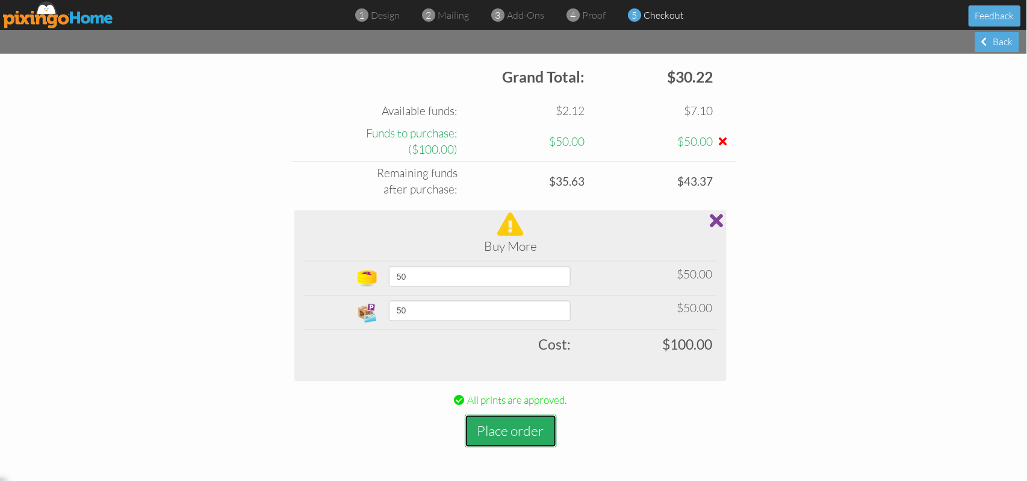
click at [495, 400] on button "Place order" at bounding box center [511, 430] width 92 height 33
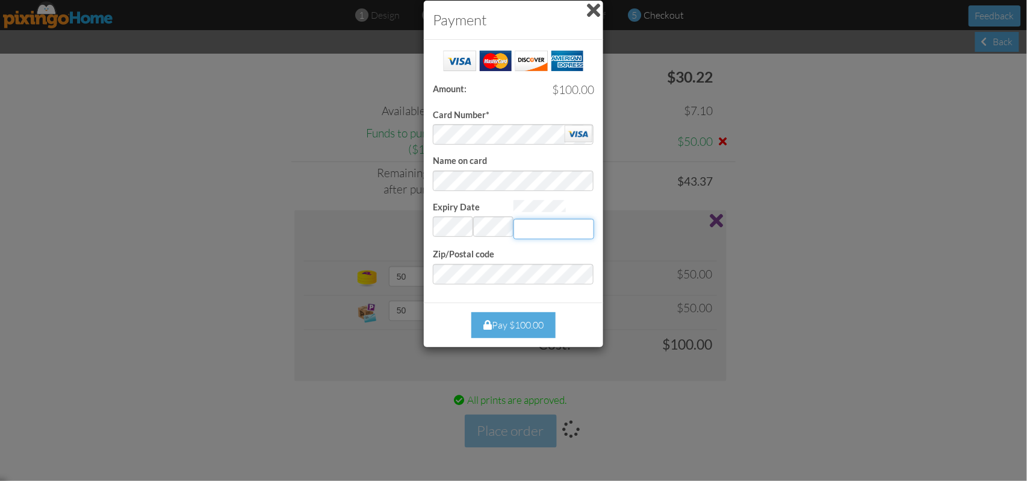
click at [528, 222] on input "Expiry Date" at bounding box center [554, 229] width 81 height 20
type input "069"
click at [522, 323] on div "Pay $100.00" at bounding box center [514, 325] width 84 height 26
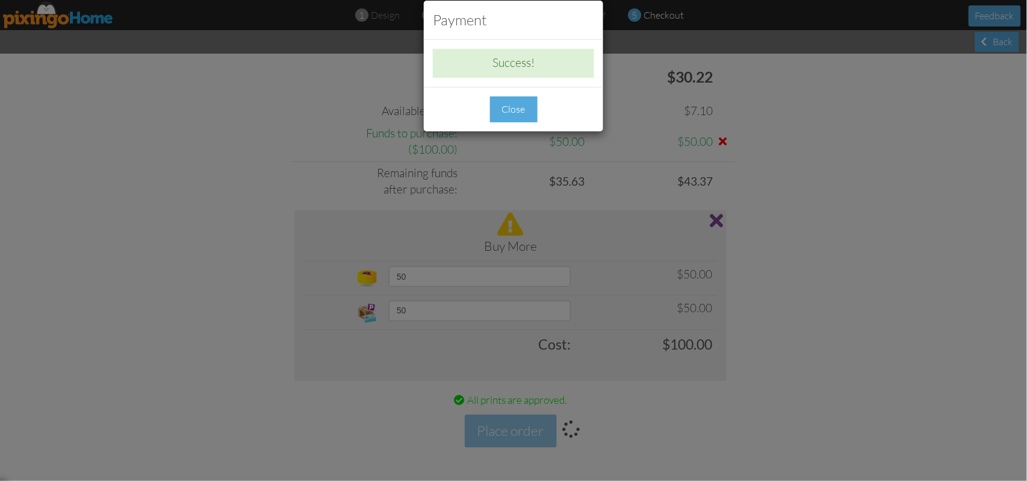
click at [518, 108] on div "Close" at bounding box center [514, 109] width 48 height 26
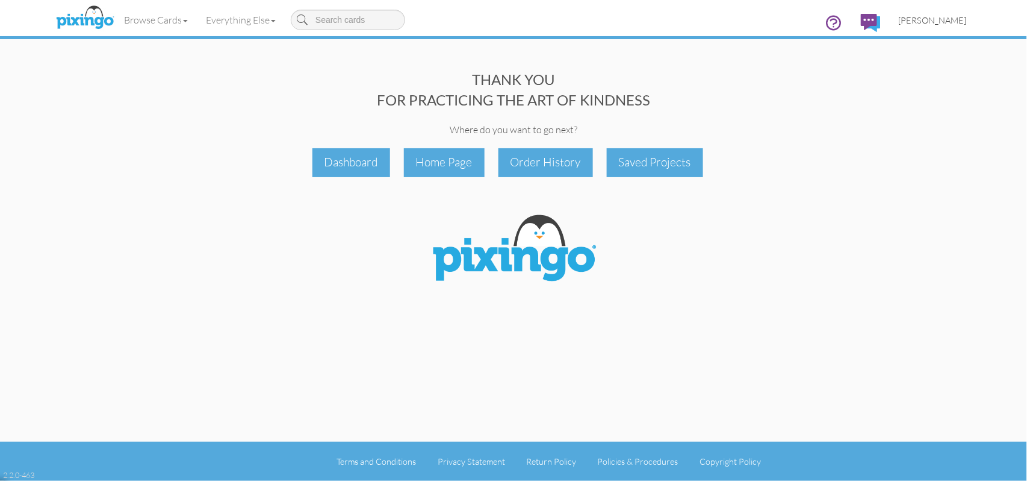
click at [856, 20] on span "[PERSON_NAME]" at bounding box center [933, 20] width 68 height 10
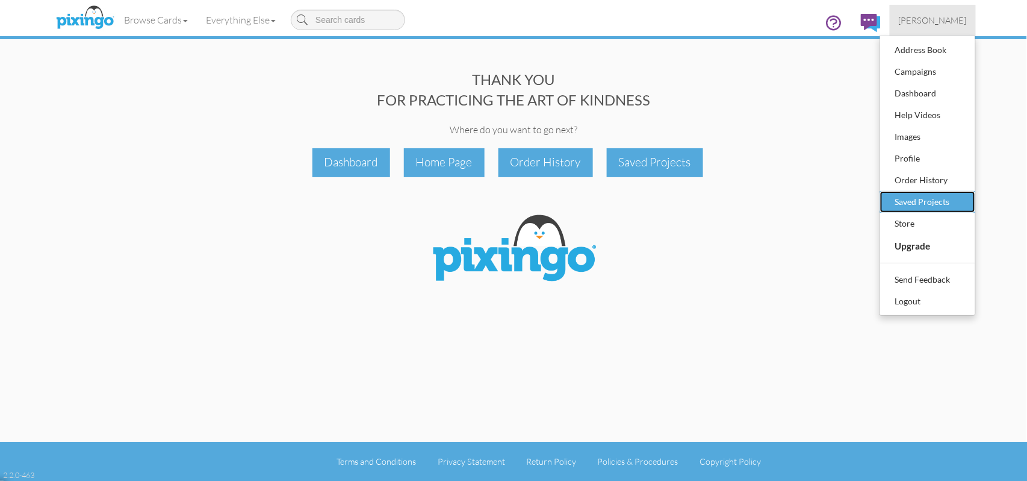
click at [856, 203] on div "Saved Projects" at bounding box center [927, 202] width 71 height 18
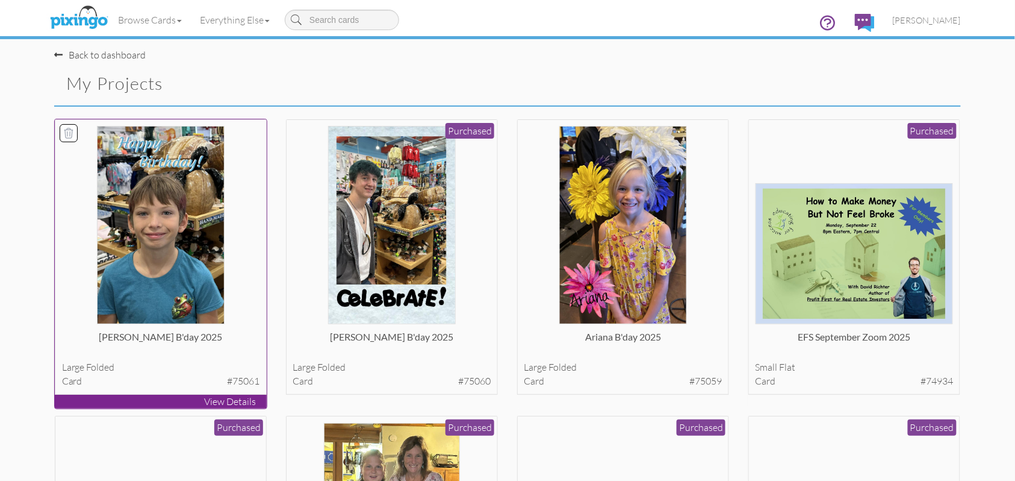
click at [176, 204] on img at bounding box center [161, 225] width 128 height 198
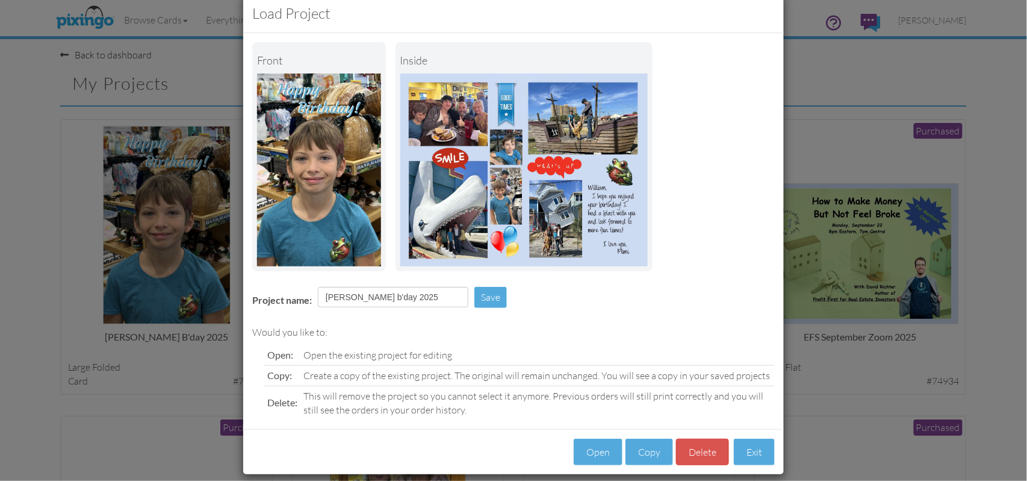
scroll to position [39, 0]
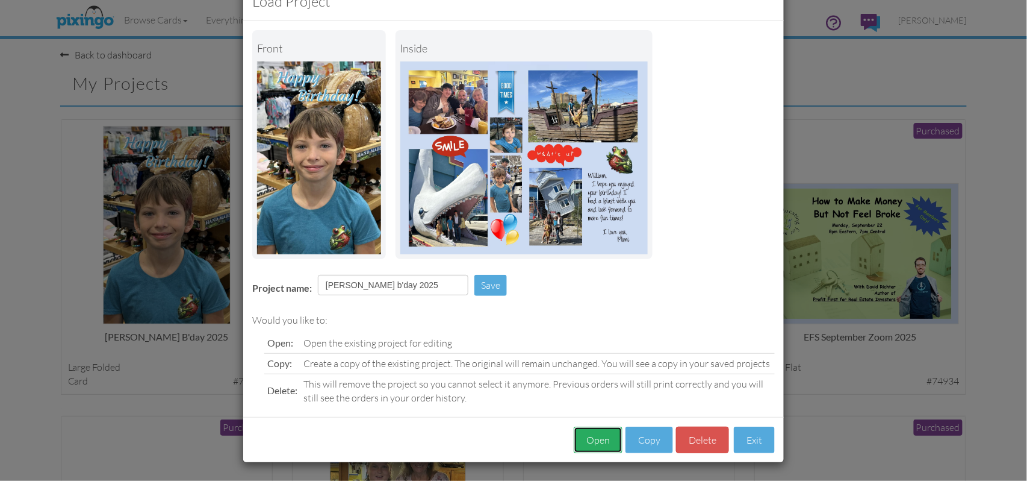
click at [595, 400] on button "Open" at bounding box center [598, 439] width 49 height 27
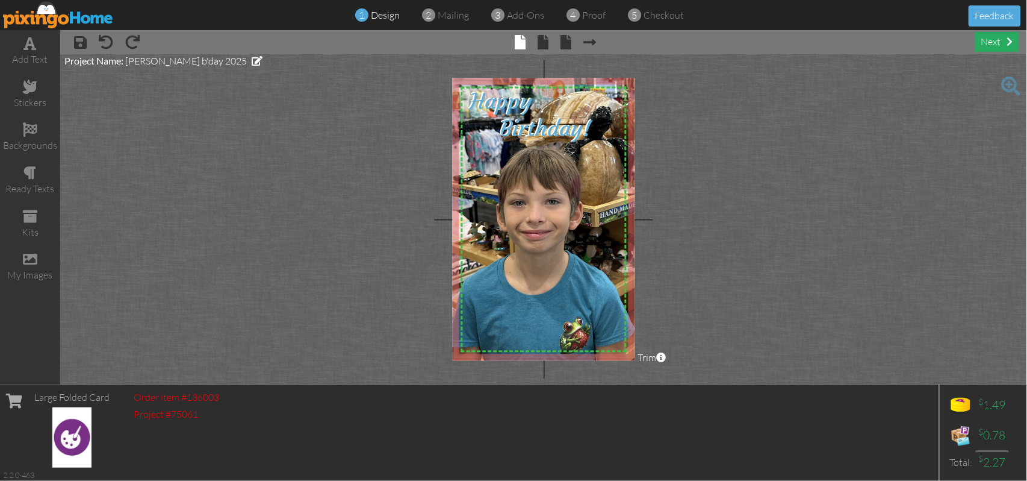
click at [856, 45] on div "next" at bounding box center [998, 42] width 44 height 20
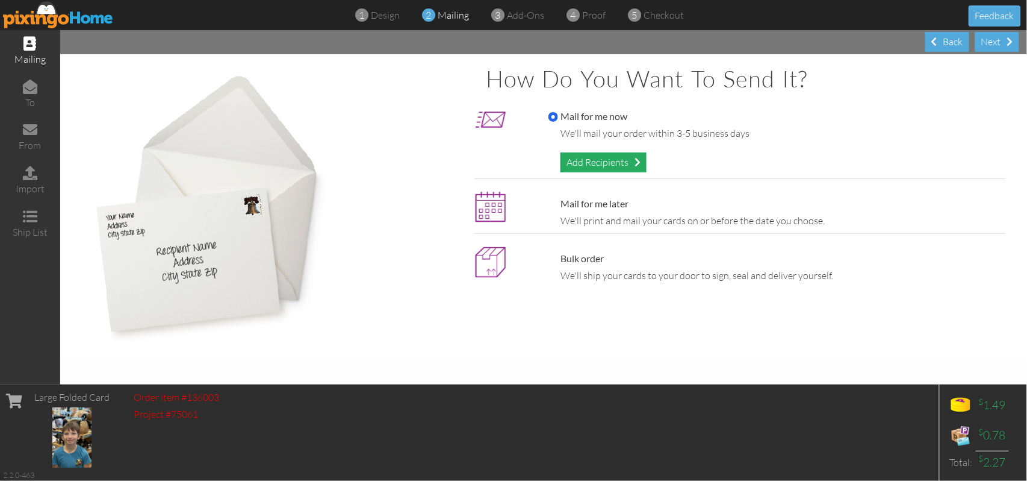
click at [585, 159] on div "Add Recipients" at bounding box center [604, 162] width 86 height 20
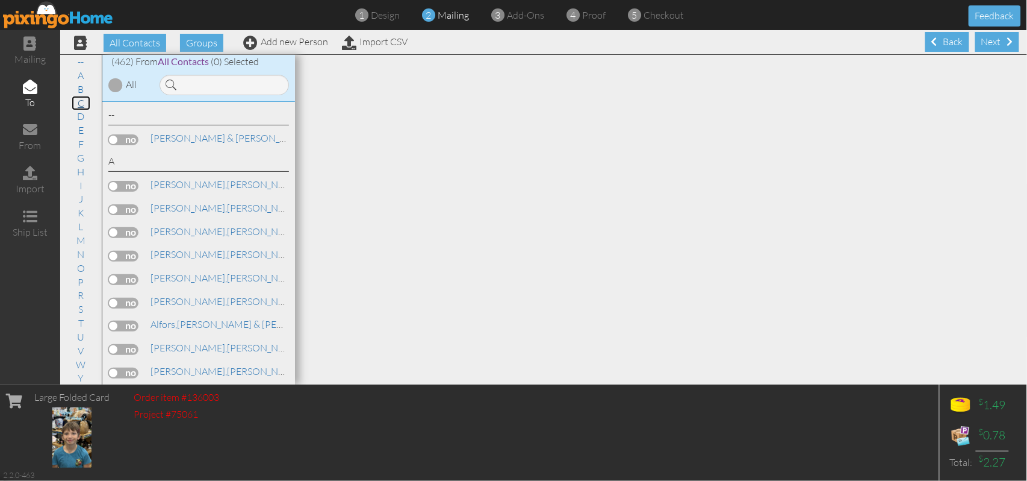
click at [78, 104] on link "C" at bounding box center [81, 103] width 19 height 14
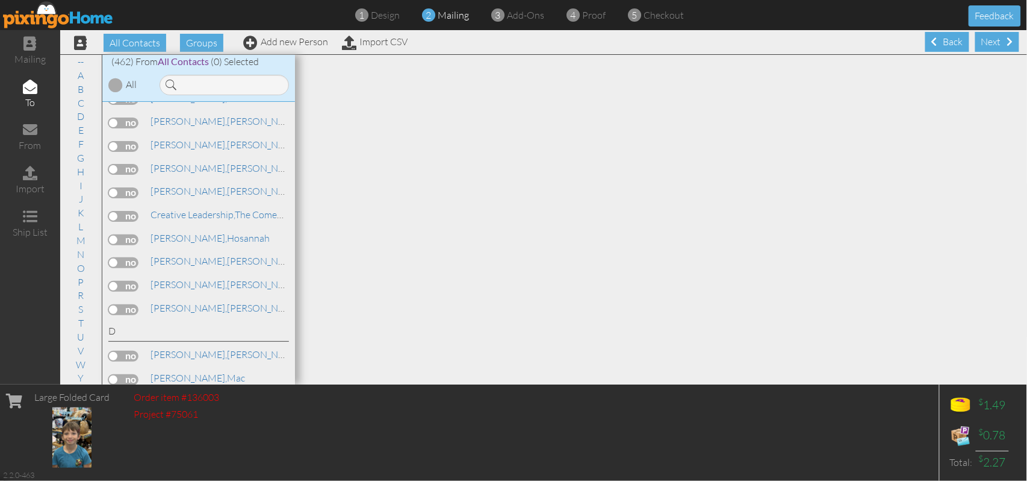
scroll to position [2324, 0]
click at [178, 254] on span "[PERSON_NAME]," at bounding box center [189, 260] width 76 height 12
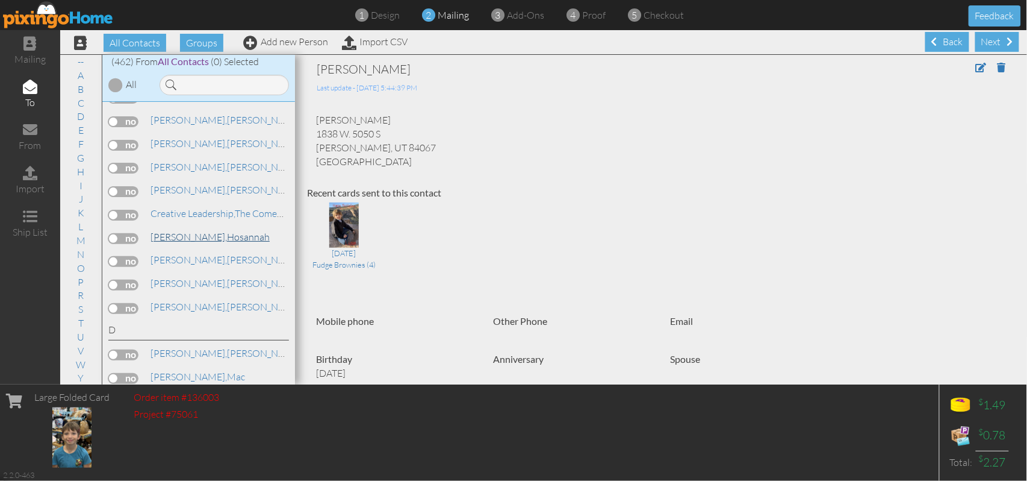
click at [200, 229] on link "[PERSON_NAME]" at bounding box center [210, 236] width 122 height 14
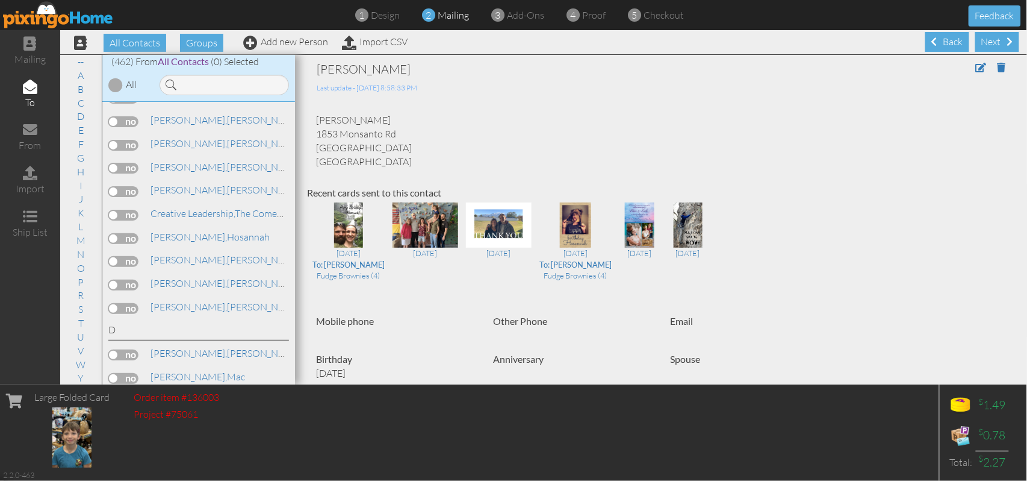
drag, startPoint x: 316, startPoint y: 134, endPoint x: 403, endPoint y: 152, distance: 88.7
click at [403, 152] on div "[PERSON_NAME] 1853 Monsanto Rd [GEOGRAPHIC_DATA] [GEOGRAPHIC_DATA]" at bounding box center [661, 140] width 708 height 55
copy div "[STREET_ADDRESS]"
click at [558, 157] on div "[PERSON_NAME] 1853 Monsanto Rd [GEOGRAPHIC_DATA] [GEOGRAPHIC_DATA]" at bounding box center [661, 140] width 708 height 55
click at [195, 252] on link "[PERSON_NAME]" at bounding box center [226, 259] width 154 height 14
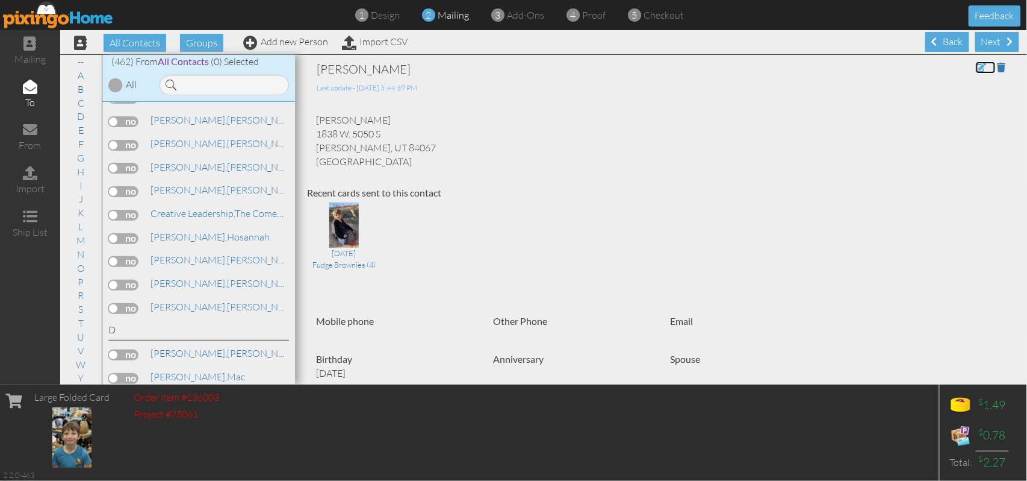
click at [856, 64] on span at bounding box center [981, 68] width 11 height 10
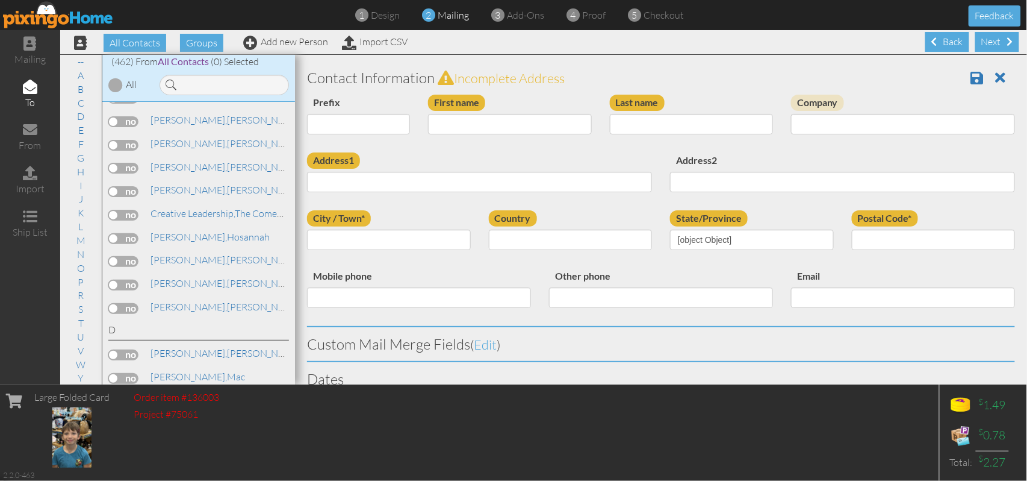
type input "[PERSON_NAME]"
type input "1838 W. 5050 S"
type input "[PERSON_NAME]"
type input "84067"
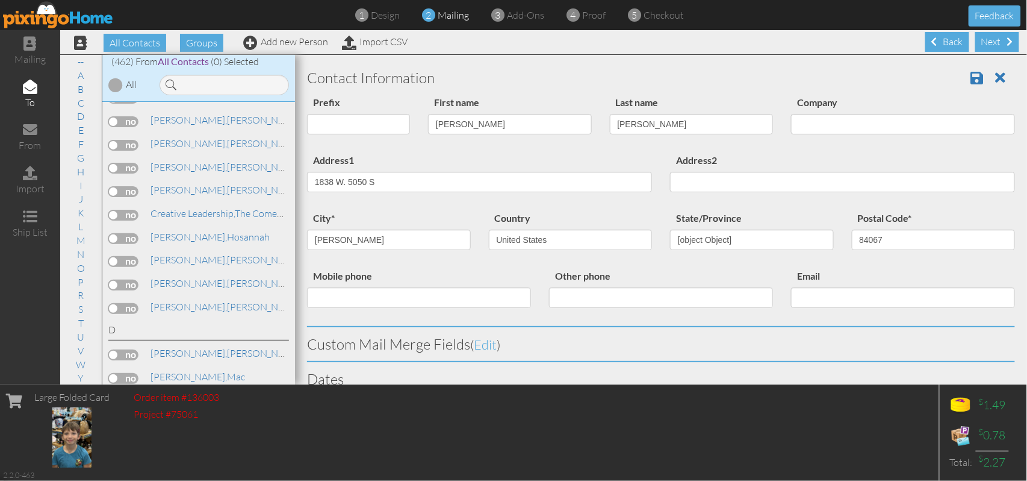
select select "object:6857"
select select "object:7102"
click at [437, 121] on input "[PERSON_NAME]" at bounding box center [510, 124] width 164 height 20
type input "[PERSON_NAME]"
drag, startPoint x: 388, startPoint y: 185, endPoint x: 292, endPoint y: 185, distance: 96.4
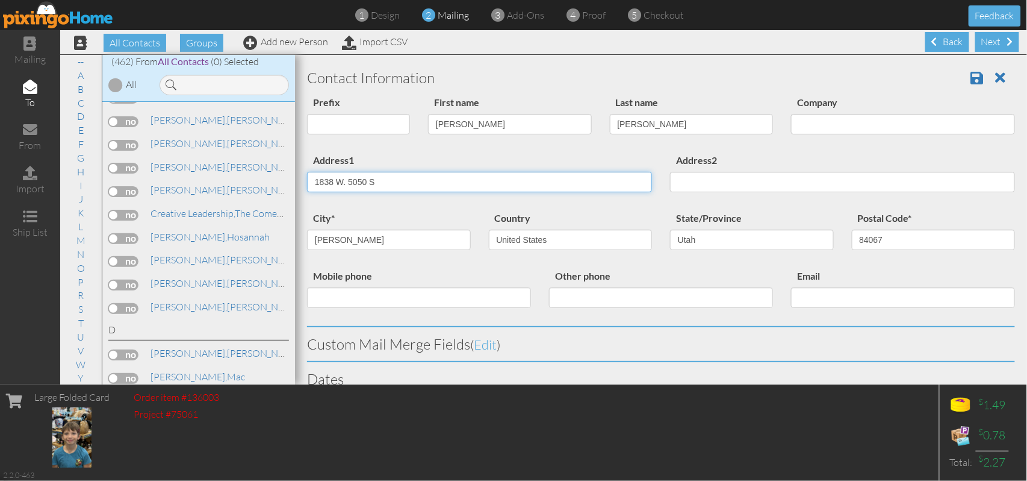
click at [292, 185] on div "All Contacts (462) My Groups 2021 HEW (works ... (17) Back to the Lan ... (9) b…" at bounding box center [543, 219] width 967 height 330
paste input "[STREET_ADDRESS]"
drag, startPoint x: 390, startPoint y: 184, endPoint x: 423, endPoint y: 184, distance: 32.5
click at [423, 184] on input "[STREET_ADDRESS]" at bounding box center [479, 182] width 345 height 20
type input "[STREET_ADDRESS]"
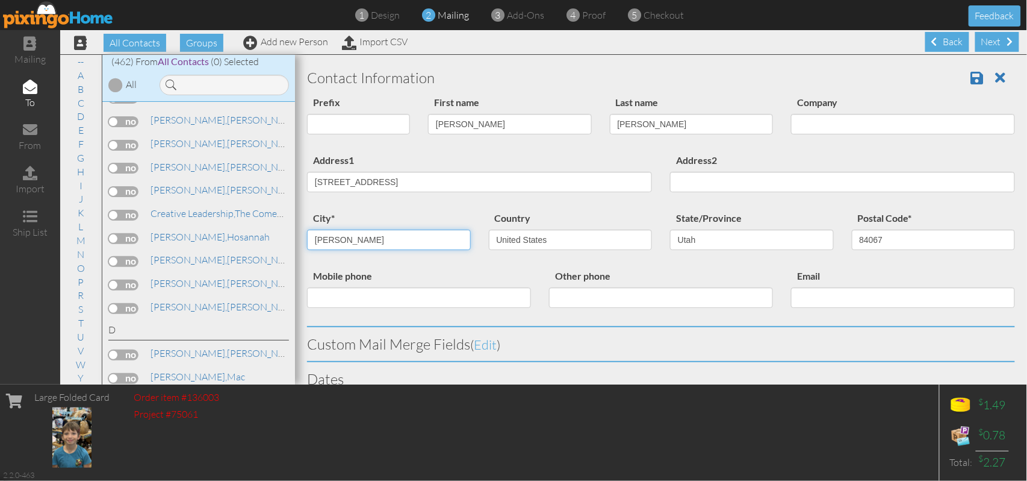
drag, startPoint x: 344, startPoint y: 237, endPoint x: 299, endPoint y: 241, distance: 45.4
click at [299, 241] on div "city* [PERSON_NAME]" at bounding box center [389, 234] width 182 height 49
paste input "Columbia"
type input "Columbia"
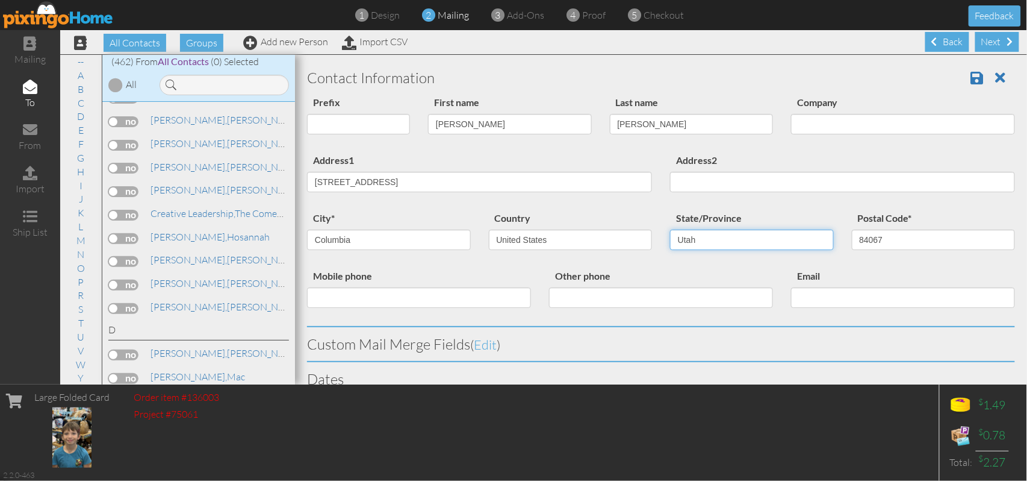
click at [817, 241] on select "AA (Military) AE (Military) [US_STATE] [US_STATE] [US_STATE] AP (Military) [US_…" at bounding box center [752, 239] width 164 height 20
select select "object:7155"
click at [670, 229] on select "AA (Military) AE (Military) [US_STATE] [US_STATE] [US_STATE] AP (Military) [US_…" at bounding box center [752, 239] width 164 height 20
drag, startPoint x: 386, startPoint y: 181, endPoint x: 405, endPoint y: 181, distance: 18.7
click at [405, 181] on input "[STREET_ADDRESS]" at bounding box center [479, 182] width 345 height 20
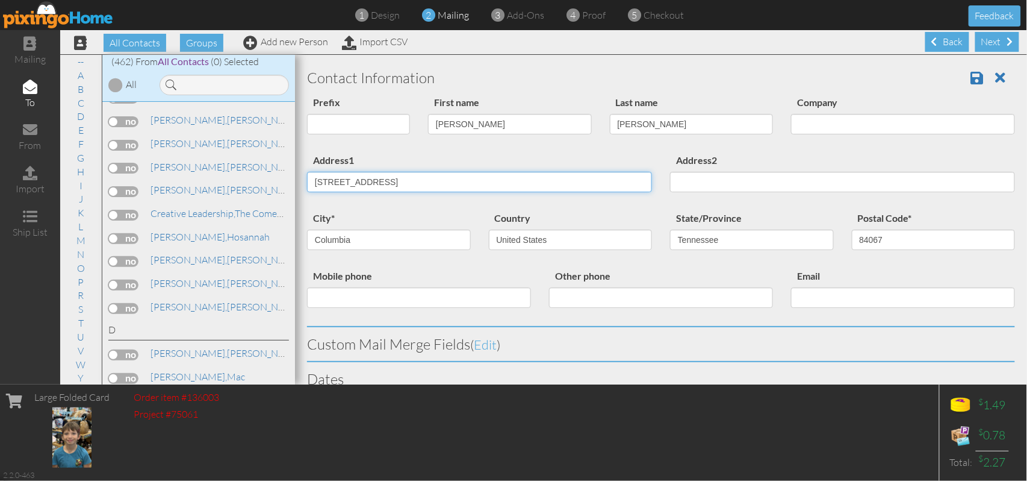
drag, startPoint x: 390, startPoint y: 183, endPoint x: 411, endPoint y: 184, distance: 20.5
click at [411, 184] on input "[STREET_ADDRESS]" at bounding box center [479, 182] width 345 height 20
type input "1853 Monsanto Rd"
drag, startPoint x: 877, startPoint y: 241, endPoint x: 834, endPoint y: 241, distance: 42.8
click at [843, 241] on div "Postal Code* 84067" at bounding box center [934, 234] width 182 height 49
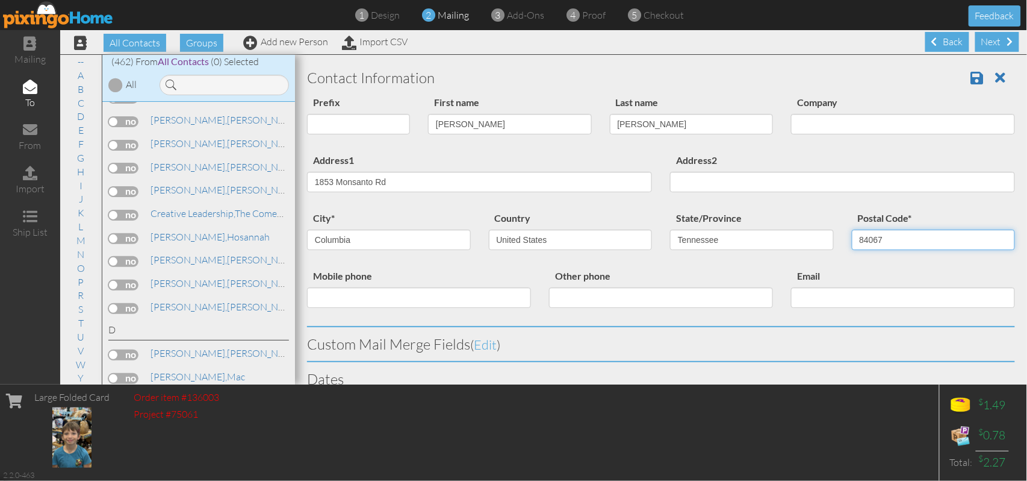
paste input "38401"
type input "38401"
click at [856, 78] on span at bounding box center [977, 77] width 13 height 14
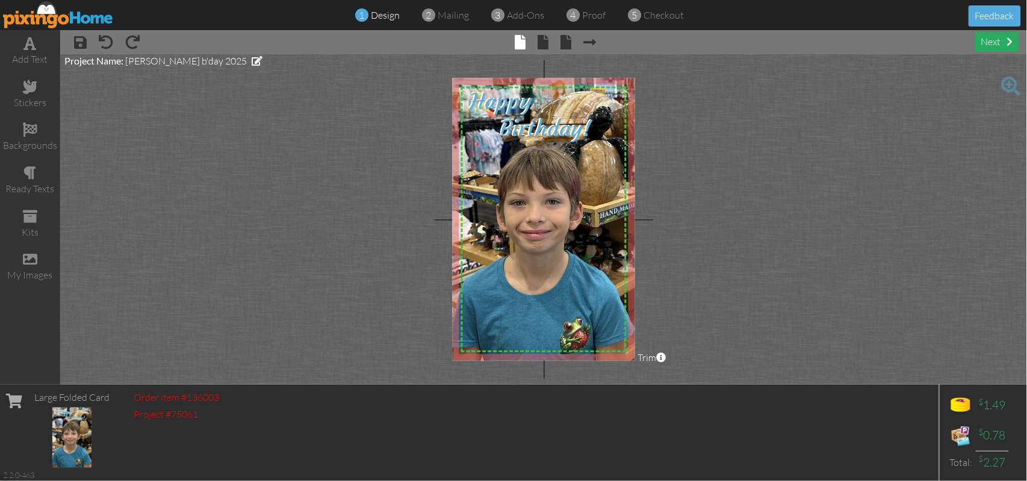
click at [986, 41] on div "next" at bounding box center [998, 42] width 44 height 20
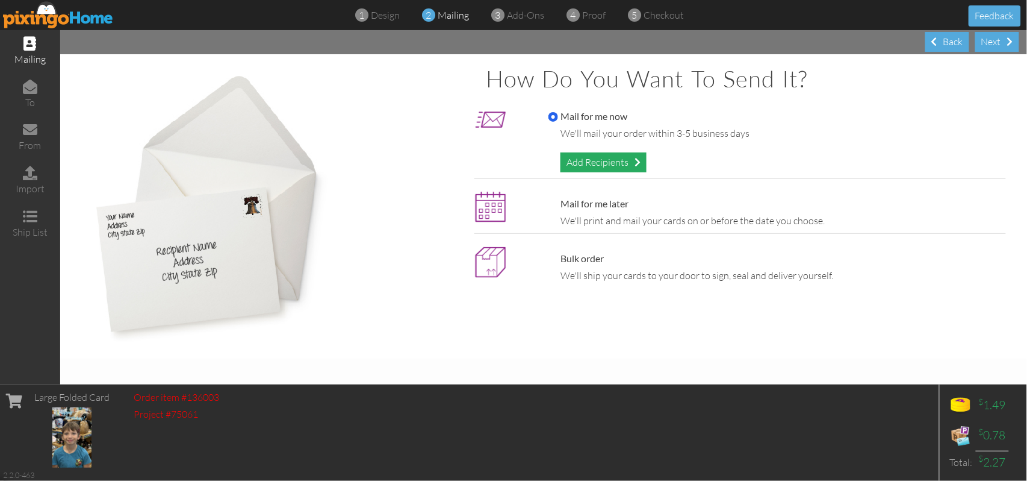
click at [599, 160] on div "Add Recipients" at bounding box center [604, 162] width 86 height 20
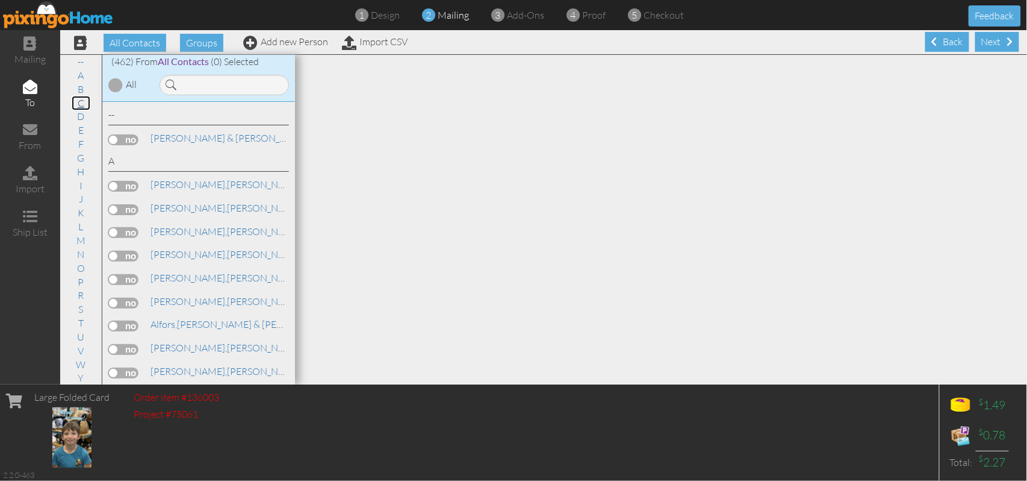
click at [75, 100] on link "C" at bounding box center [81, 103] width 19 height 14
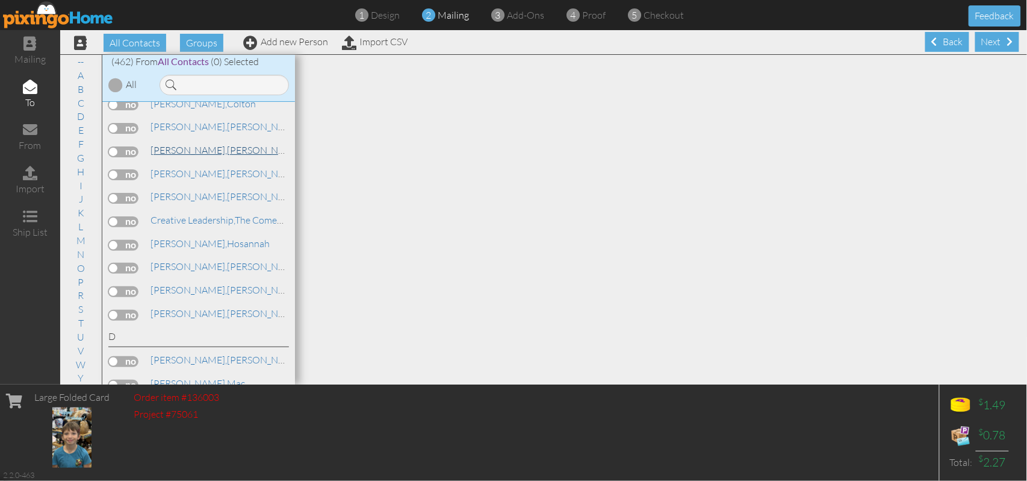
scroll to position [2324, 0]
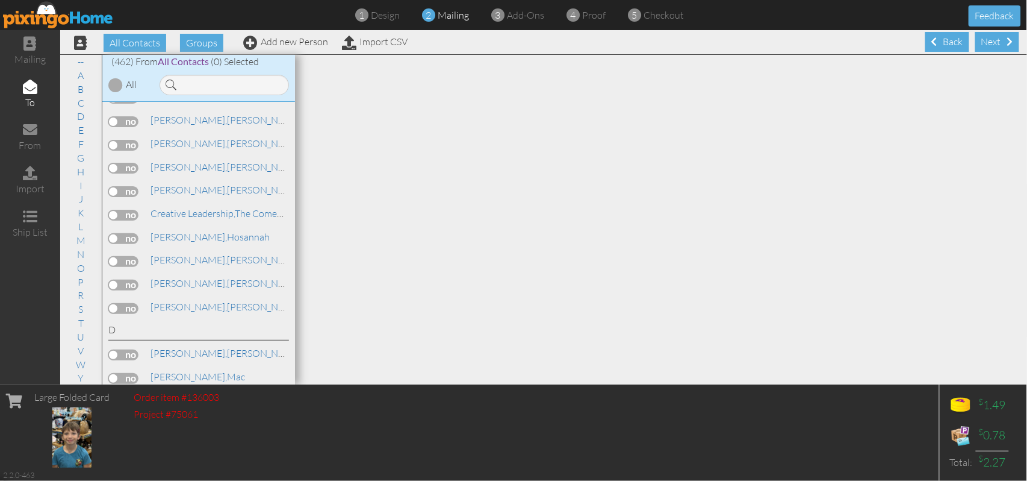
click at [131, 256] on label at bounding box center [123, 261] width 30 height 11
click at [0, 0] on input "checkbox" at bounding box center [0, 0] width 0 height 0
click at [202, 252] on link "Cronin, William" at bounding box center [226, 259] width 154 height 14
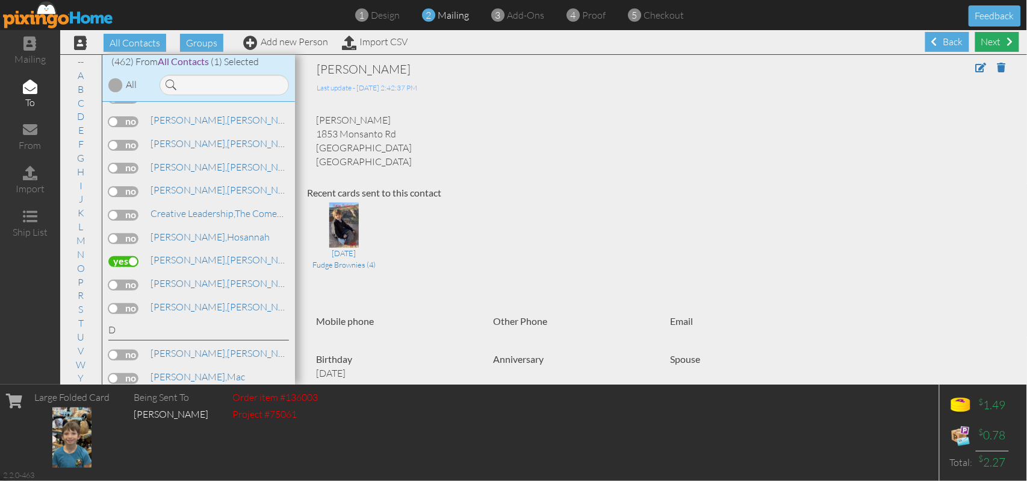
click at [996, 44] on div "Next" at bounding box center [998, 42] width 44 height 20
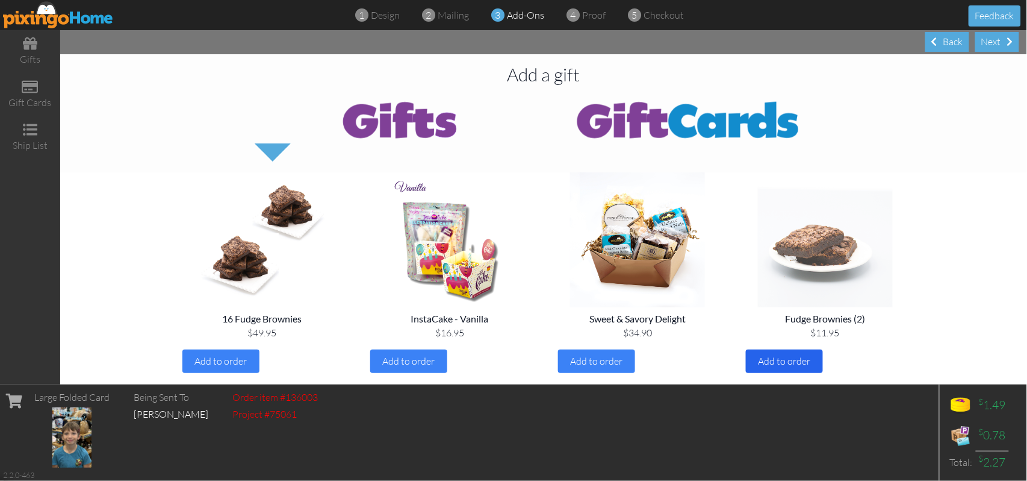
click at [788, 365] on span "Add to order" at bounding box center [785, 361] width 52 height 12
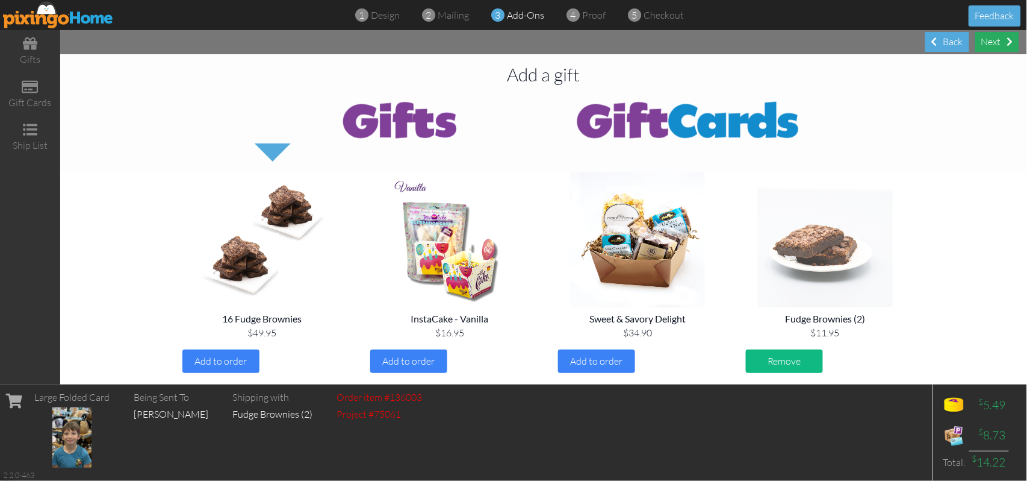
click at [995, 44] on div "Next" at bounding box center [998, 42] width 44 height 20
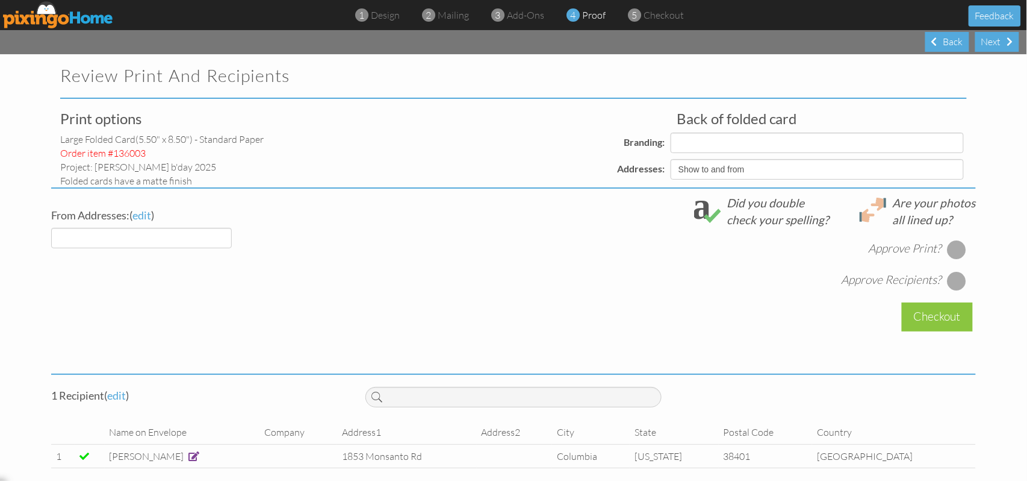
select select "object:1836"
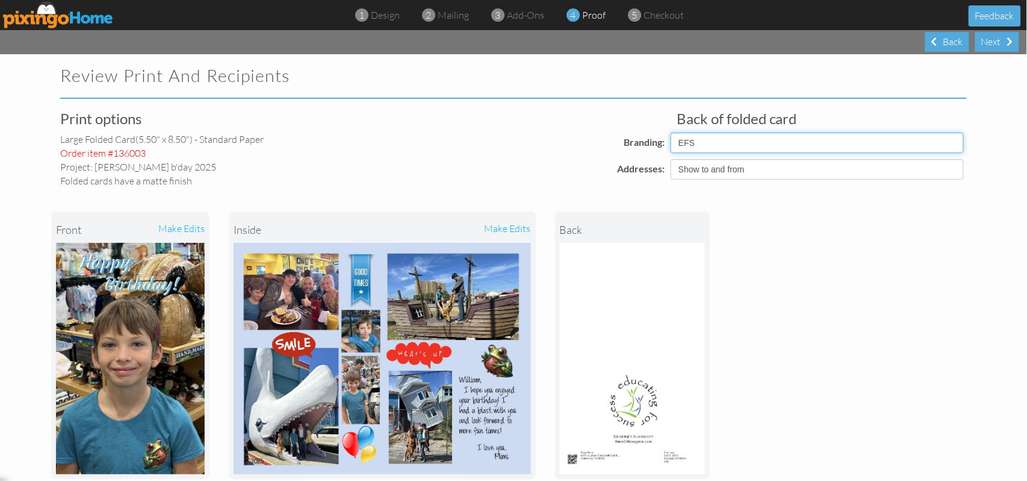
click at [953, 143] on select "Pixingo Default Profile EFS" at bounding box center [817, 142] width 293 height 20
select select "object:1841"
click at [671, 132] on select "Pixingo Default Profile EFS" at bounding box center [817, 142] width 293 height 20
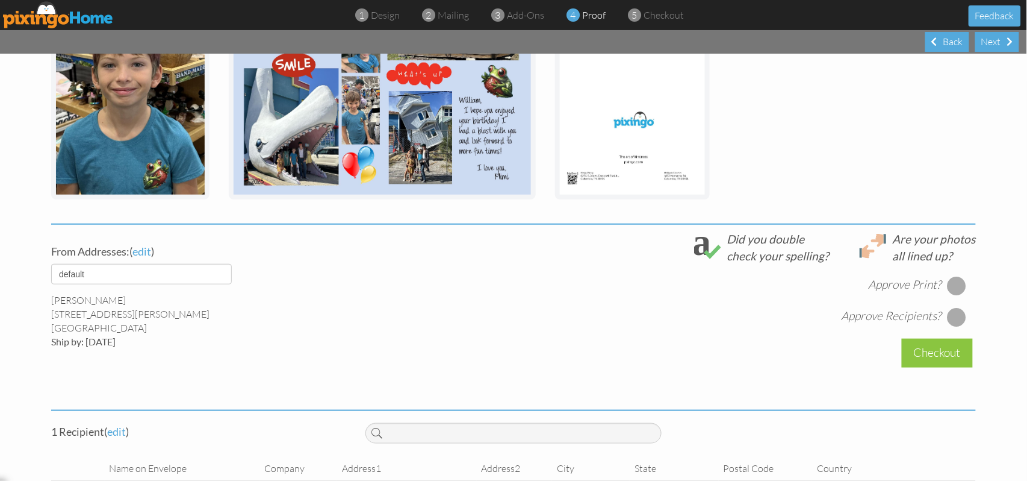
scroll to position [321, 0]
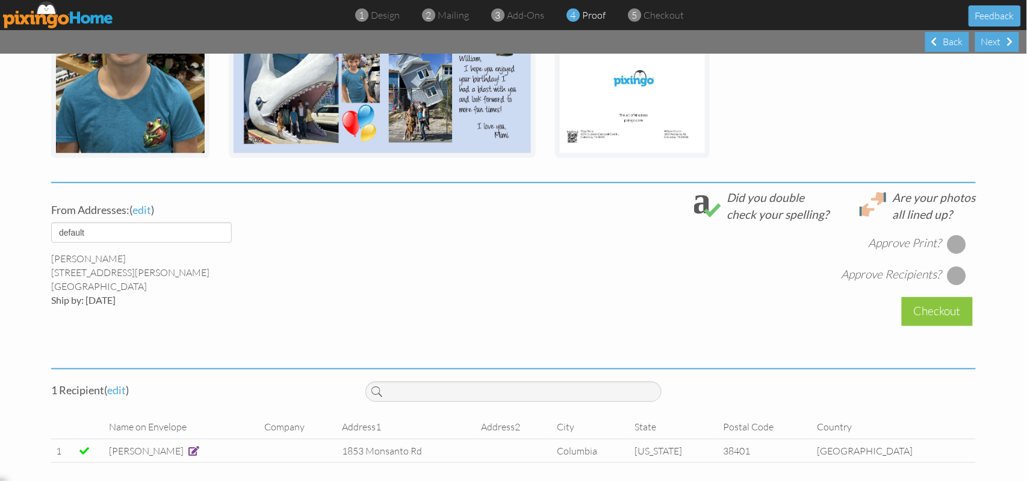
click at [953, 238] on div at bounding box center [957, 243] width 19 height 19
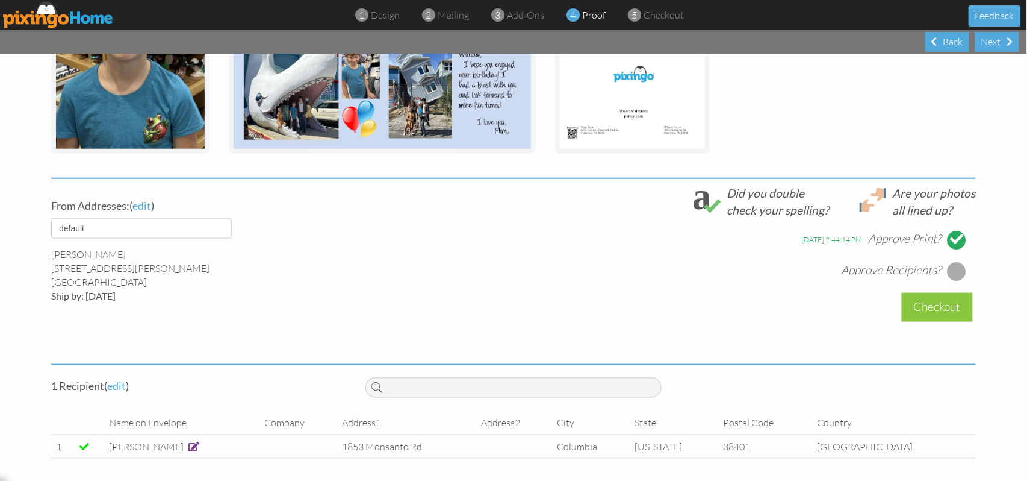
scroll to position [326, 0]
click at [950, 272] on div at bounding box center [957, 270] width 19 height 19
click at [924, 305] on div "Checkout" at bounding box center [937, 306] width 71 height 28
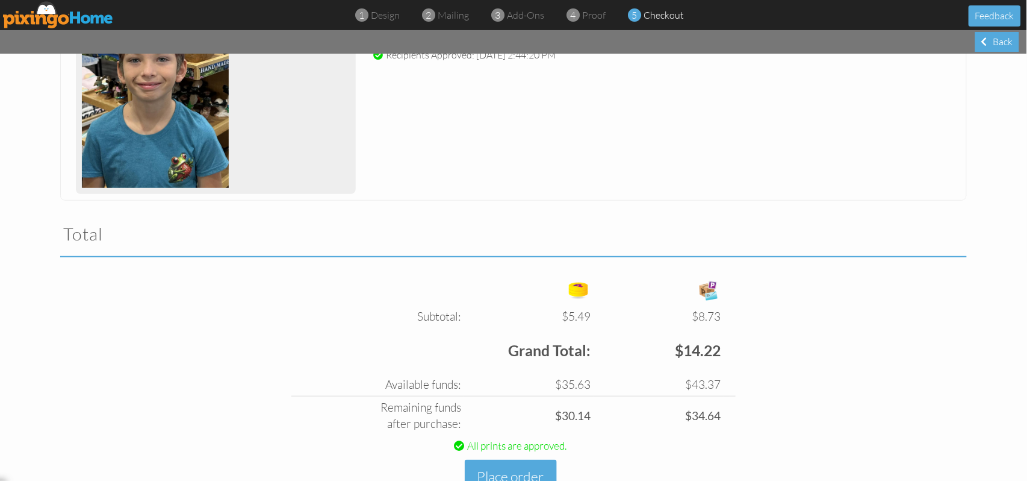
scroll to position [295, 0]
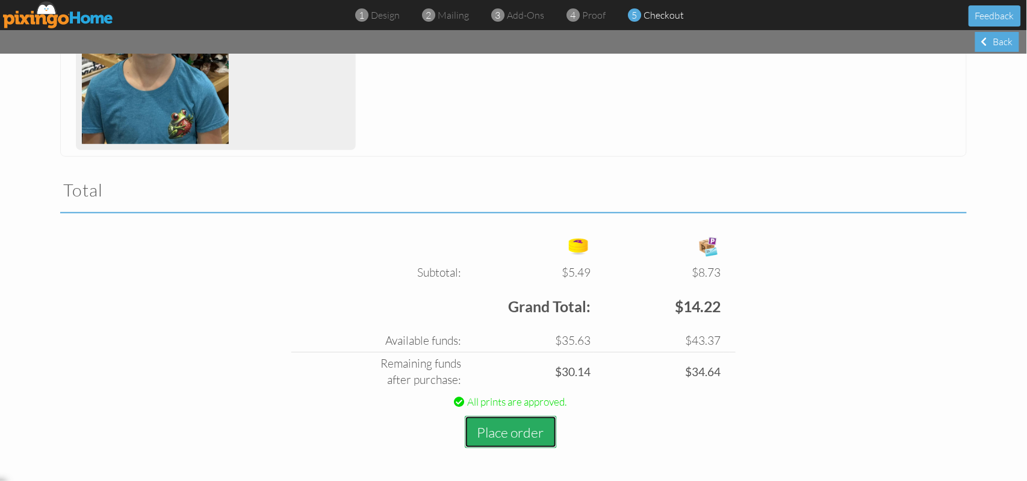
click at [502, 437] on button "Place order" at bounding box center [511, 432] width 92 height 33
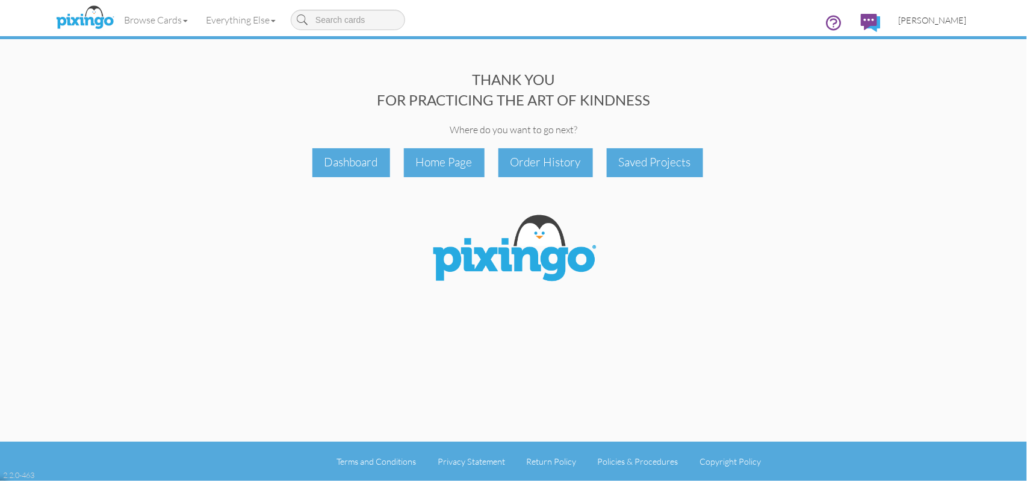
click at [947, 22] on span "[PERSON_NAME]" at bounding box center [933, 20] width 68 height 10
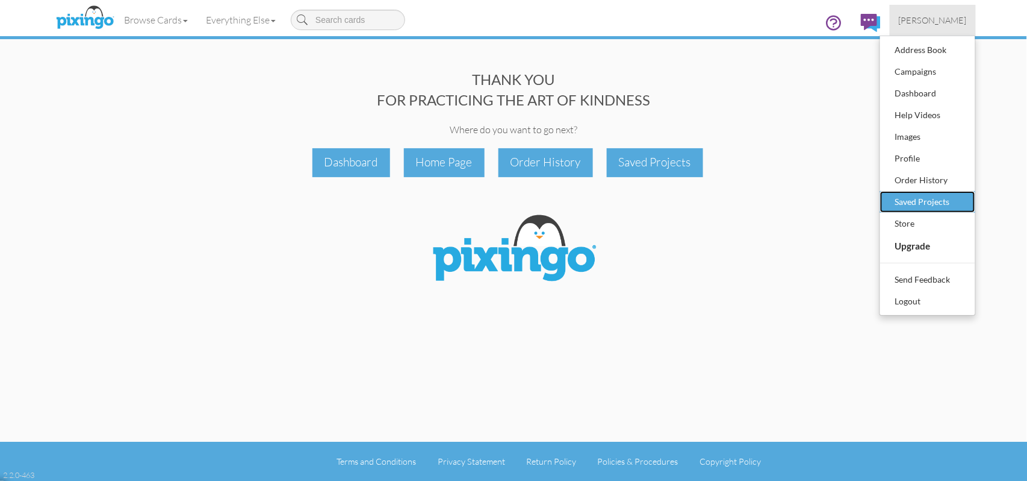
click at [941, 200] on div "Saved Projects" at bounding box center [927, 202] width 71 height 18
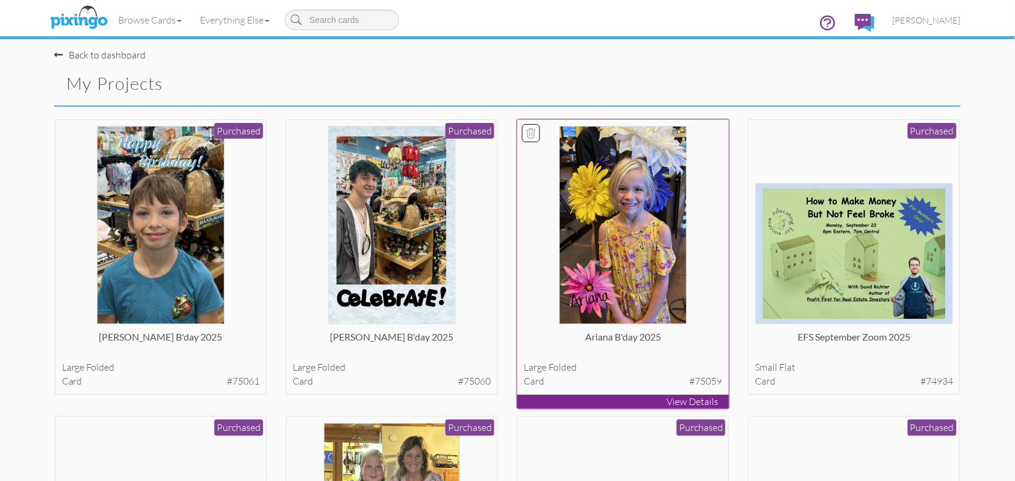
click at [625, 213] on img at bounding box center [623, 225] width 128 height 198
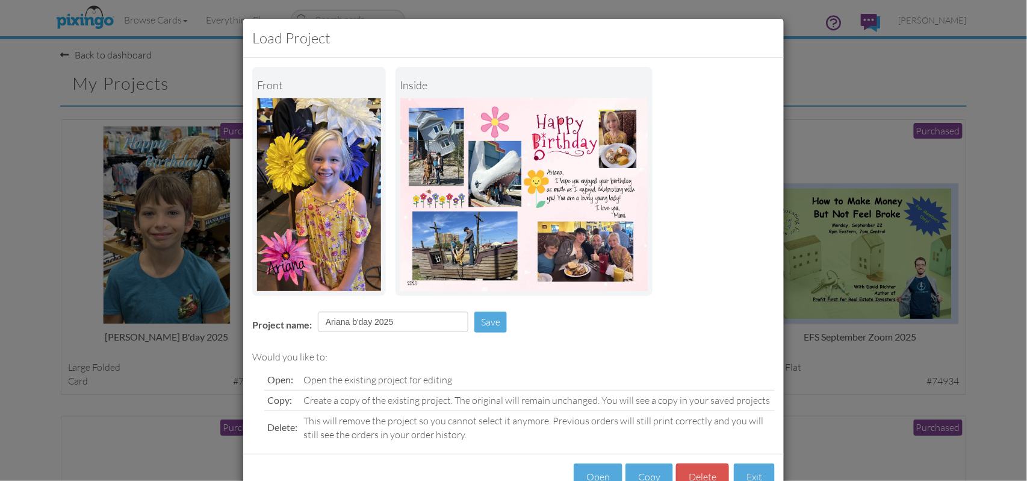
scroll to position [39, 0]
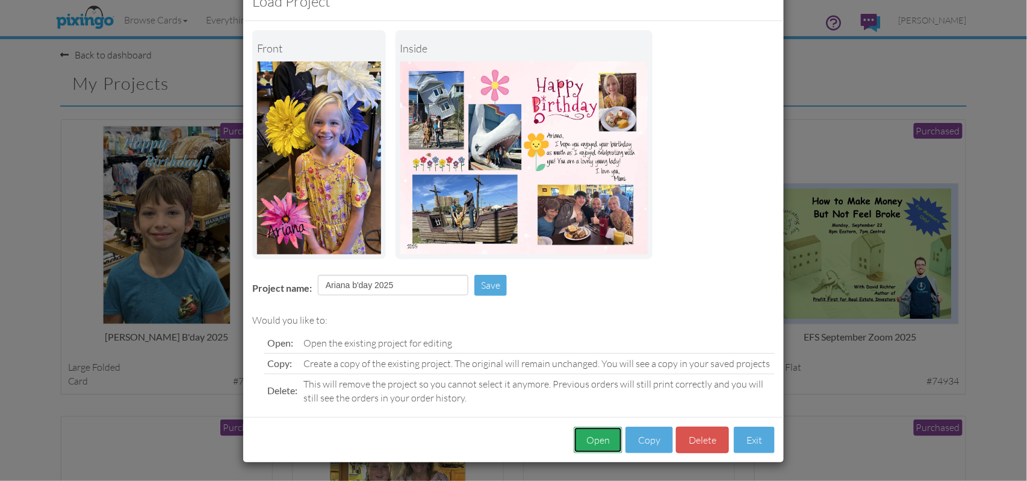
click at [586, 437] on button "Open" at bounding box center [598, 439] width 49 height 27
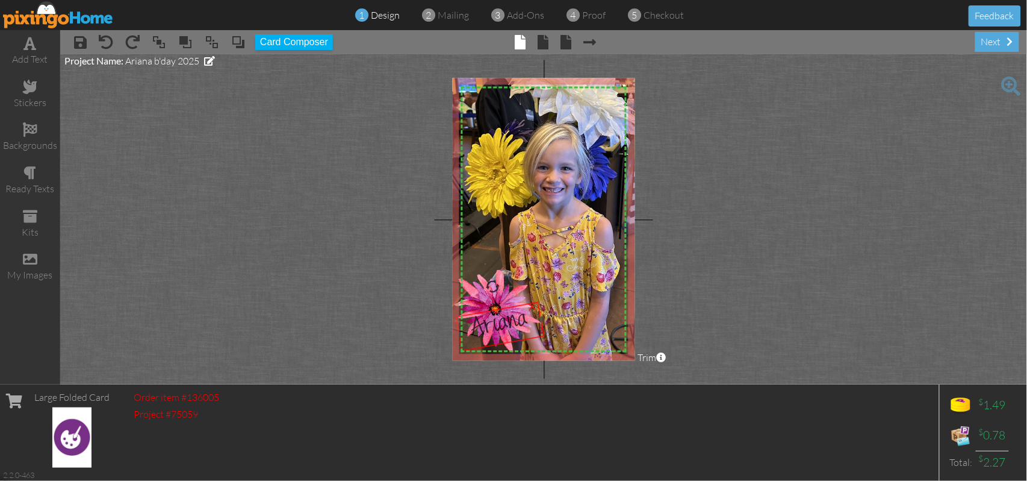
click at [482, 318] on span "Ariana" at bounding box center [501, 326] width 62 height 41
click at [750, 260] on project-studio-wrapper "X X X X X X X X X X X X X X X X X X X X X X X X X X X X X X X X X X X X X X X X…" at bounding box center [543, 219] width 967 height 330
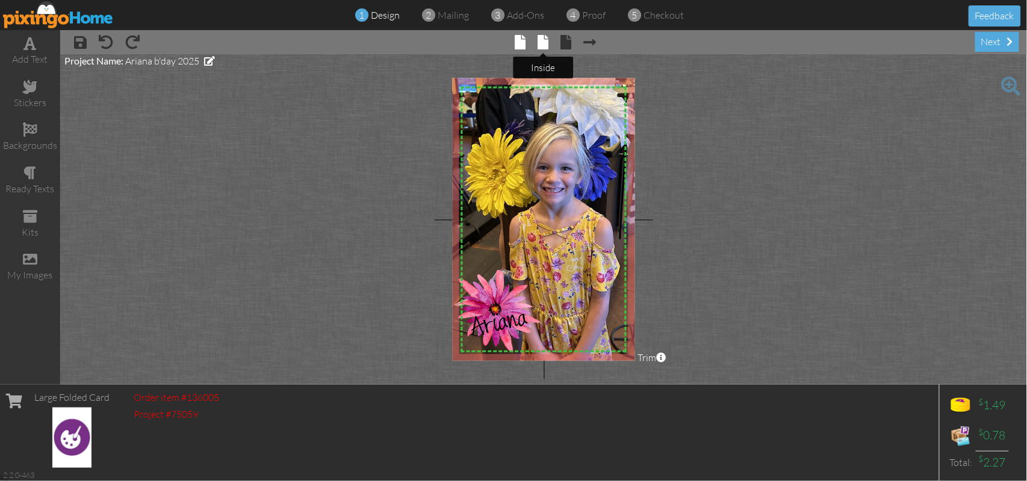
click at [538, 40] on span at bounding box center [543, 42] width 11 height 14
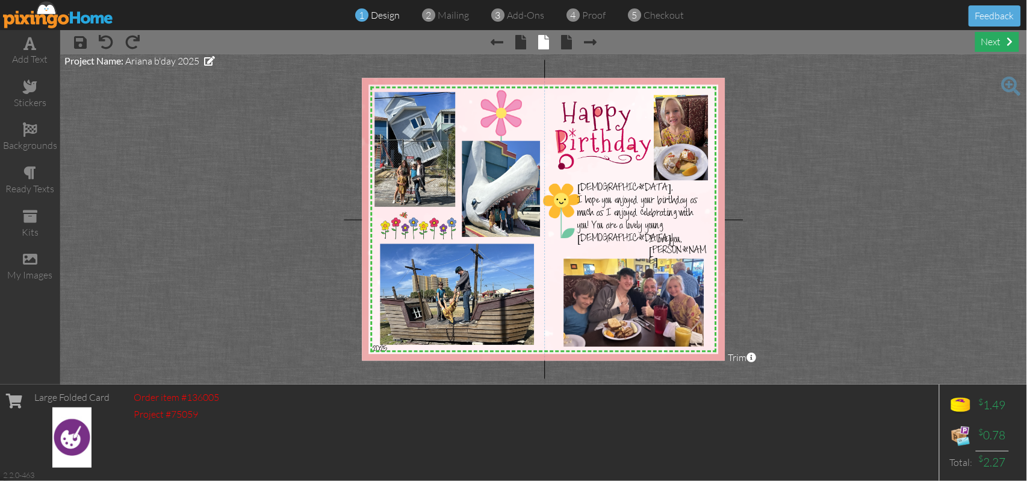
click at [991, 45] on div "next" at bounding box center [998, 42] width 44 height 20
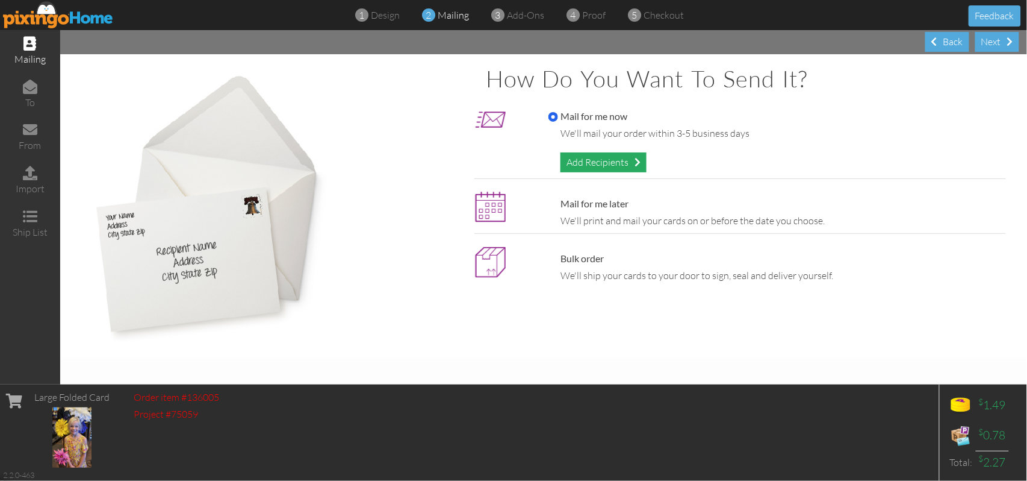
click at [608, 164] on div "Add Recipients" at bounding box center [604, 162] width 86 height 20
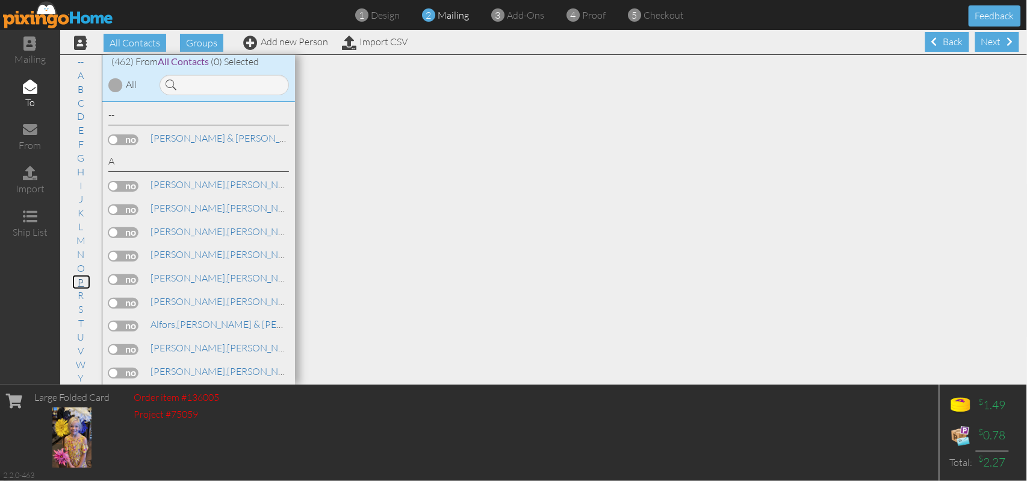
click at [76, 285] on link "P" at bounding box center [81, 282] width 18 height 14
click at [189, 364] on link "Perry, Ariana" at bounding box center [202, 371] width 106 height 14
click at [134, 368] on label at bounding box center [123, 373] width 30 height 11
click at [0, 0] on input "checkbox" at bounding box center [0, 0] width 0 height 0
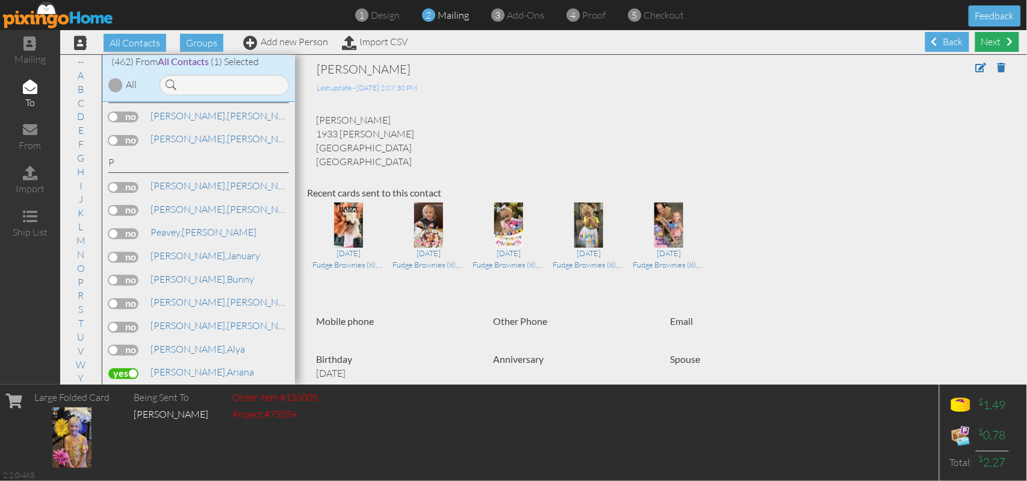
click at [992, 42] on div "Next" at bounding box center [998, 42] width 44 height 20
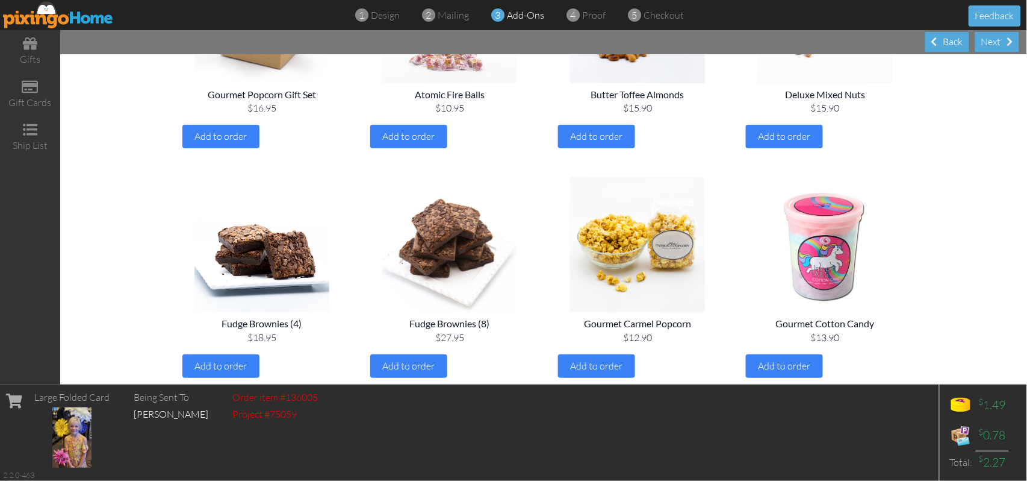
scroll to position [482, 0]
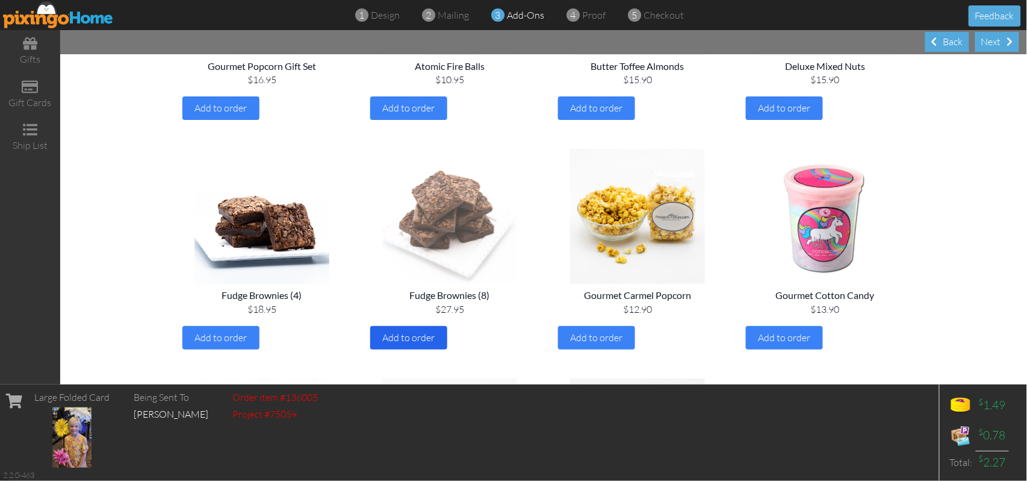
click at [411, 342] on span "Add to order" at bounding box center [409, 337] width 52 height 12
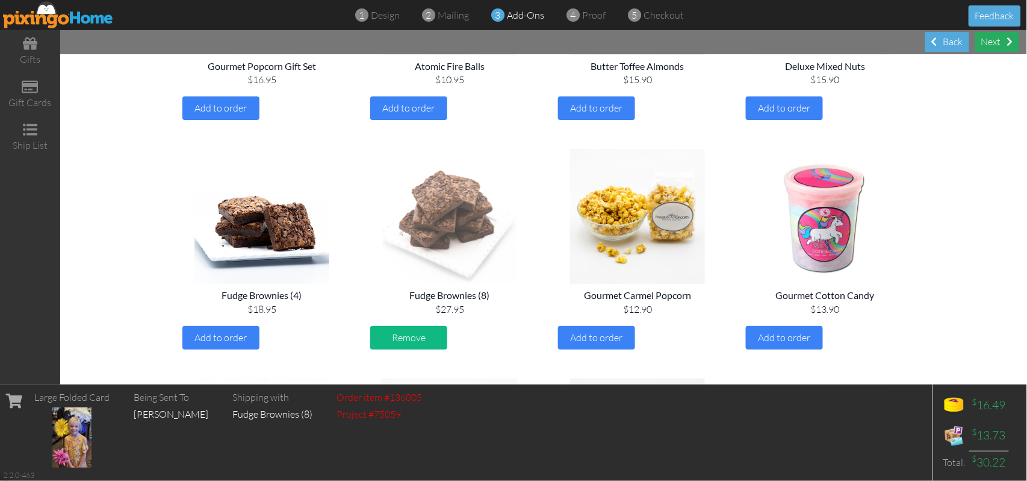
click at [988, 43] on div "Next" at bounding box center [998, 42] width 44 height 20
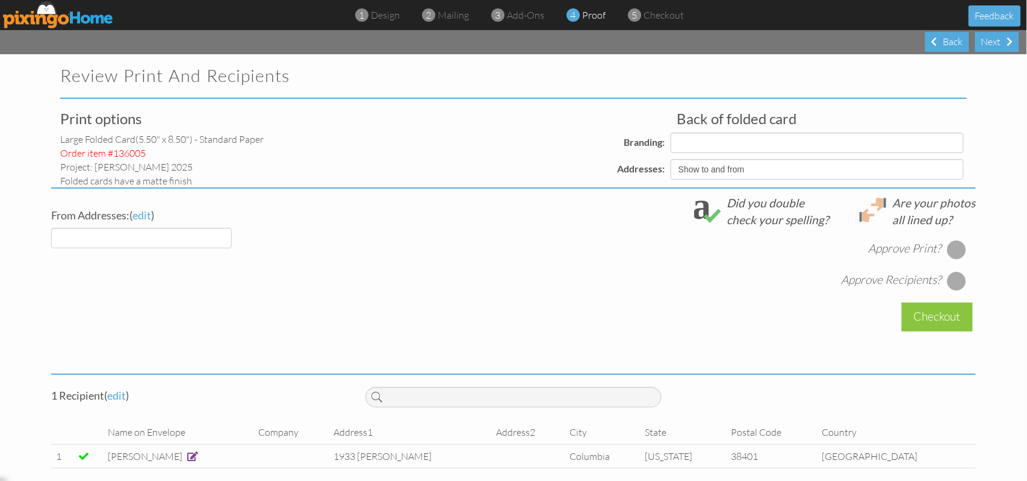
select select "object:3785"
select select "object:3781"
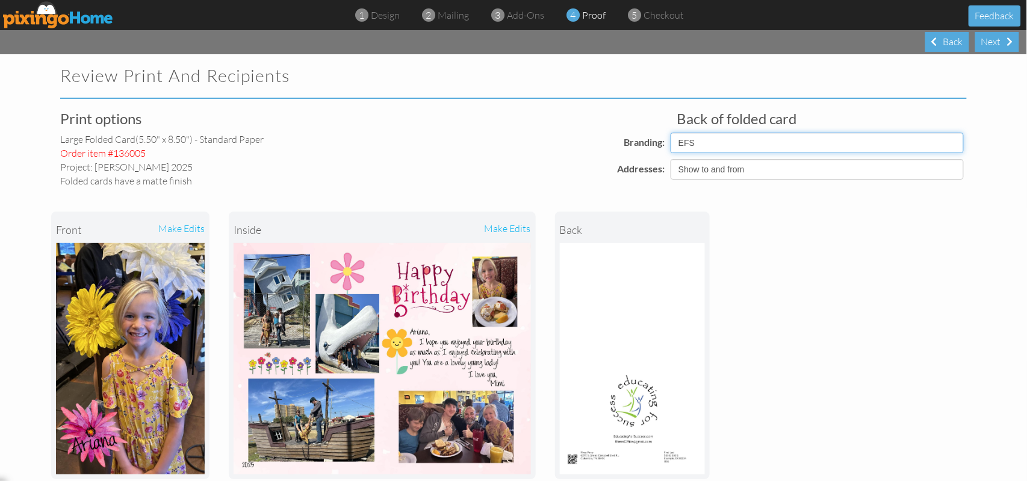
click at [951, 138] on select "Pixingo Default Profile EFS" at bounding box center [817, 142] width 293 height 20
select select "object:3786"
click at [671, 132] on select "Pixingo Default Profile EFS" at bounding box center [817, 142] width 293 height 20
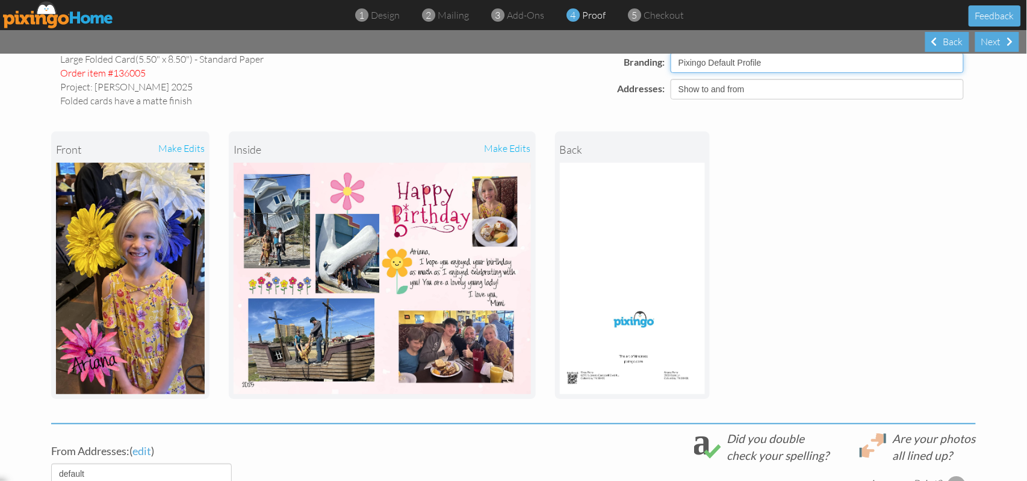
scroll to position [160, 0]
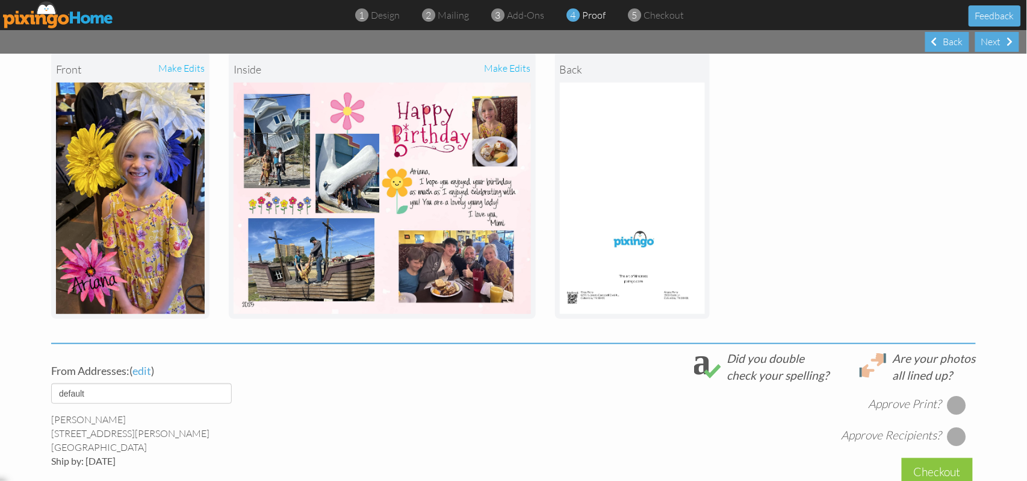
click at [953, 405] on div at bounding box center [957, 404] width 19 height 19
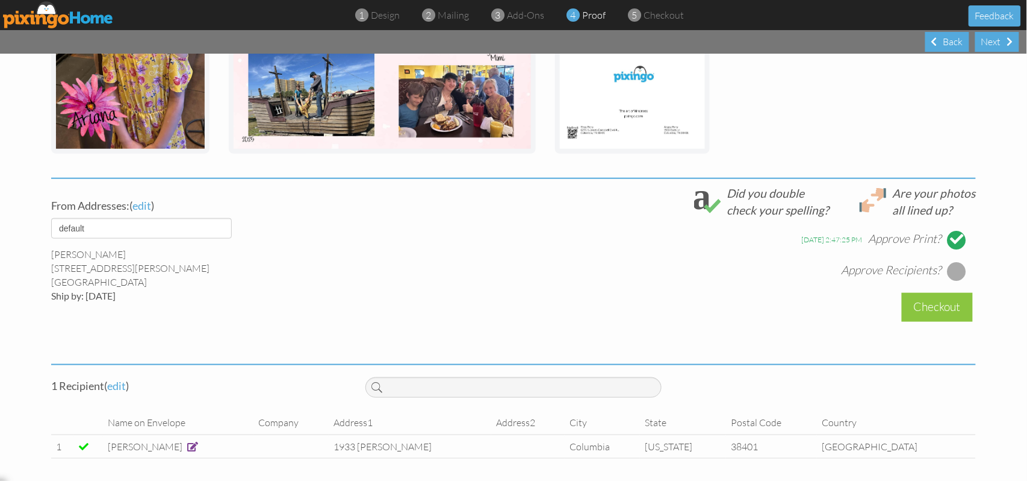
scroll to position [326, 0]
click at [949, 269] on div at bounding box center [957, 270] width 19 height 19
click at [925, 307] on div "Checkout" at bounding box center [937, 306] width 71 height 28
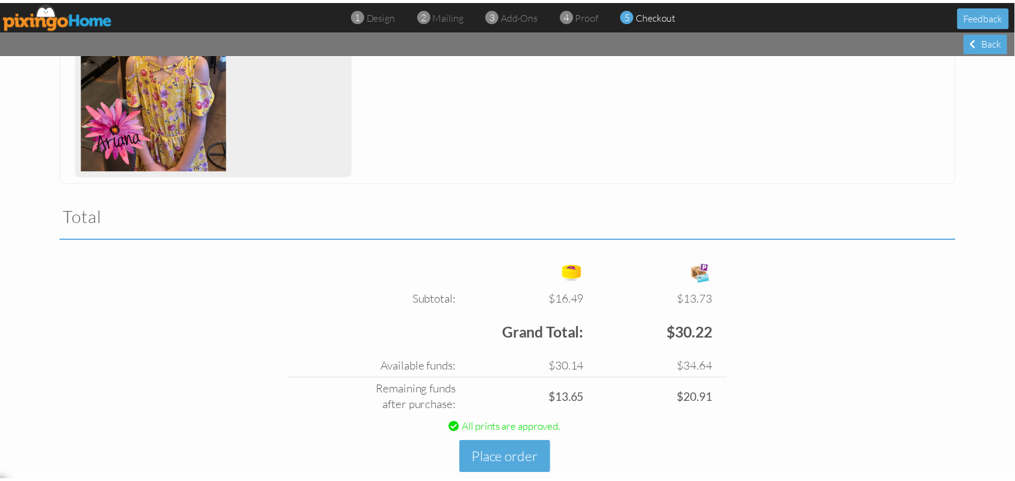
scroll to position [295, 0]
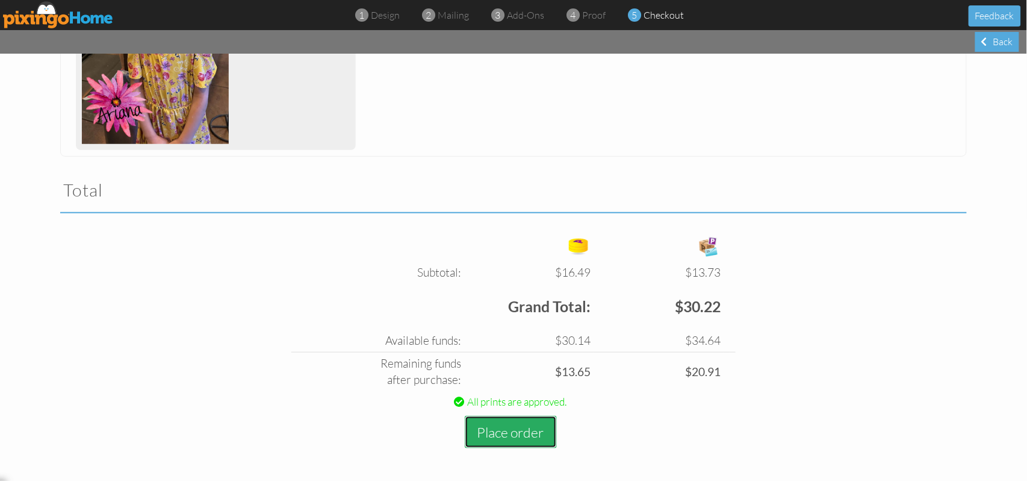
click at [503, 436] on button "Place order" at bounding box center [511, 432] width 92 height 33
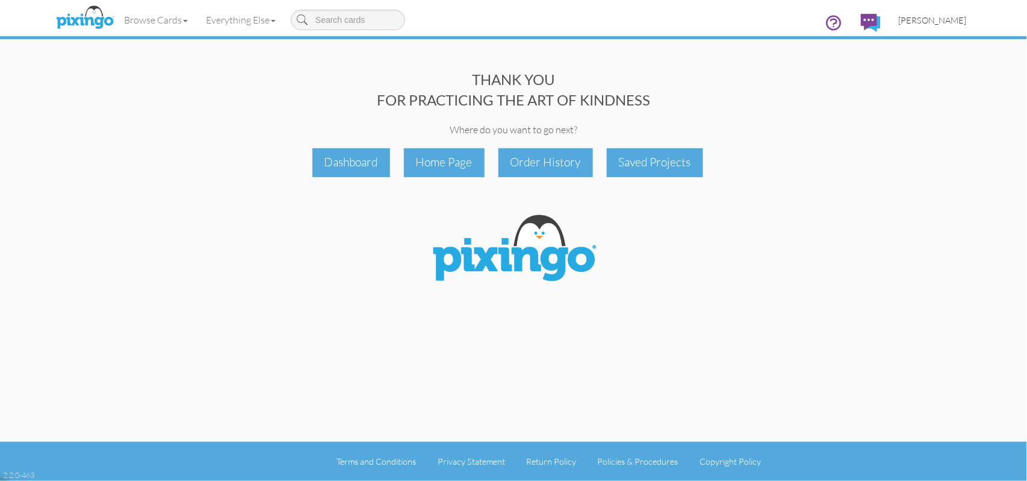
click at [950, 22] on span "[PERSON_NAME]" at bounding box center [933, 20] width 68 height 10
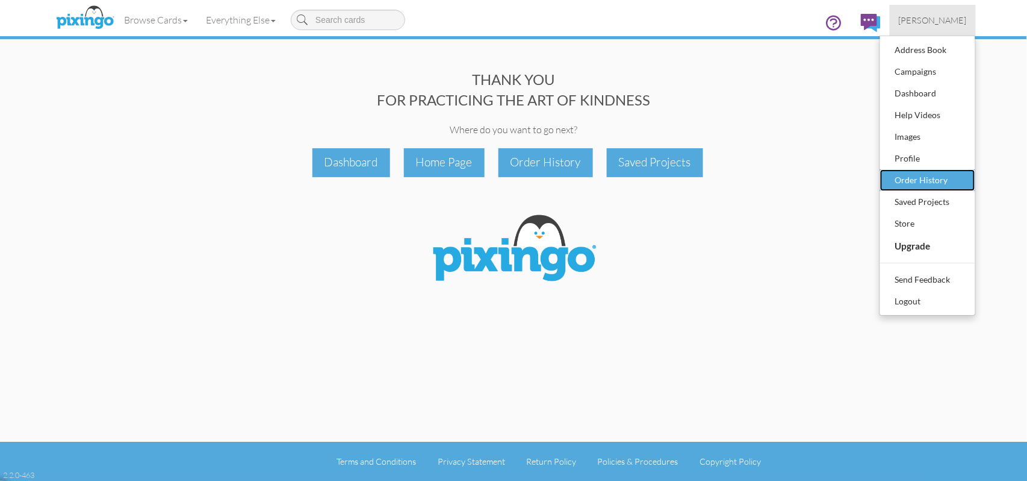
click at [924, 179] on div "Order History" at bounding box center [927, 180] width 71 height 18
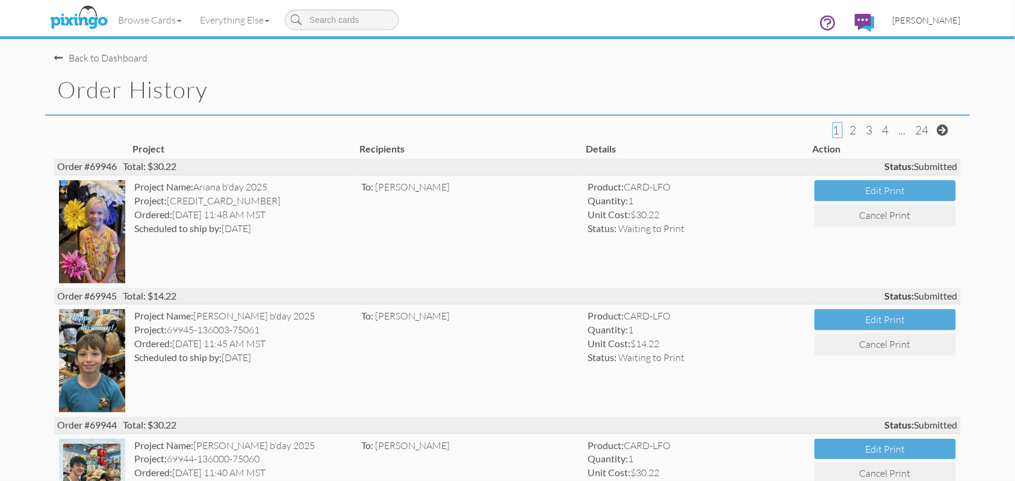
click at [940, 22] on span "[PERSON_NAME]" at bounding box center [927, 20] width 68 height 10
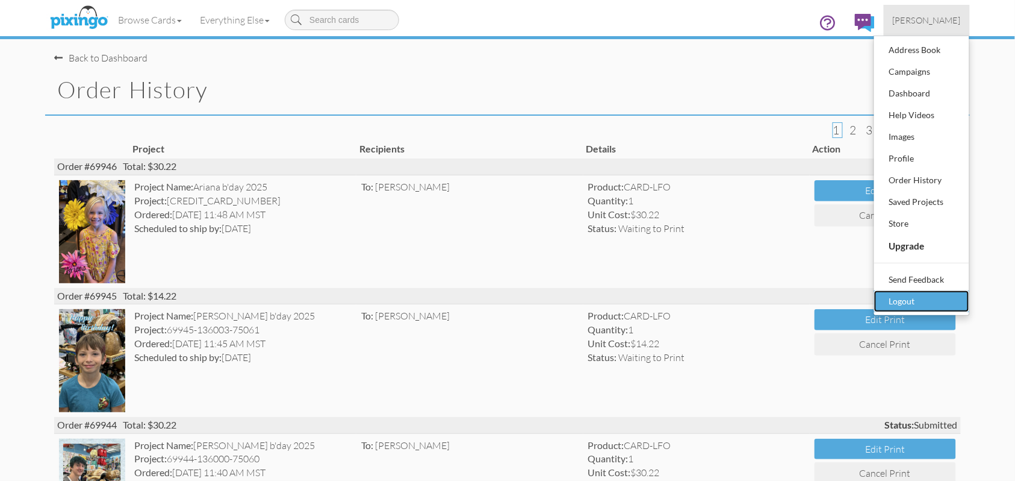
click at [894, 304] on div "Logout" at bounding box center [921, 301] width 71 height 18
